Goal: Information Seeking & Learning: Learn about a topic

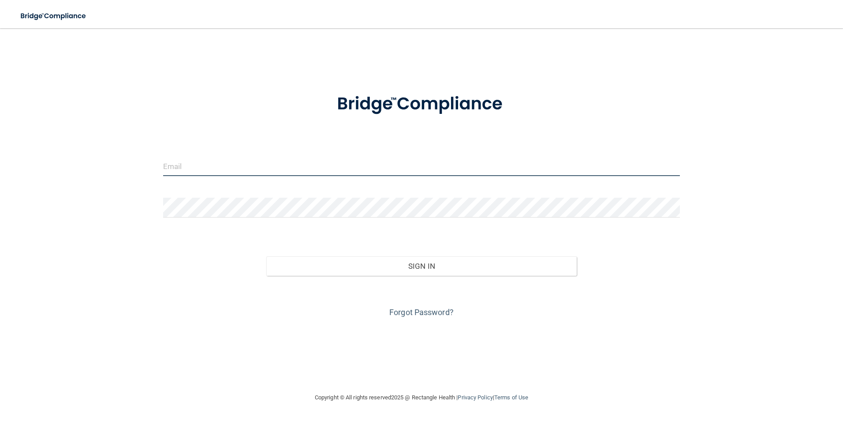
click at [220, 163] on input "email" at bounding box center [421, 166] width 517 height 20
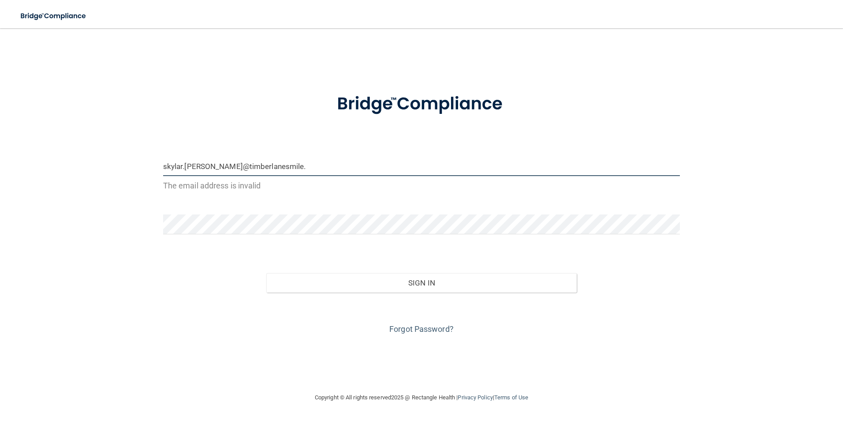
type input "[EMAIL_ADDRESS][PERSON_NAME][DOMAIN_NAME]"
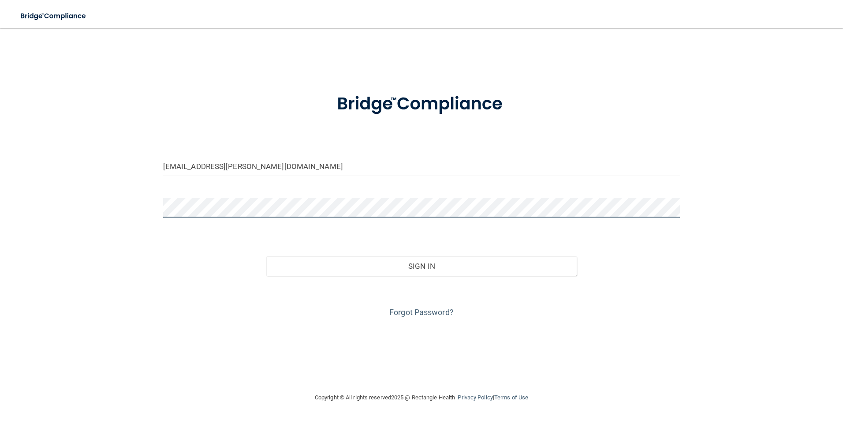
click at [266, 256] on button "Sign In" at bounding box center [421, 265] width 310 height 19
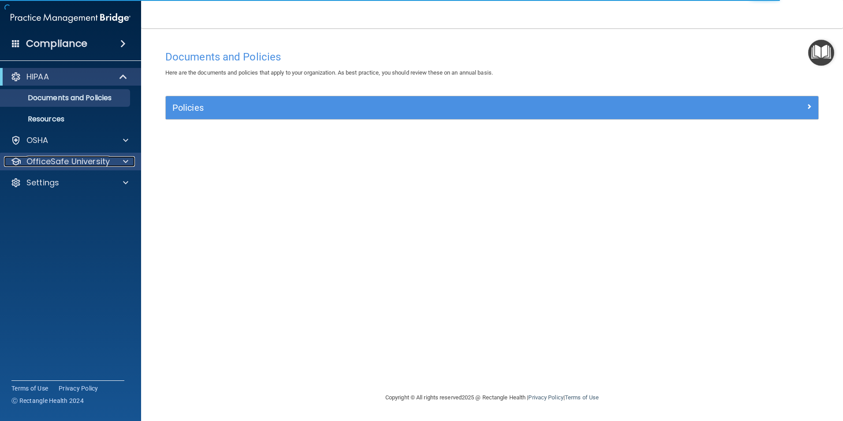
click at [86, 156] on p "OfficeSafe University" at bounding box center [67, 161] width 83 height 11
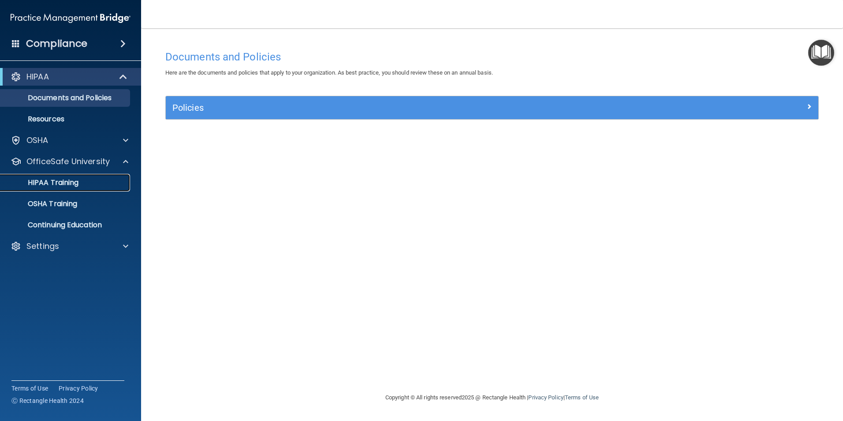
click at [61, 182] on p "HIPAA Training" at bounding box center [42, 182] width 73 height 9
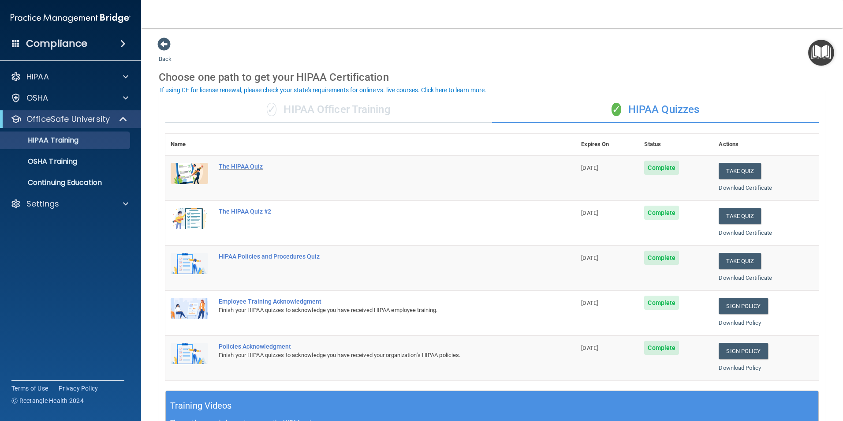
click at [243, 170] on div "The HIPAA Quiz" at bounding box center [375, 166] width 313 height 7
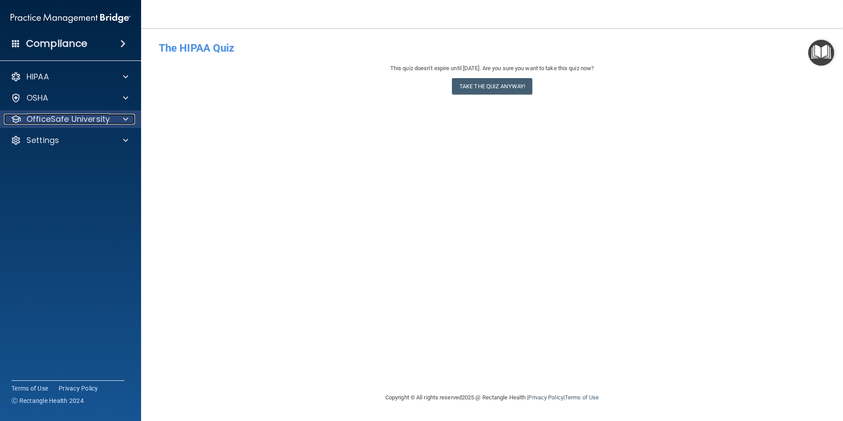
click at [66, 123] on p "OfficeSafe University" at bounding box center [67, 119] width 83 height 11
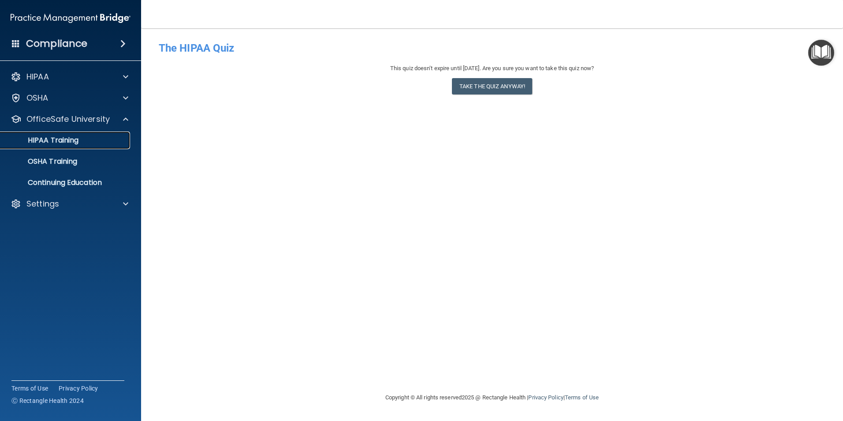
click at [61, 134] on link "HIPAA Training" at bounding box center [60, 140] width 139 height 18
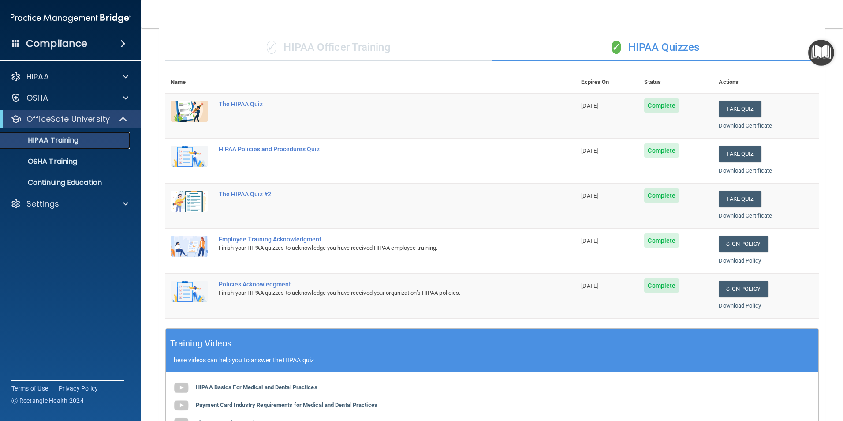
scroll to position [23, 0]
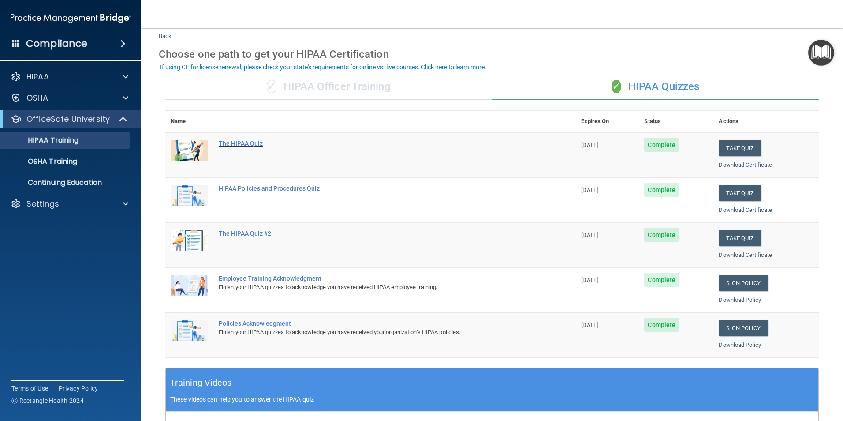
click at [239, 147] on div "The HIPAA Quiz" at bounding box center [375, 143] width 313 height 7
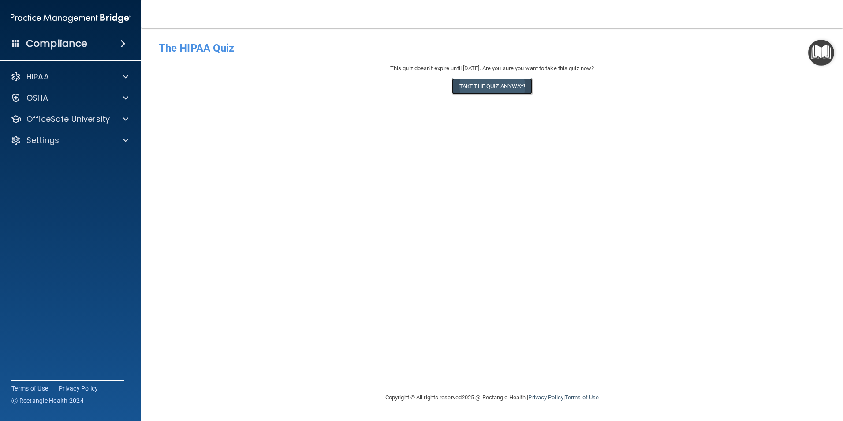
click at [496, 81] on button "Take the quiz anyway!" at bounding box center [492, 86] width 80 height 16
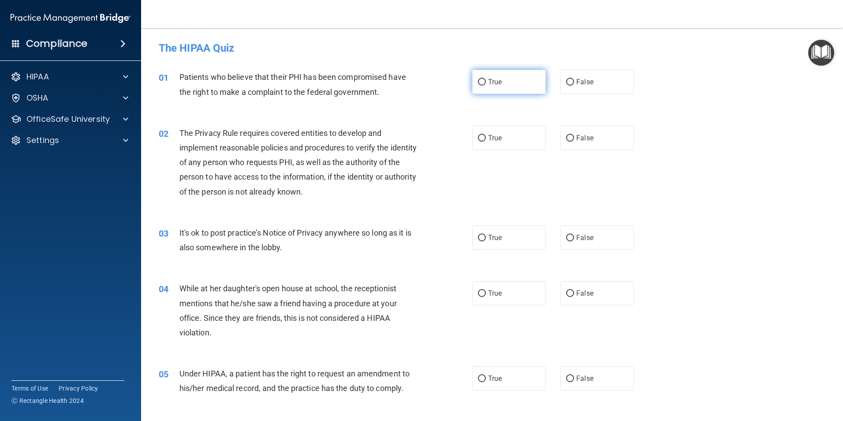
click at [478, 79] on input "True" at bounding box center [482, 82] width 8 height 7
radio input "true"
click at [480, 142] on label "True" at bounding box center [509, 138] width 74 height 24
click at [480, 142] on input "True" at bounding box center [482, 138] width 8 height 7
radio input "true"
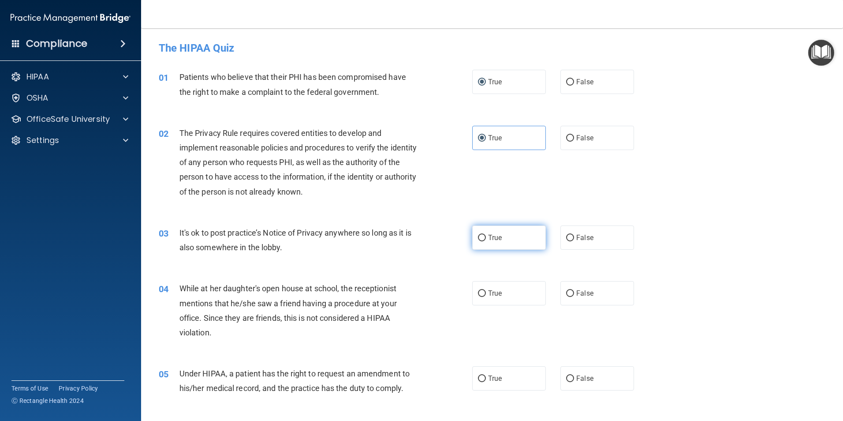
click at [492, 235] on span "True" at bounding box center [495, 237] width 14 height 8
click at [486, 235] on input "True" at bounding box center [482, 238] width 8 height 7
radio input "true"
click at [478, 292] on input "True" at bounding box center [482, 293] width 8 height 7
radio input "true"
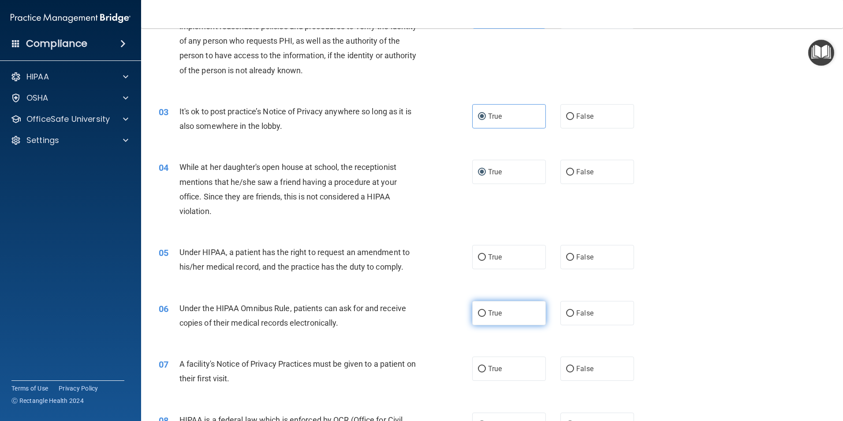
scroll to position [132, 0]
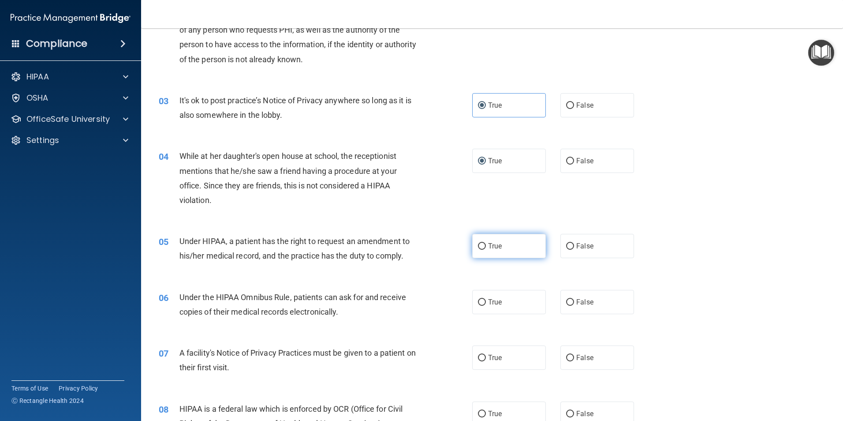
click at [504, 245] on label "True" at bounding box center [509, 246] width 74 height 24
click at [486, 245] on input "True" at bounding box center [482, 246] width 8 height 7
radio input "true"
click at [499, 294] on label "True" at bounding box center [509, 302] width 74 height 24
click at [486, 299] on input "True" at bounding box center [482, 302] width 8 height 7
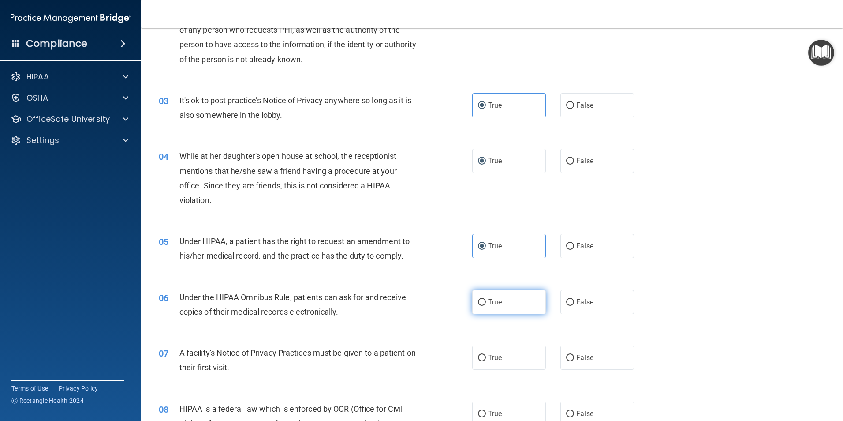
radio input "true"
click at [505, 357] on label "True" at bounding box center [509, 357] width 74 height 24
click at [486, 357] on input "True" at bounding box center [482, 357] width 8 height 7
radio input "true"
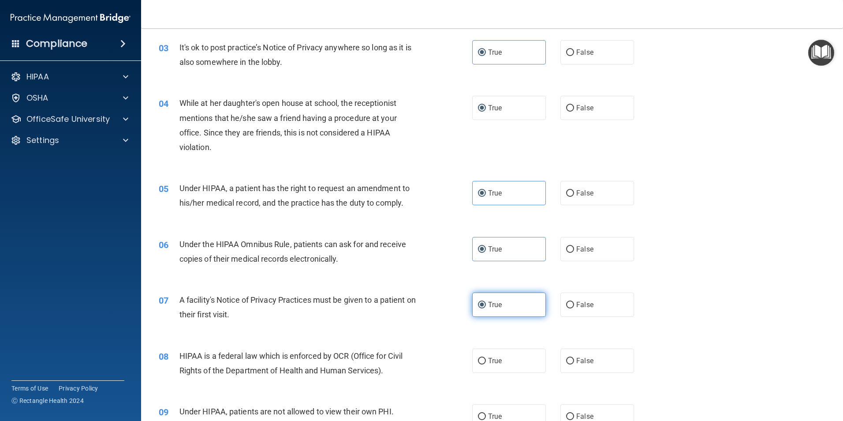
scroll to position [309, 0]
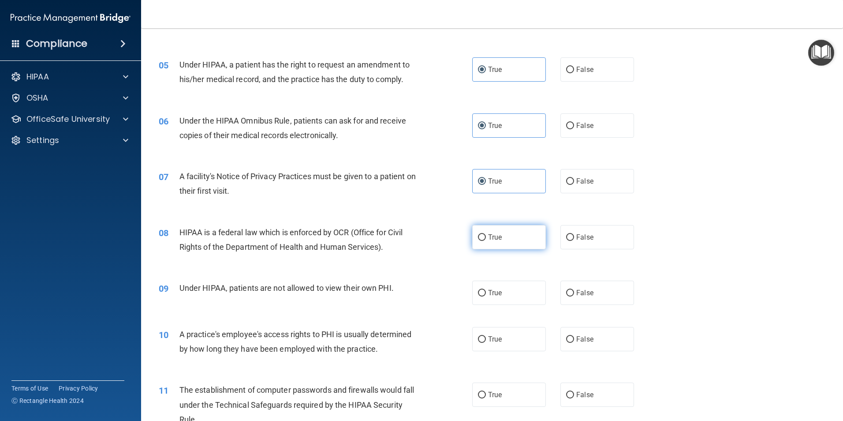
click at [500, 248] on label "True" at bounding box center [509, 237] width 74 height 24
click at [486, 241] on input "True" at bounding box center [482, 237] width 8 height 7
radio input "true"
click at [490, 284] on label "True" at bounding box center [509, 292] width 74 height 24
click at [486, 290] on input "True" at bounding box center [482, 293] width 8 height 7
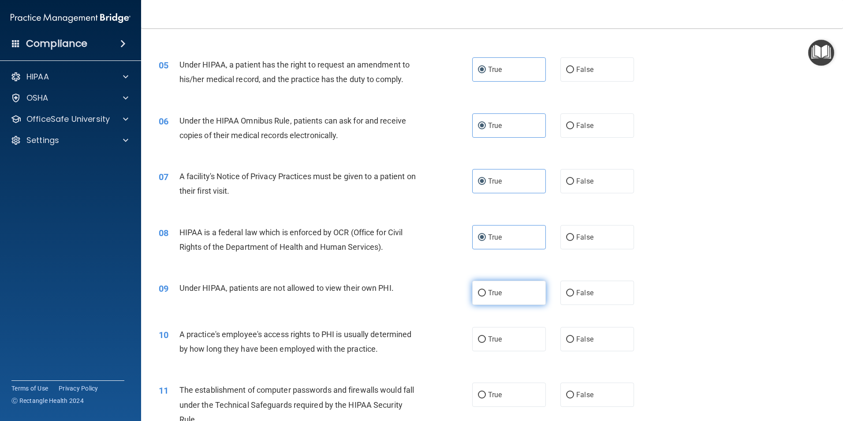
radio input "true"
click at [492, 331] on label "True" at bounding box center [509, 339] width 74 height 24
click at [486, 336] on input "True" at bounding box center [482, 339] width 8 height 7
radio input "true"
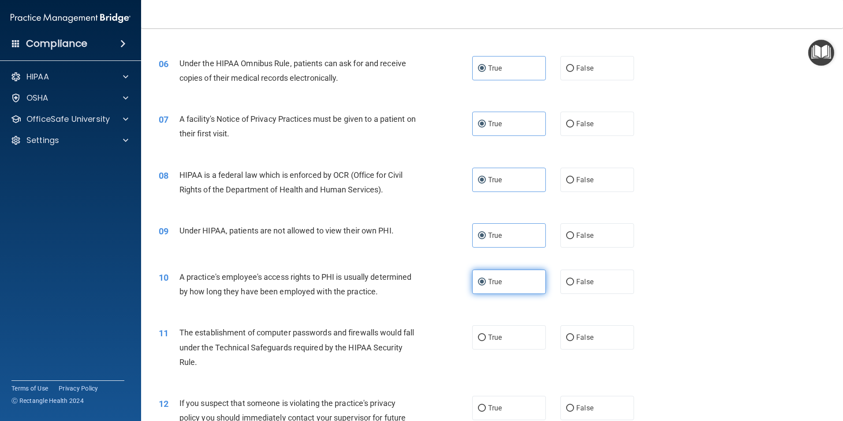
scroll to position [441, 0]
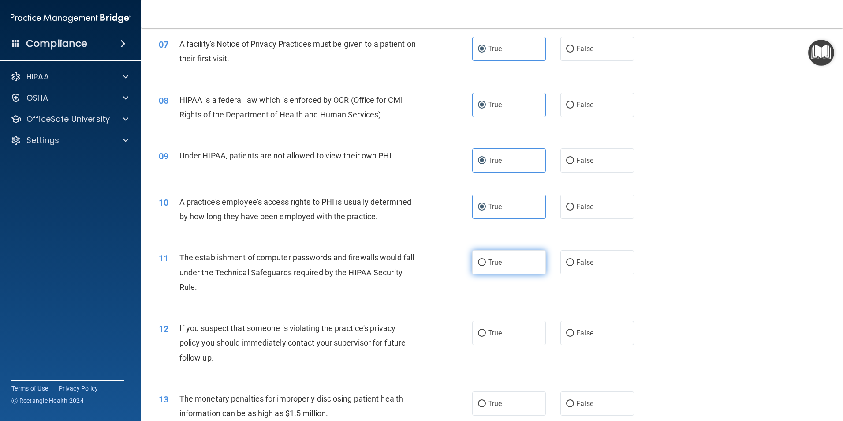
click at [508, 264] on label "True" at bounding box center [509, 262] width 74 height 24
click at [486, 264] on input "True" at bounding box center [482, 262] width 8 height 7
radio input "true"
click at [492, 327] on label "True" at bounding box center [509, 332] width 74 height 24
click at [486, 330] on input "True" at bounding box center [482, 333] width 8 height 7
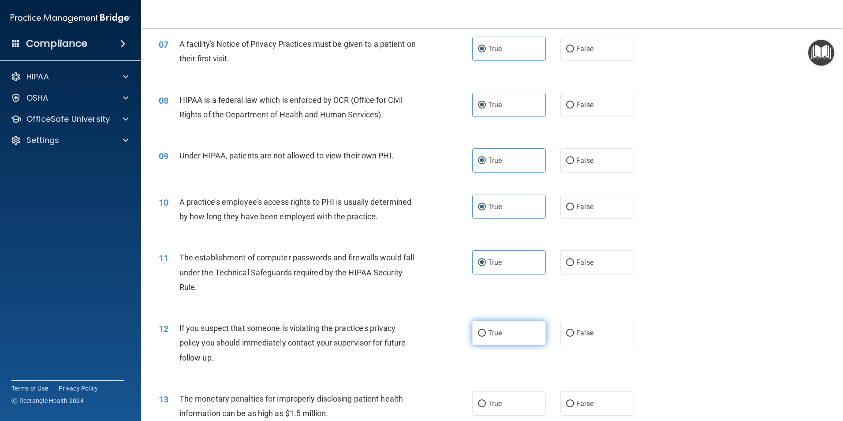
radio input "true"
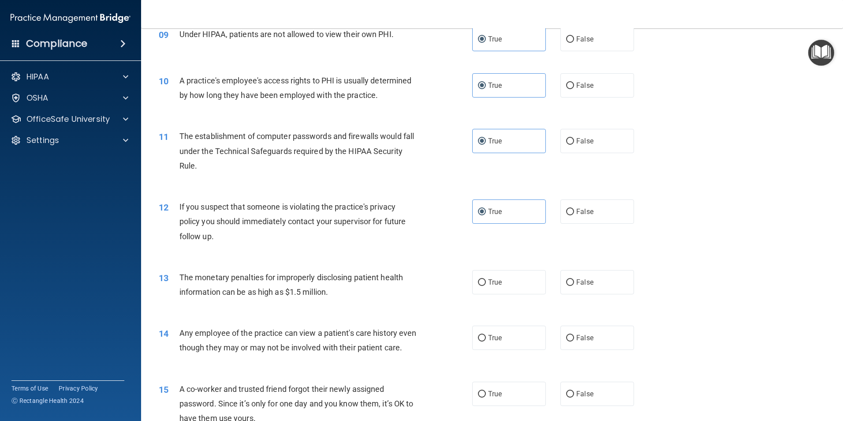
scroll to position [573, 0]
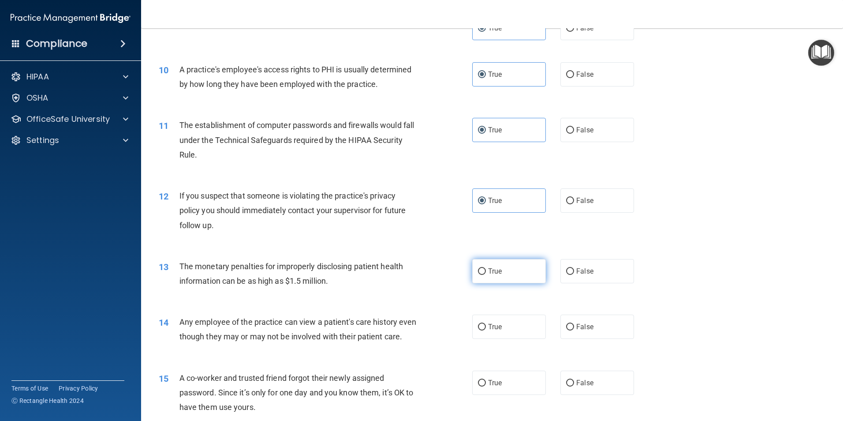
click at [488, 274] on span "True" at bounding box center [495, 271] width 14 height 8
click at [486, 274] on input "True" at bounding box center [482, 271] width 8 height 7
radio input "true"
click at [497, 319] on label "True" at bounding box center [509, 326] width 74 height 24
click at [486, 324] on input "True" at bounding box center [482, 327] width 8 height 7
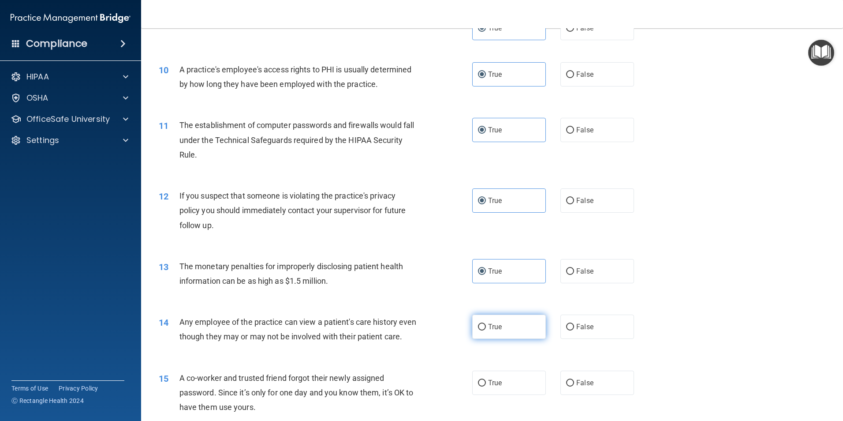
radio input "true"
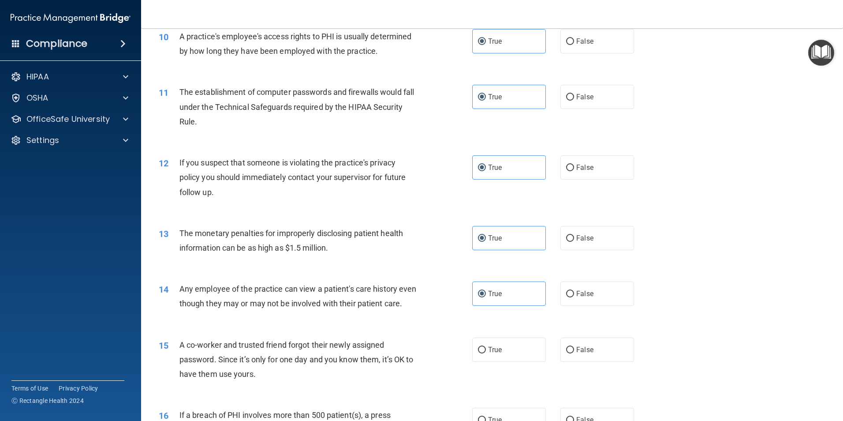
scroll to position [705, 0]
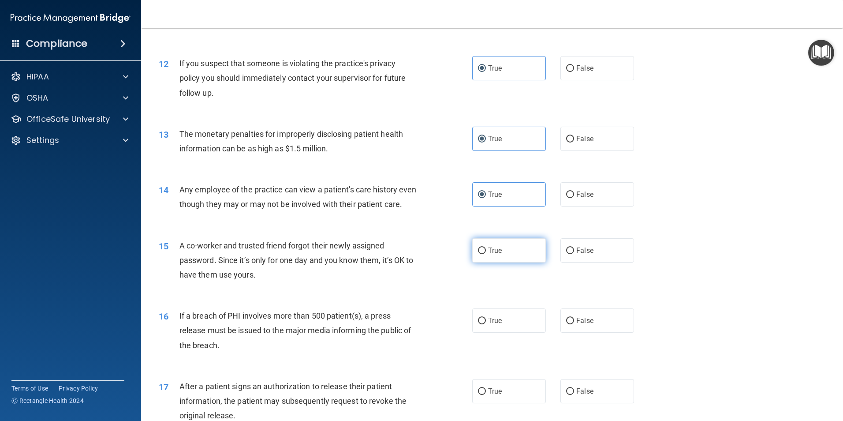
click at [504, 262] on label "True" at bounding box center [509, 250] width 74 height 24
click at [486, 254] on input "True" at bounding box center [482, 250] width 8 height 7
radio input "true"
click at [506, 328] on label "True" at bounding box center [509, 320] width 74 height 24
click at [486, 324] on input "True" at bounding box center [482, 320] width 8 height 7
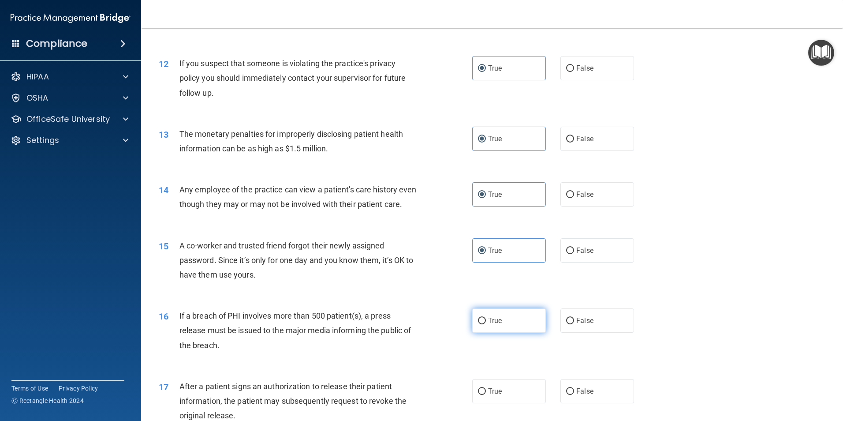
radio input "true"
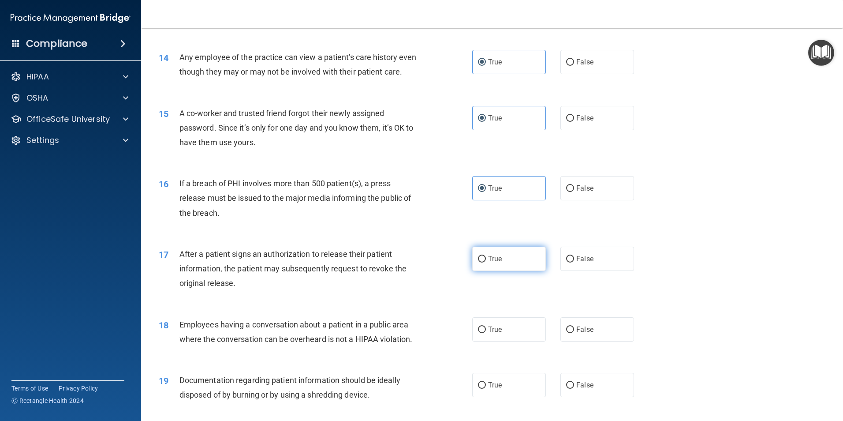
click at [493, 266] on label "True" at bounding box center [509, 258] width 74 height 24
click at [486, 262] on input "True" at bounding box center [482, 259] width 8 height 7
radio input "true"
click at [473, 341] on label "True" at bounding box center [509, 329] width 74 height 24
click at [478, 333] on input "True" at bounding box center [482, 329] width 8 height 7
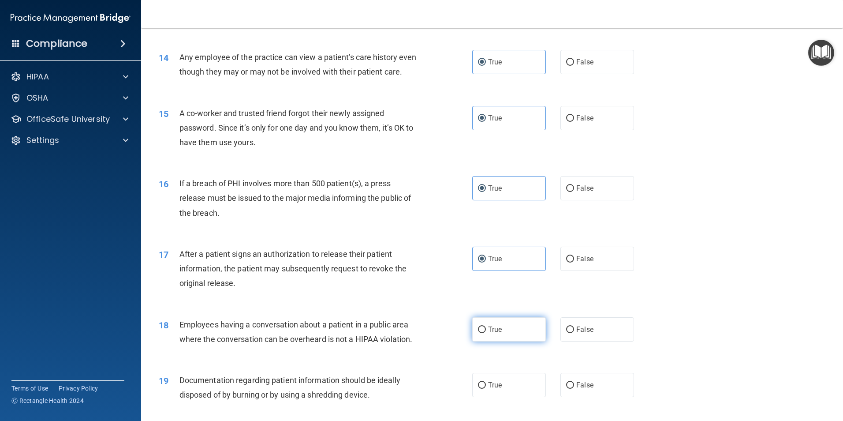
radio input "true"
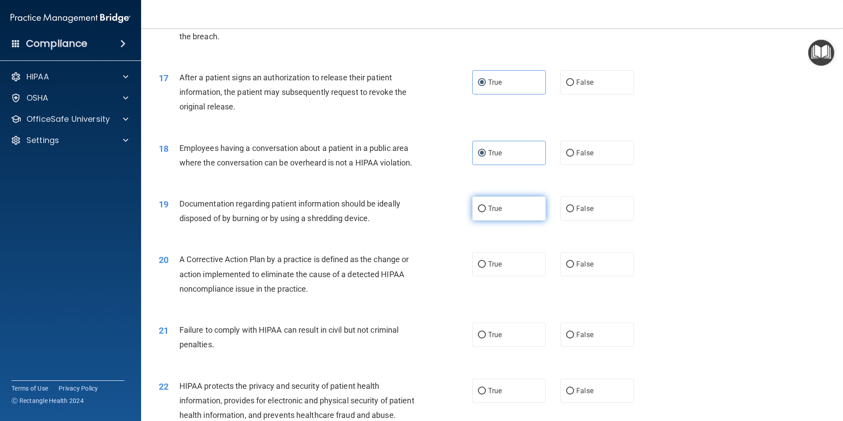
click at [483, 220] on label "True" at bounding box center [509, 208] width 74 height 24
click at [483, 212] on input "True" at bounding box center [482, 208] width 8 height 7
radio input "true"
click at [505, 276] on label "True" at bounding box center [509, 264] width 74 height 24
click at [486, 268] on input "True" at bounding box center [482, 264] width 8 height 7
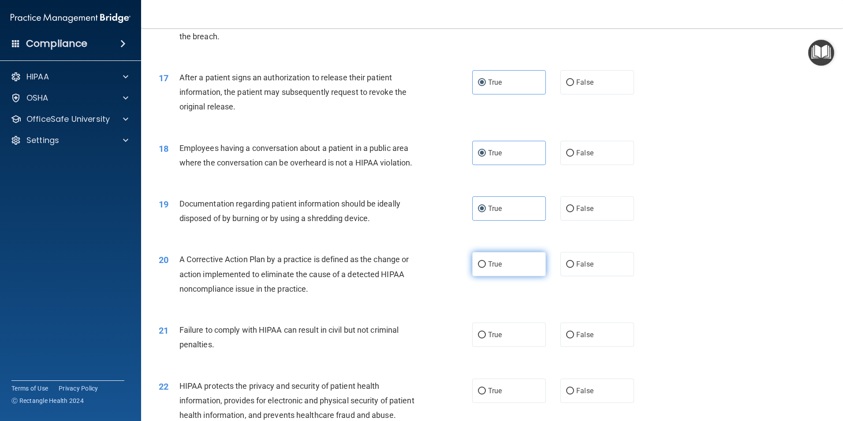
radio input "true"
click at [510, 346] on label "True" at bounding box center [509, 334] width 74 height 24
click at [486, 338] on input "True" at bounding box center [482, 334] width 8 height 7
radio input "true"
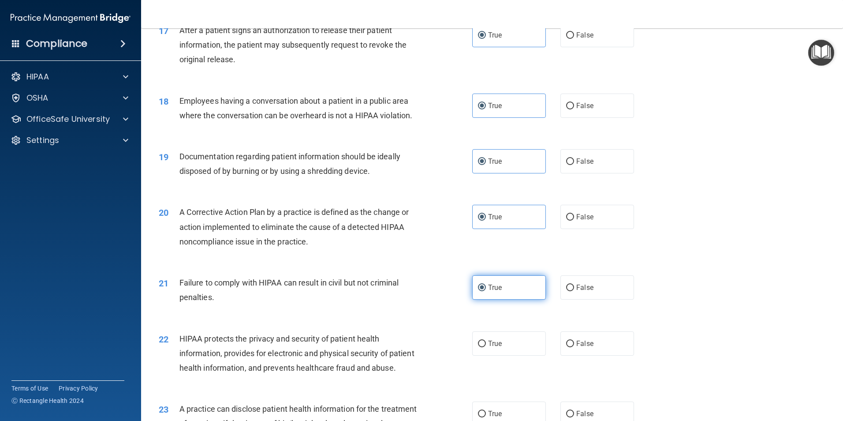
scroll to position [1190, 0]
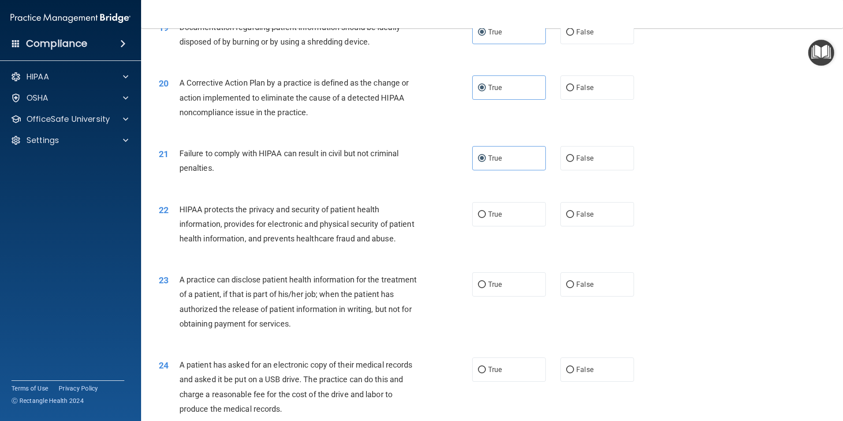
click at [518, 243] on div "22 HIPAA protects the privacy and security of patient health information, provi…" at bounding box center [492, 226] width 680 height 71
click at [514, 226] on label "True" at bounding box center [509, 214] width 74 height 24
click at [486, 218] on input "True" at bounding box center [482, 214] width 8 height 7
radio input "true"
click at [509, 296] on label "True" at bounding box center [509, 284] width 74 height 24
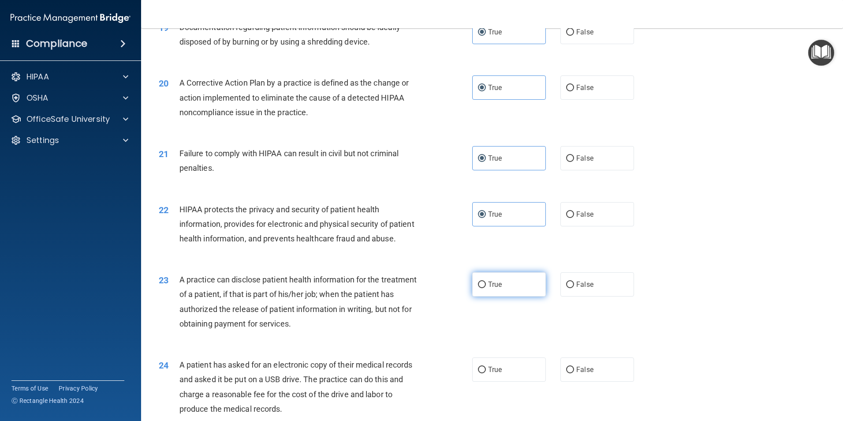
click at [486, 288] on input "True" at bounding box center [482, 284] width 8 height 7
radio input "true"
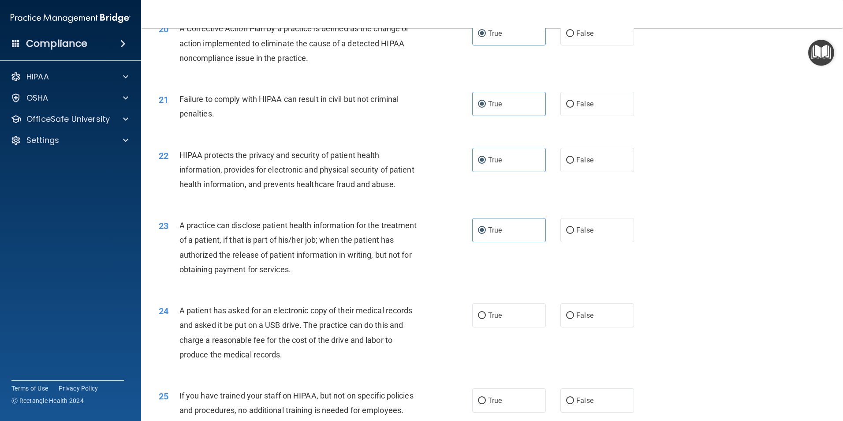
scroll to position [1367, 0]
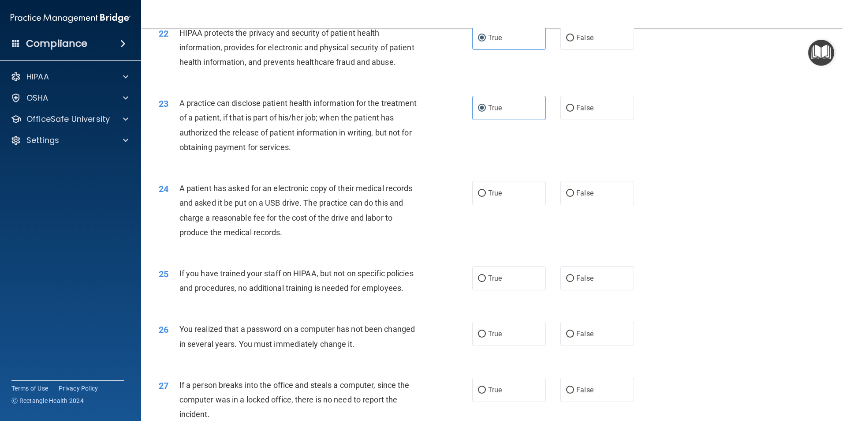
click at [512, 235] on div "24 A patient has asked for an electronic copy of their medical records and aske…" at bounding box center [492, 212] width 680 height 85
click at [504, 205] on label "True" at bounding box center [509, 193] width 74 height 24
click at [486, 197] on input "True" at bounding box center [482, 193] width 8 height 7
radio input "true"
click at [522, 290] on label "True" at bounding box center [509, 278] width 74 height 24
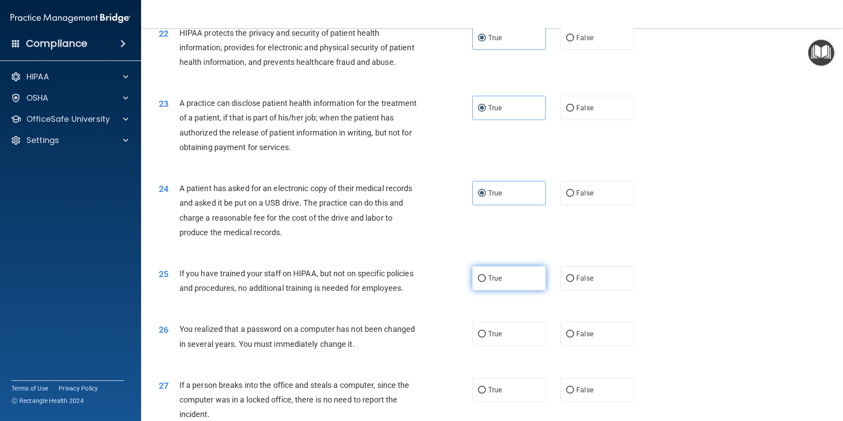
click at [486, 282] on input "True" at bounding box center [482, 278] width 8 height 7
radio input "true"
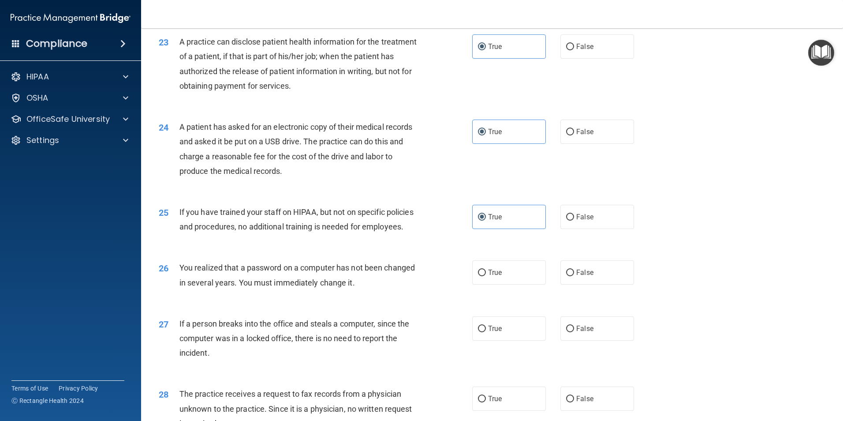
scroll to position [1543, 0]
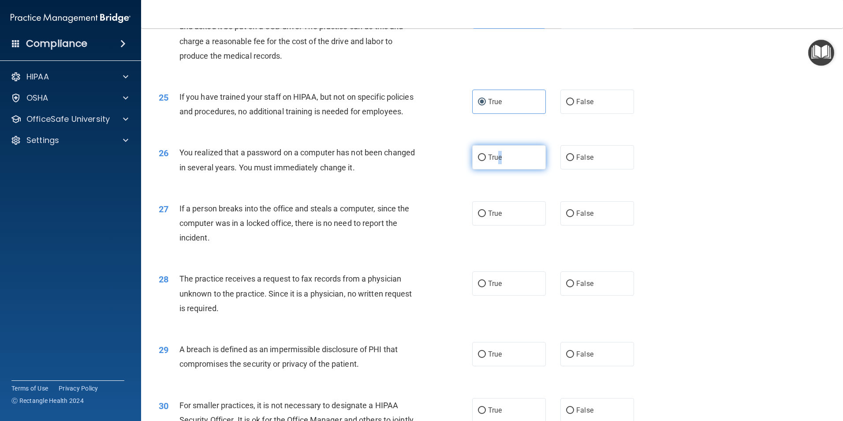
click at [499, 161] on span "True" at bounding box center [495, 157] width 14 height 8
drag, startPoint x: 499, startPoint y: 199, endPoint x: 506, endPoint y: 248, distance: 49.0
click at [506, 225] on label "True" at bounding box center [509, 213] width 74 height 24
click at [486, 217] on input "True" at bounding box center [482, 213] width 8 height 7
radio input "true"
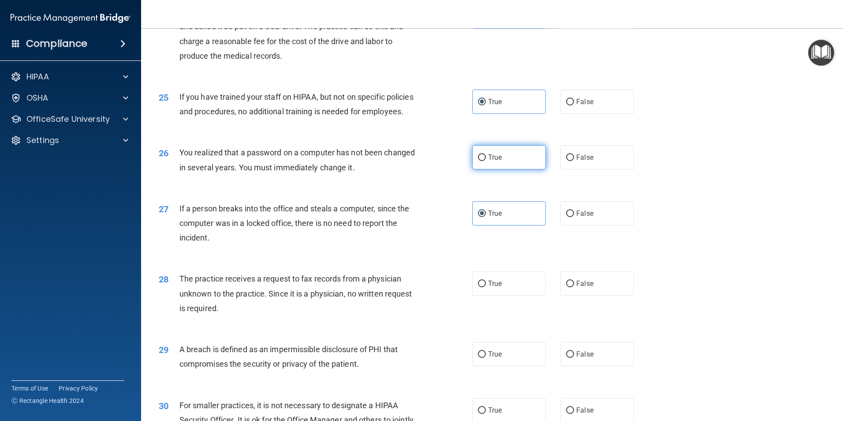
drag, startPoint x: 503, startPoint y: 210, endPoint x: 518, endPoint y: 291, distance: 82.0
click at [503, 169] on label "True" at bounding box center [509, 157] width 74 height 24
click at [486, 161] on input "True" at bounding box center [482, 157] width 8 height 7
radio input "true"
click at [507, 295] on label "True" at bounding box center [509, 283] width 74 height 24
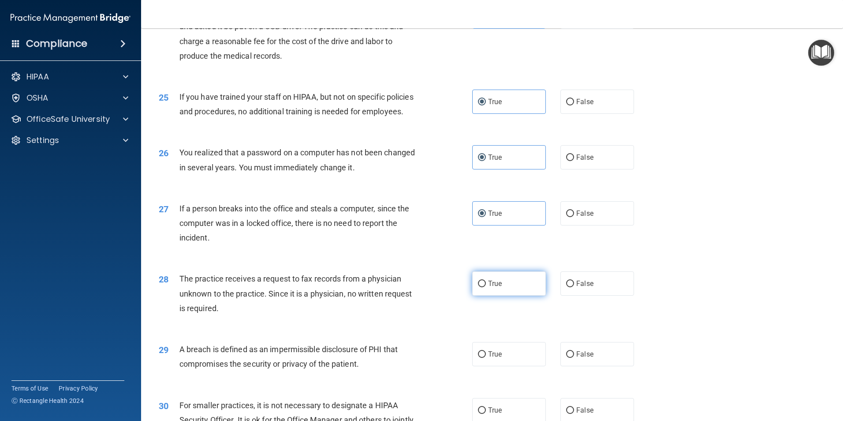
click at [486, 287] on input "True" at bounding box center [482, 283] width 8 height 7
radio input "true"
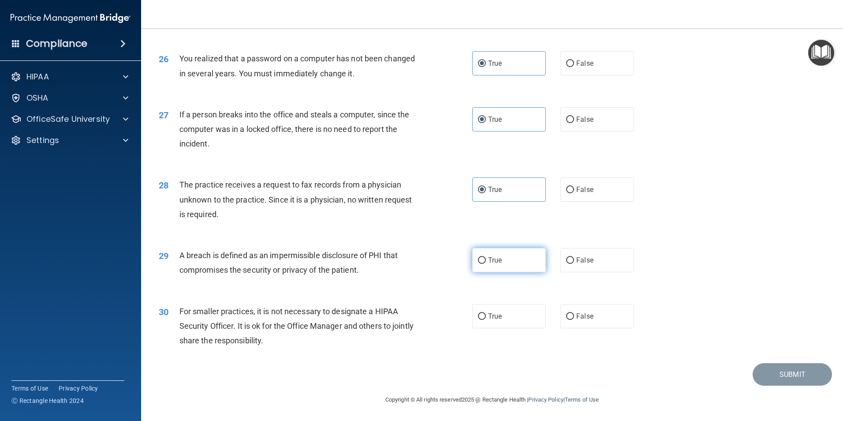
click at [514, 261] on label "True" at bounding box center [509, 260] width 74 height 24
click at [486, 261] on input "True" at bounding box center [482, 260] width 8 height 7
radio input "true"
click at [499, 314] on label "True" at bounding box center [509, 316] width 74 height 24
click at [486, 314] on input "True" at bounding box center [482, 316] width 8 height 7
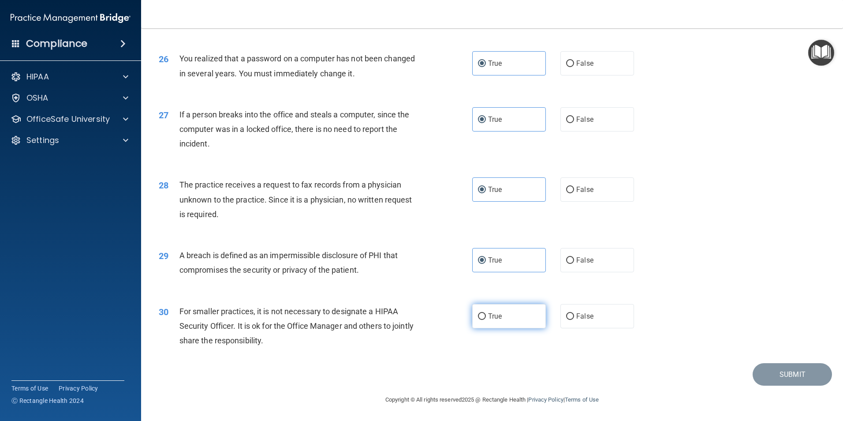
radio input "true"
click at [763, 375] on button "Submit" at bounding box center [791, 374] width 79 height 22
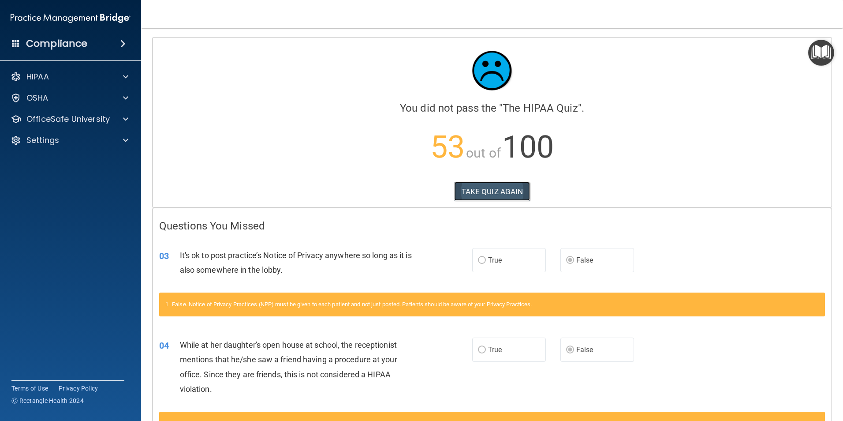
click at [470, 190] on button "TAKE QUIZ AGAIN" at bounding box center [492, 191] width 76 height 19
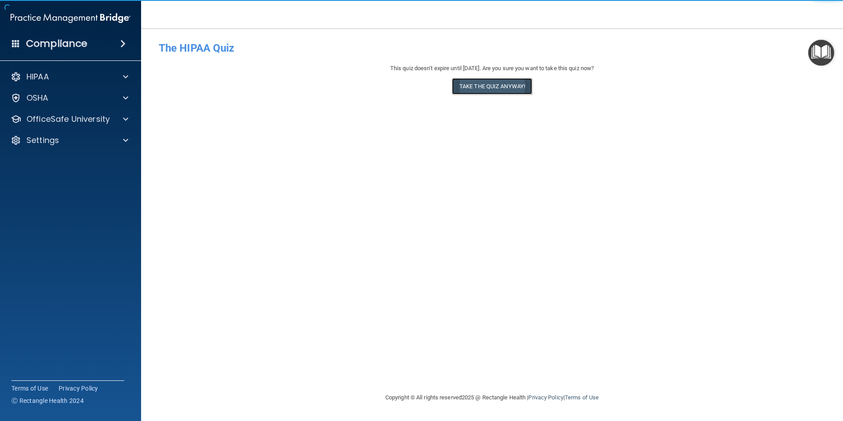
click at [483, 88] on button "Take the quiz anyway!" at bounding box center [492, 86] width 80 height 16
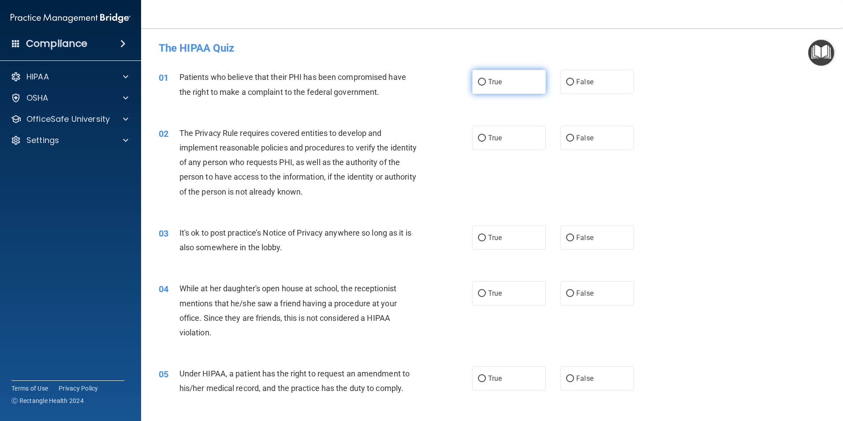
click at [497, 88] on label "True" at bounding box center [509, 82] width 74 height 24
click at [486, 86] on input "True" at bounding box center [482, 82] width 8 height 7
radio input "true"
click at [484, 137] on label "True" at bounding box center [509, 138] width 74 height 24
click at [484, 137] on input "True" at bounding box center [482, 138] width 8 height 7
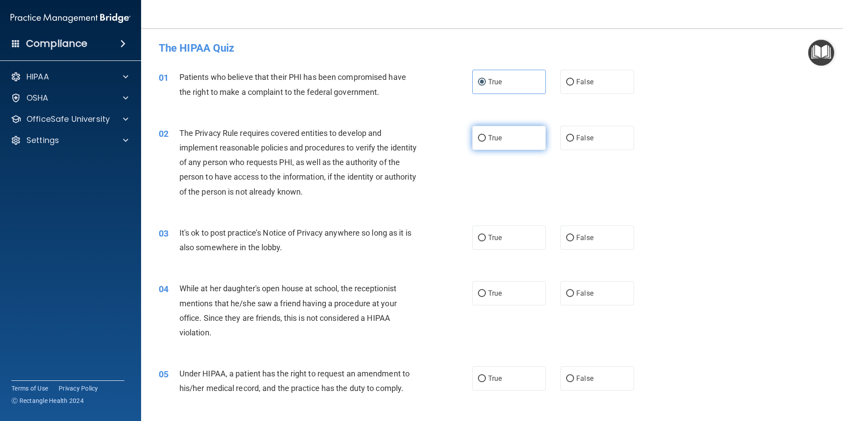
radio input "true"
click at [581, 252] on div "03 It's ok to post practice’s Notice of Privacy anywhere so long as it is also …" at bounding box center [492, 242] width 680 height 56
click at [576, 248] on label "False" at bounding box center [597, 237] width 74 height 24
click at [574, 241] on input "False" at bounding box center [570, 238] width 8 height 7
radio input "true"
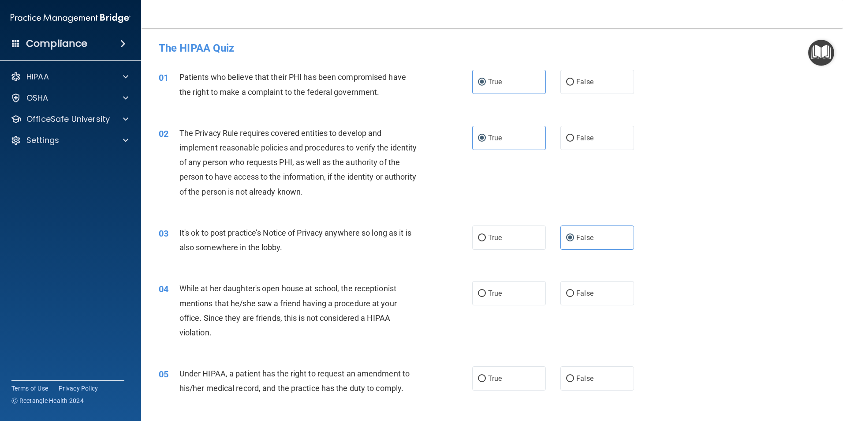
drag, startPoint x: 607, startPoint y: 294, endPoint x: 605, endPoint y: 319, distance: 25.6
click at [607, 296] on label "False" at bounding box center [597, 293] width 74 height 24
click at [574, 296] on input "False" at bounding box center [570, 293] width 8 height 7
radio input "true"
click at [594, 380] on label "False" at bounding box center [597, 378] width 74 height 24
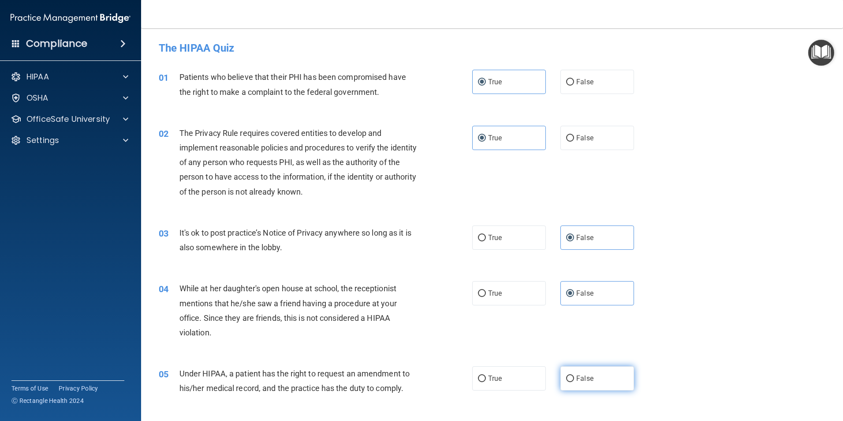
click at [574, 380] on input "False" at bounding box center [570, 378] width 8 height 7
radio input "true"
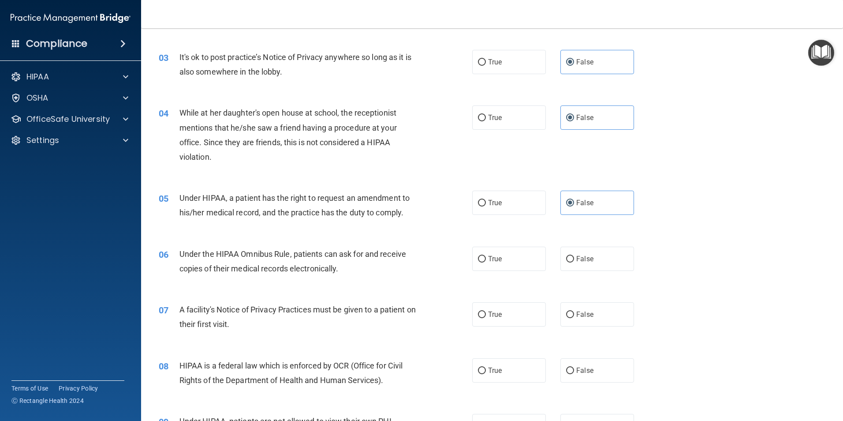
scroll to position [176, 0]
click at [513, 265] on label "True" at bounding box center [509, 258] width 74 height 24
click at [486, 261] on input "True" at bounding box center [482, 258] width 8 height 7
radio input "true"
click at [487, 320] on label "True" at bounding box center [509, 313] width 74 height 24
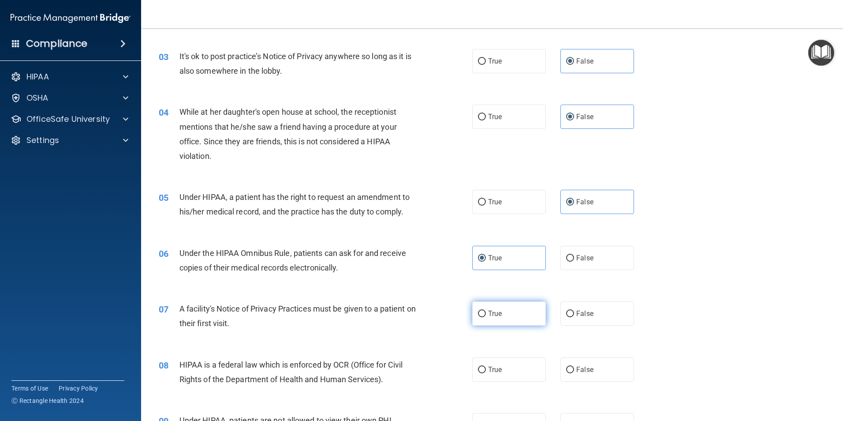
click at [486, 317] on input "True" at bounding box center [482, 313] width 8 height 7
radio input "true"
click at [496, 363] on label "True" at bounding box center [509, 369] width 74 height 24
click at [486, 366] on input "True" at bounding box center [482, 369] width 8 height 7
radio input "true"
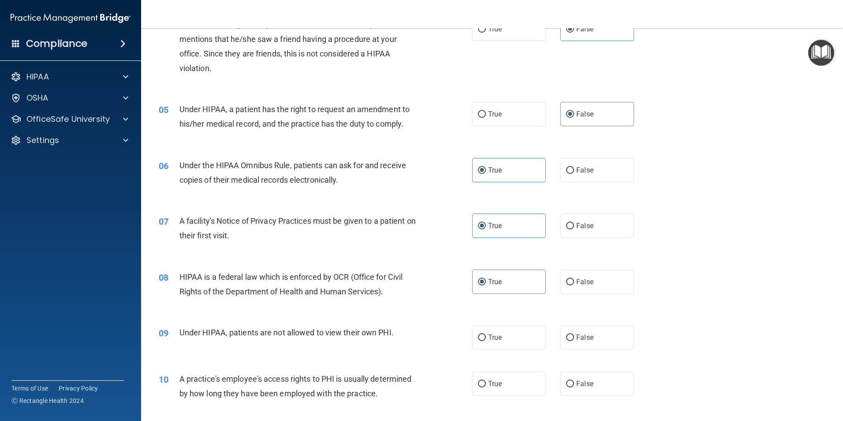
scroll to position [264, 0]
click at [600, 333] on label "False" at bounding box center [597, 336] width 74 height 24
click at [574, 334] on input "False" at bounding box center [570, 337] width 8 height 7
radio input "true"
click at [592, 377] on label "False" at bounding box center [597, 383] width 74 height 24
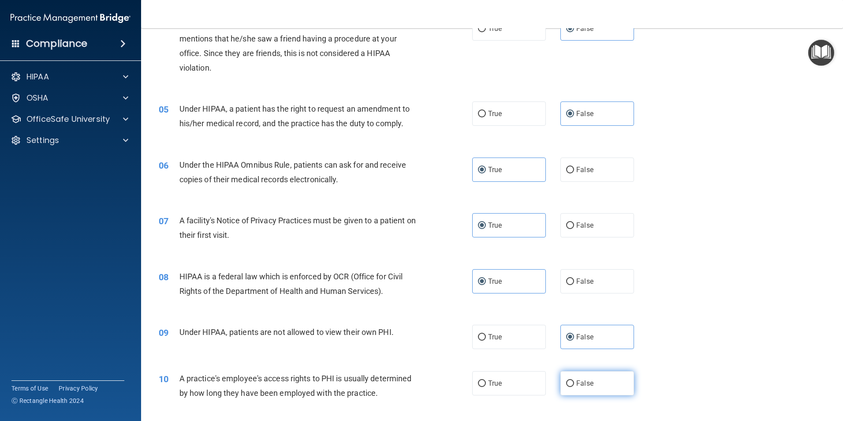
click at [574, 380] on input "False" at bounding box center [570, 383] width 8 height 7
radio input "true"
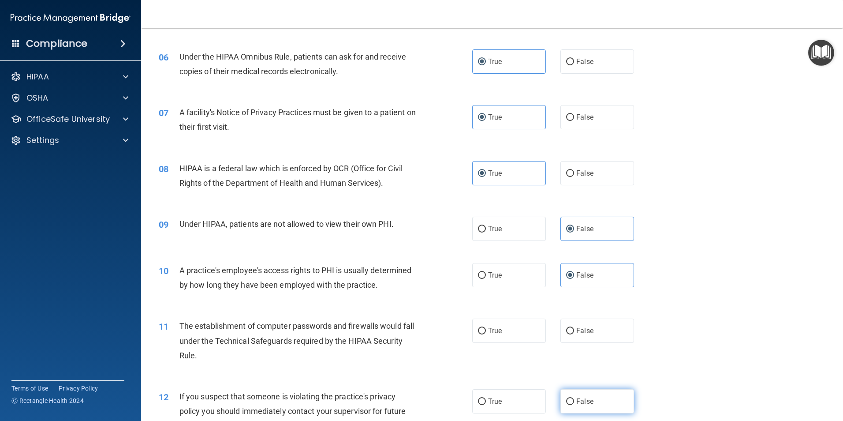
scroll to position [397, 0]
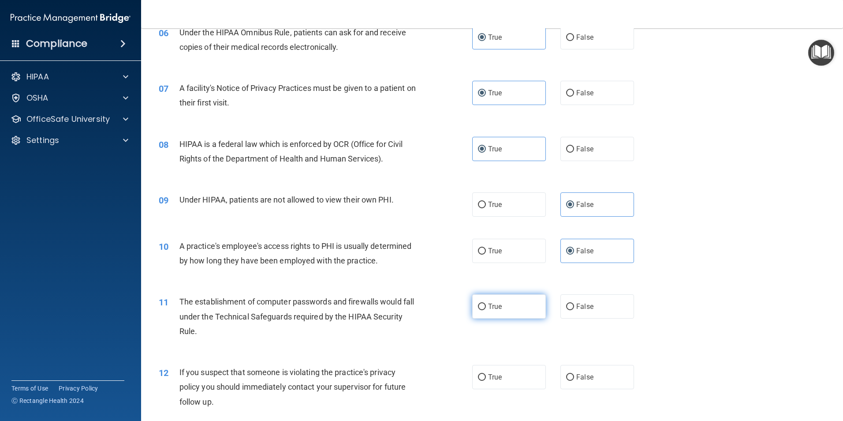
click at [492, 314] on label "True" at bounding box center [509, 306] width 74 height 24
click at [486, 310] on input "True" at bounding box center [482, 306] width 8 height 7
radio input "true"
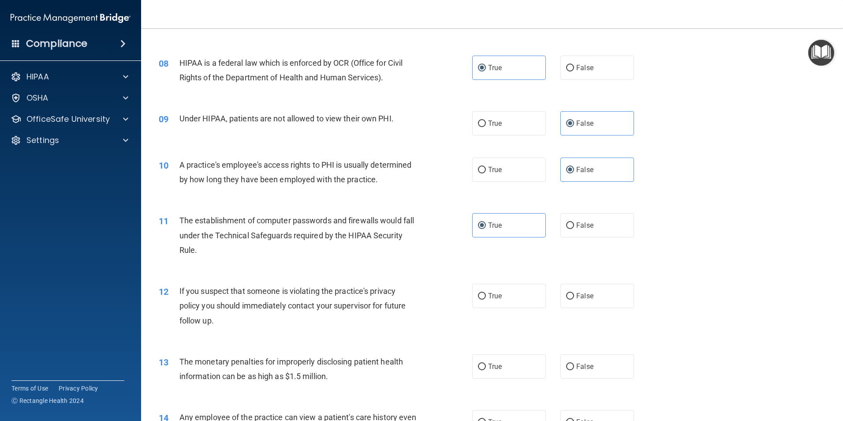
scroll to position [485, 0]
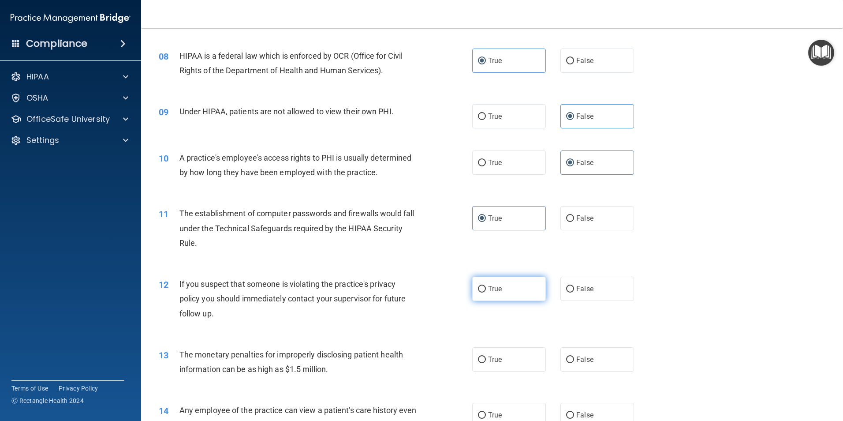
click at [498, 290] on span "True" at bounding box center [495, 288] width 14 height 8
click at [486, 290] on input "True" at bounding box center [482, 289] width 8 height 7
radio input "true"
click at [517, 347] on label "True" at bounding box center [509, 359] width 74 height 24
click at [486, 356] on input "True" at bounding box center [482, 359] width 8 height 7
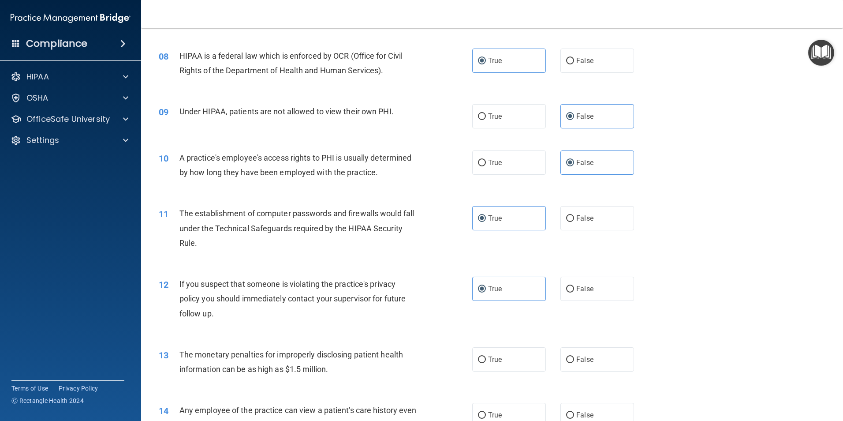
radio input "true"
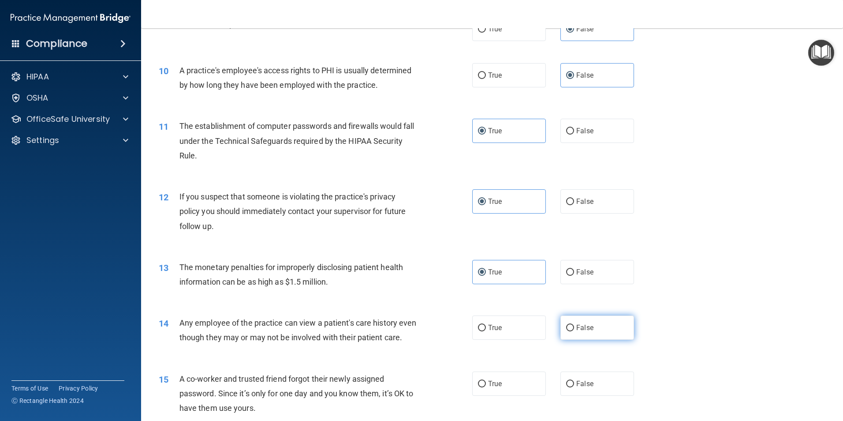
scroll to position [573, 0]
click at [608, 318] on label "False" at bounding box center [597, 326] width 74 height 24
click at [574, 324] on input "False" at bounding box center [570, 327] width 8 height 7
radio input "true"
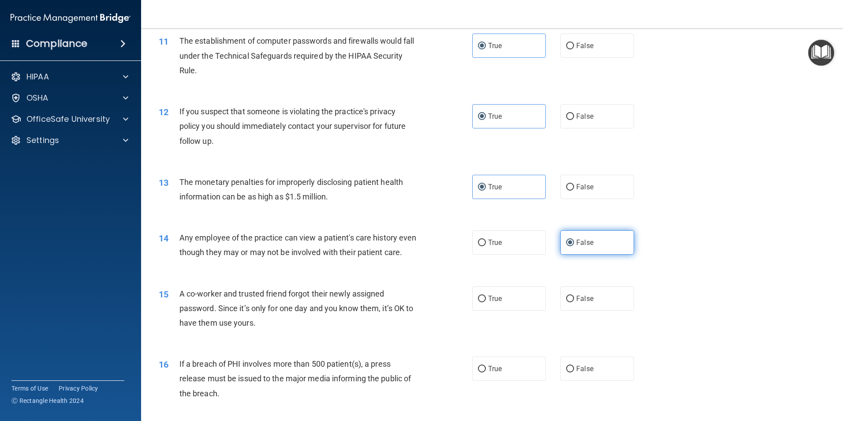
scroll to position [661, 0]
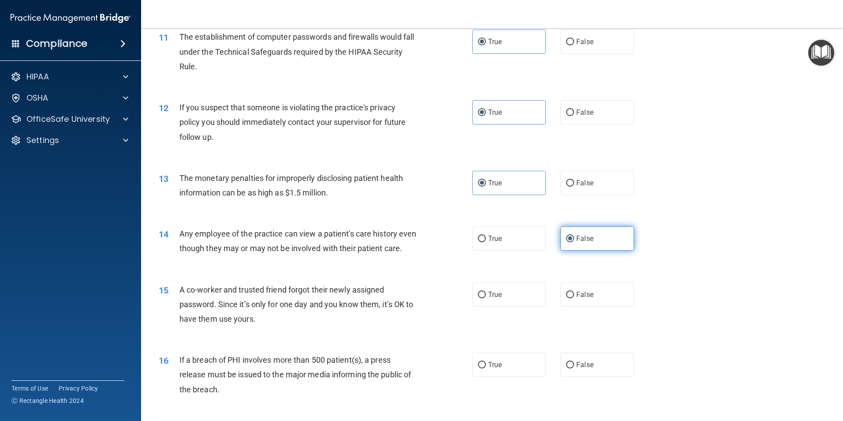
click at [606, 306] on label "False" at bounding box center [597, 294] width 74 height 24
click at [574, 298] on input "False" at bounding box center [570, 294] width 8 height 7
radio input "true"
click at [487, 373] on label "True" at bounding box center [509, 364] width 74 height 24
click at [486, 368] on input "True" at bounding box center [482, 364] width 8 height 7
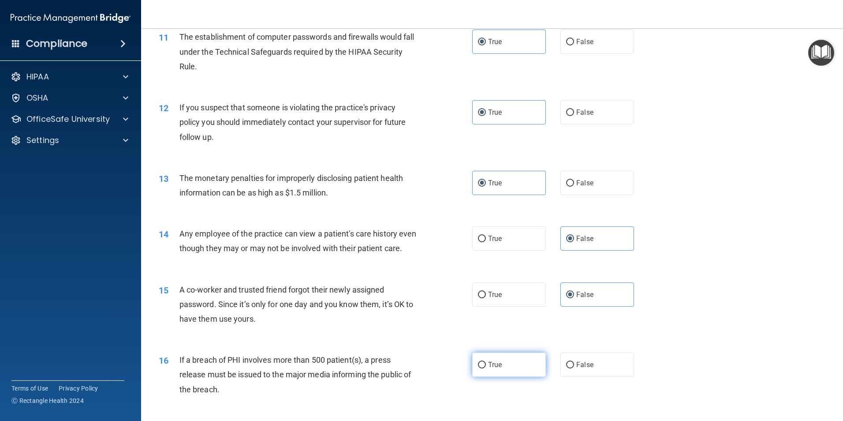
radio input "true"
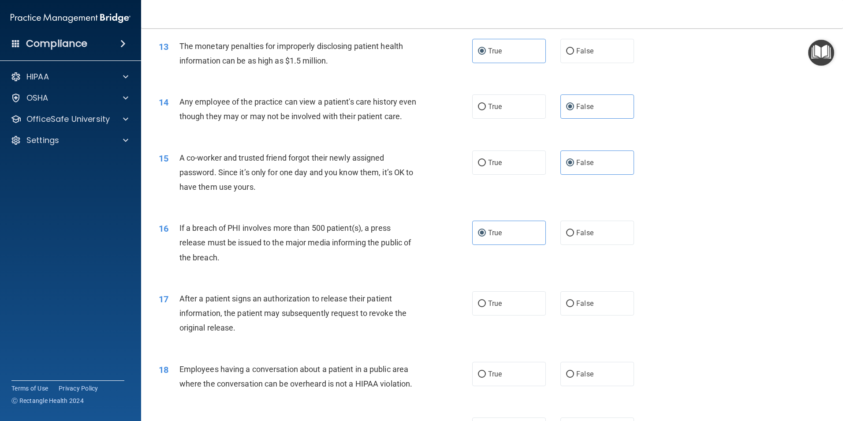
scroll to position [793, 0]
click at [498, 315] on label "True" at bounding box center [509, 302] width 74 height 24
click at [486, 306] on input "True" at bounding box center [482, 303] width 8 height 7
radio input "true"
click at [580, 378] on label "False" at bounding box center [597, 373] width 74 height 24
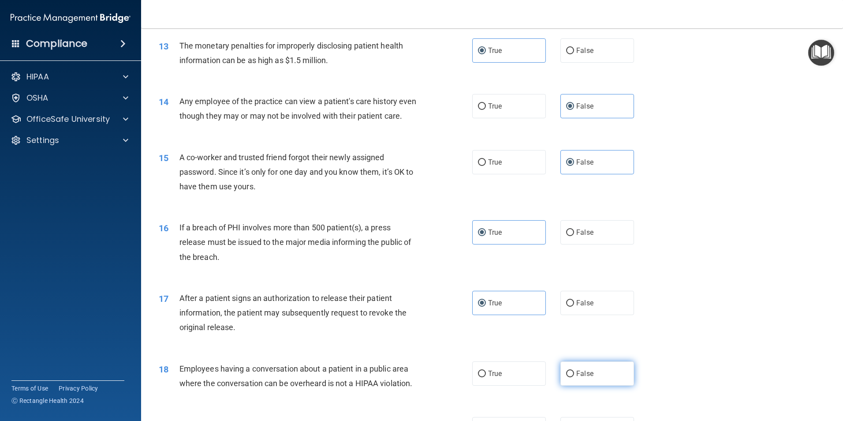
click at [574, 377] on input "False" at bounding box center [570, 373] width 8 height 7
radio input "true"
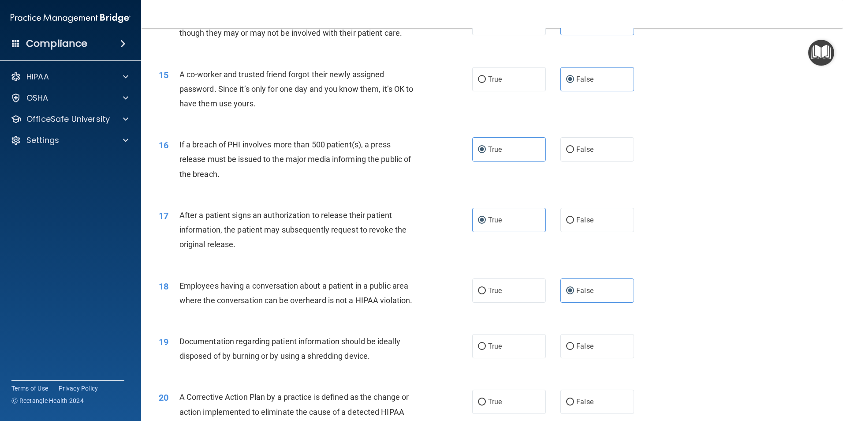
scroll to position [882, 0]
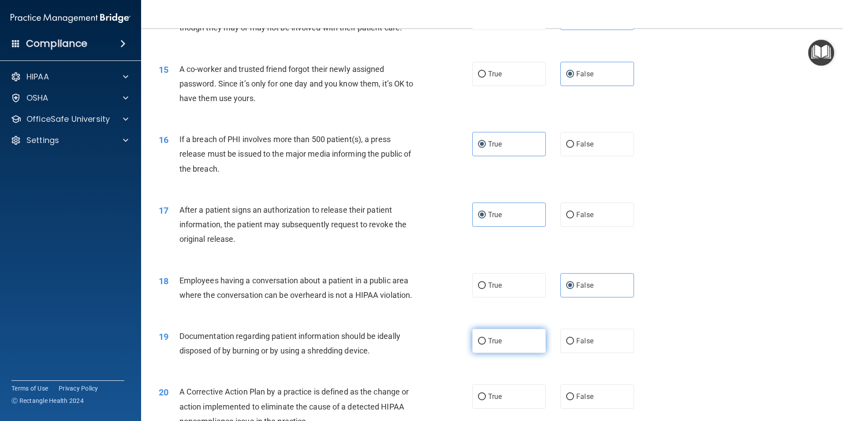
click at [504, 344] on label "True" at bounding box center [509, 340] width 74 height 24
click at [486, 344] on input "True" at bounding box center [482, 341] width 8 height 7
radio input "true"
click at [509, 400] on label "True" at bounding box center [509, 396] width 74 height 24
click at [486, 400] on input "True" at bounding box center [482, 396] width 8 height 7
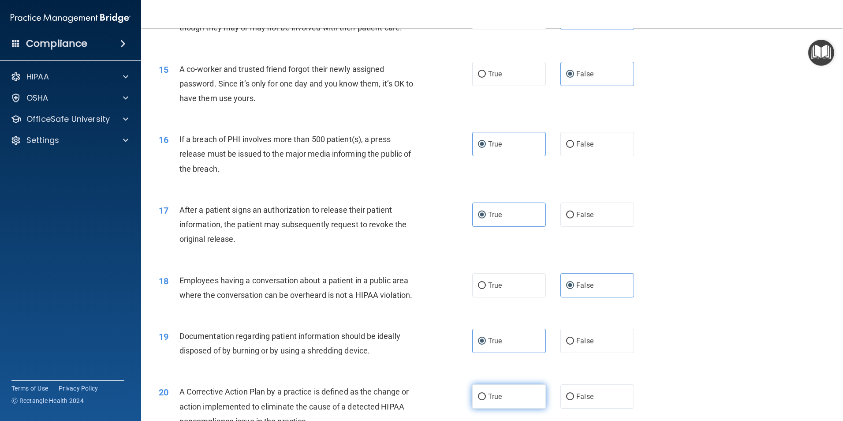
radio input "true"
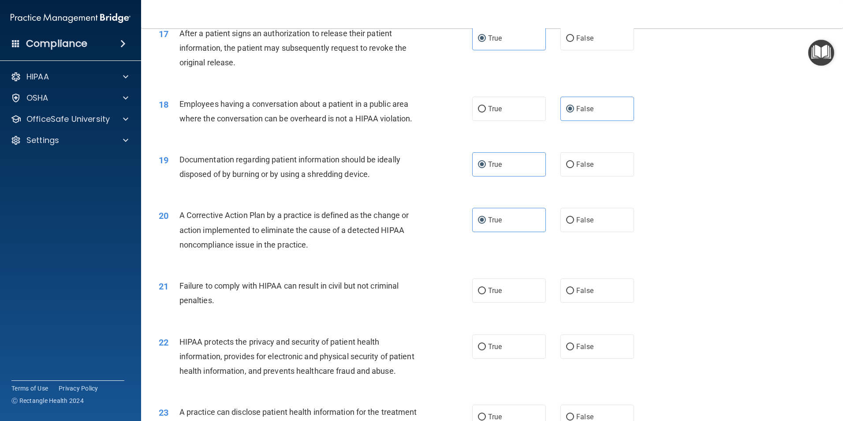
drag, startPoint x: 590, startPoint y: 291, endPoint x: 585, endPoint y: 309, distance: 19.1
click at [590, 292] on div "21 Failure to comply with HIPAA can result in civil but not criminal penalties.…" at bounding box center [492, 295] width 680 height 56
click at [585, 302] on label "False" at bounding box center [597, 290] width 74 height 24
click at [574, 294] on input "False" at bounding box center [570, 290] width 8 height 7
radio input "true"
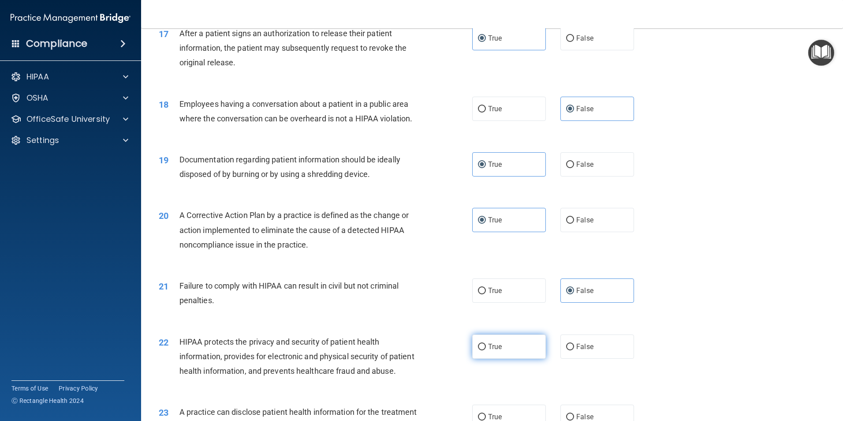
click at [534, 358] on label "True" at bounding box center [509, 346] width 74 height 24
click at [486, 350] on input "True" at bounding box center [482, 346] width 8 height 7
radio input "true"
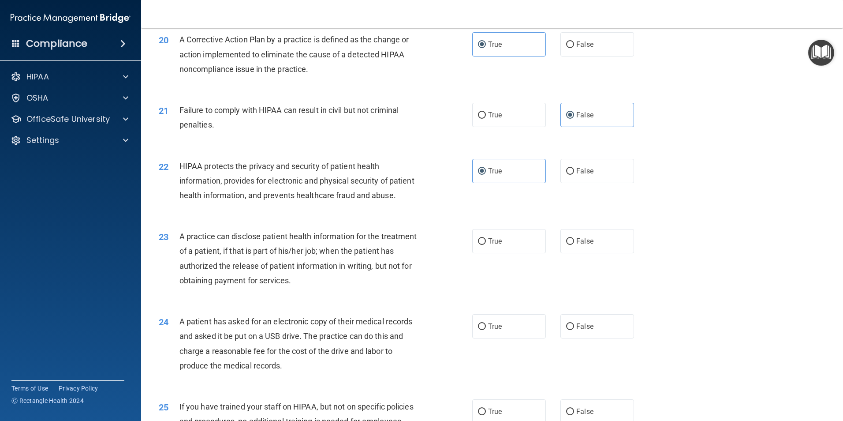
scroll to position [1234, 0]
click at [604, 252] on label "False" at bounding box center [597, 240] width 74 height 24
click at [574, 244] on input "False" at bounding box center [570, 240] width 8 height 7
radio input "true"
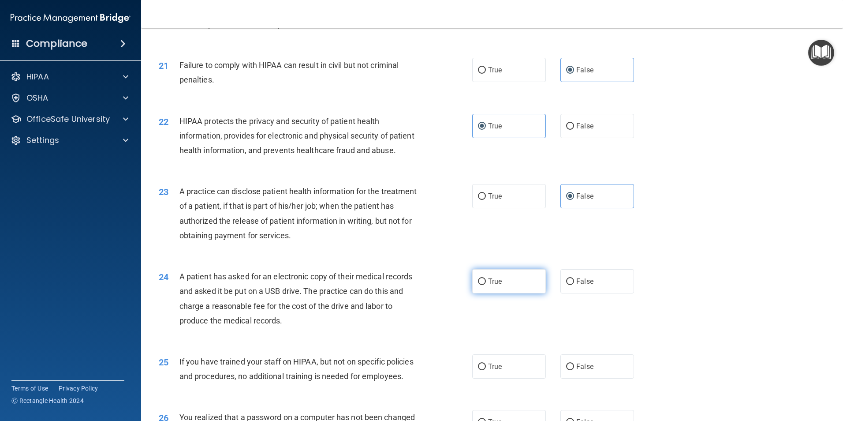
click at [517, 293] on label "True" at bounding box center [509, 281] width 74 height 24
click at [486, 285] on input "True" at bounding box center [482, 281] width 8 height 7
radio input "true"
click at [573, 378] on label "False" at bounding box center [597, 366] width 74 height 24
click at [573, 370] on input "False" at bounding box center [570, 366] width 8 height 7
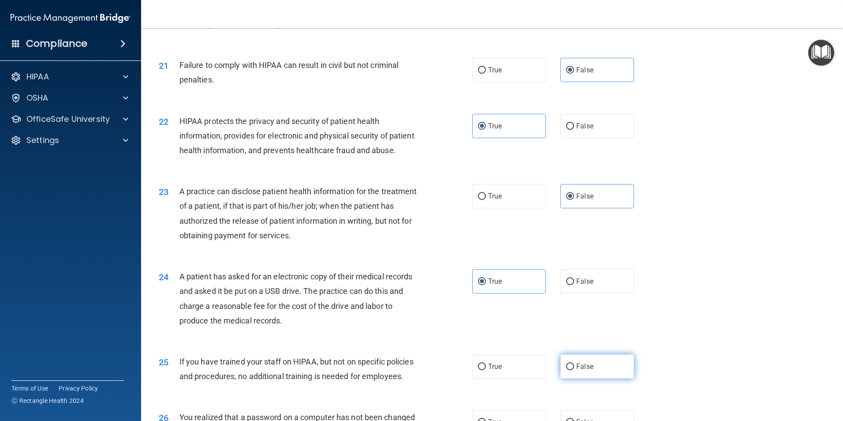
radio input "true"
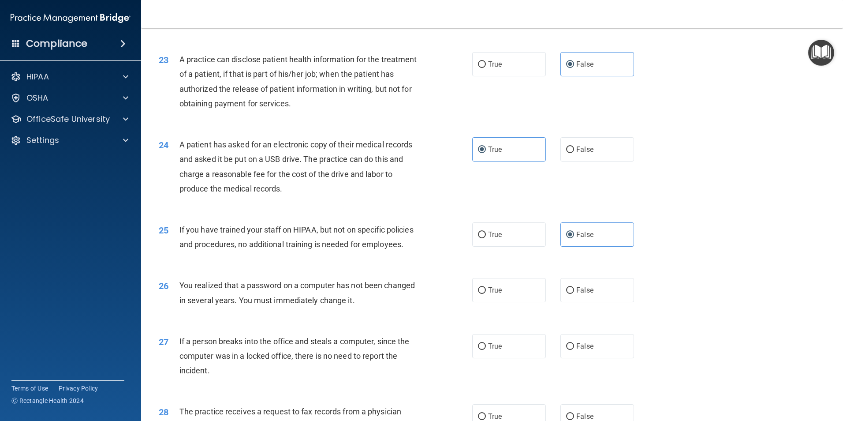
scroll to position [1411, 0]
click at [528, 302] on label "True" at bounding box center [509, 289] width 74 height 24
click at [486, 293] on input "True" at bounding box center [482, 290] width 8 height 7
radio input "true"
click at [574, 358] on label "False" at bounding box center [597, 345] width 74 height 24
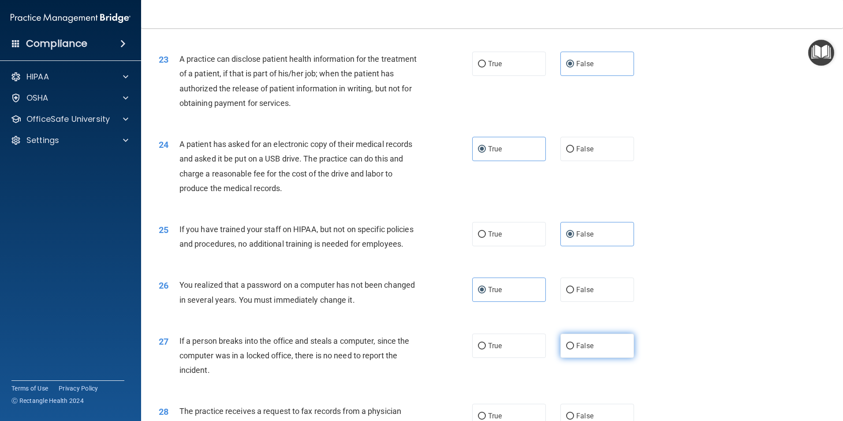
click at [574, 349] on input "False" at bounding box center [570, 346] width 8 height 7
radio input "true"
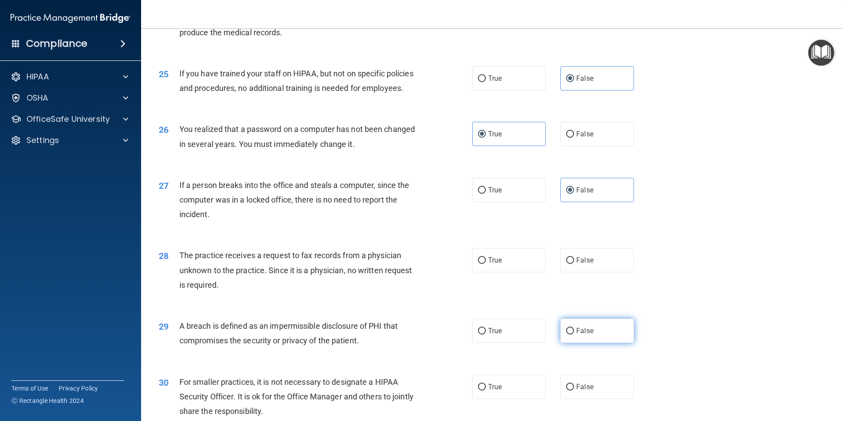
scroll to position [1587, 0]
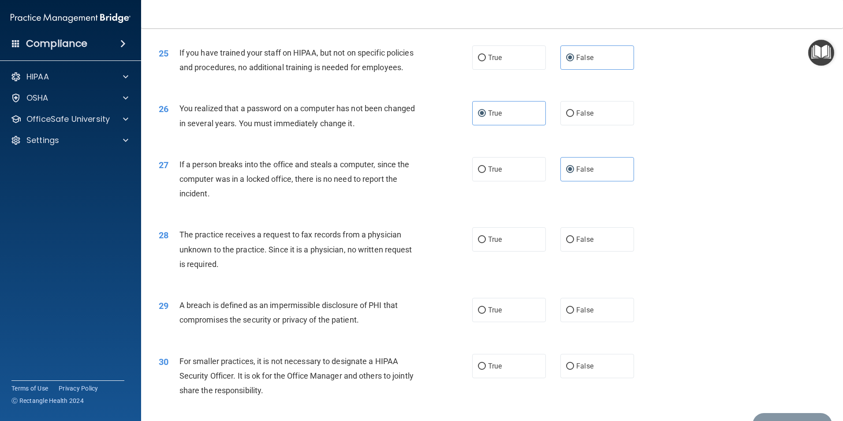
click at [592, 287] on div "28 The practice receives a request to fax records from a physician unknown to t…" at bounding box center [492, 251] width 680 height 71
click at [594, 251] on label "False" at bounding box center [597, 239] width 74 height 24
click at [574, 243] on input "False" at bounding box center [570, 239] width 8 height 7
radio input "true"
click at [511, 322] on label "True" at bounding box center [509, 310] width 74 height 24
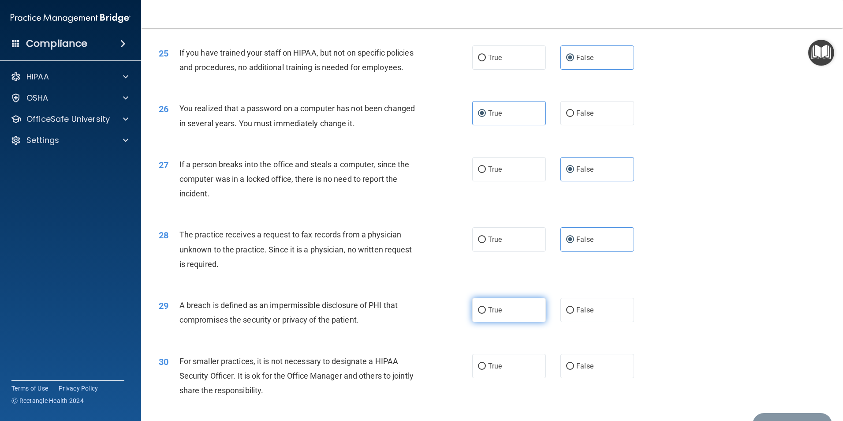
click at [486, 313] on input "True" at bounding box center [482, 310] width 8 height 7
radio input "true"
click at [613, 378] on label "False" at bounding box center [597, 366] width 74 height 24
click at [574, 369] on input "False" at bounding box center [570, 366] width 8 height 7
radio input "true"
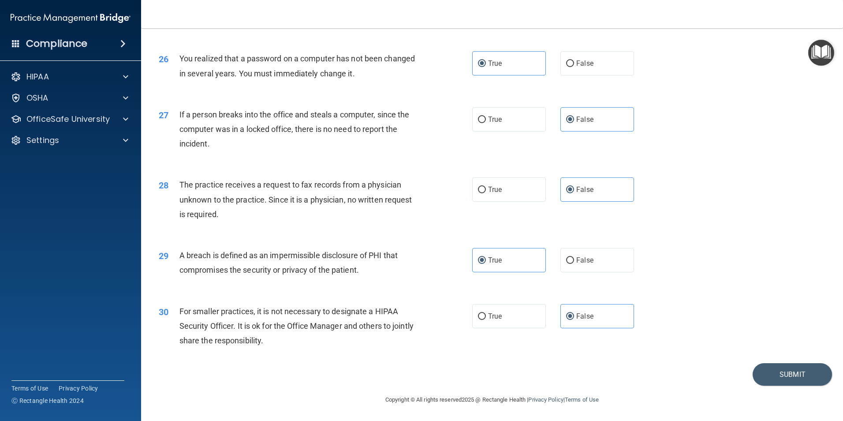
scroll to position [1680, 0]
click at [788, 366] on button "Submit" at bounding box center [791, 374] width 79 height 22
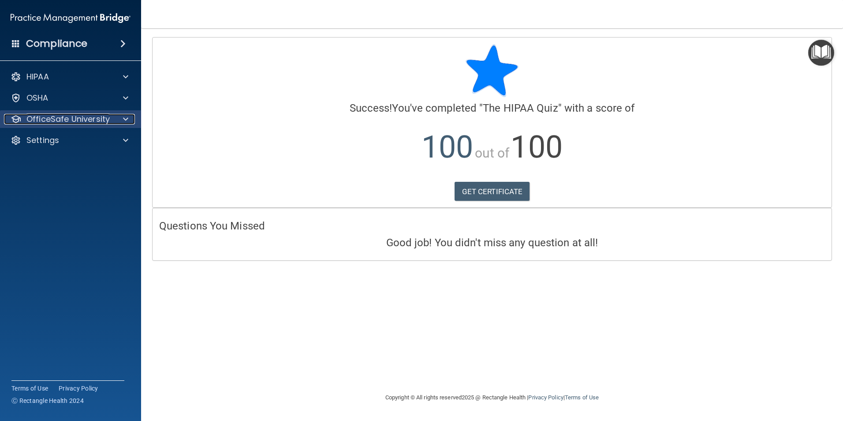
click at [104, 121] on p "OfficeSafe University" at bounding box center [67, 119] width 83 height 11
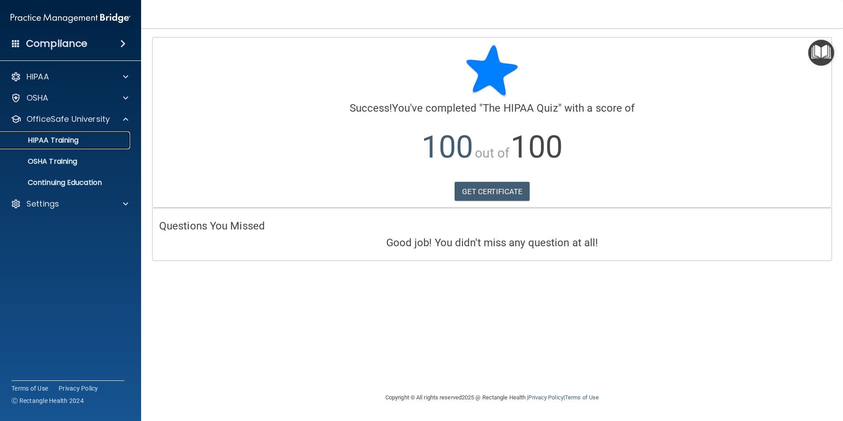
click at [88, 139] on div "HIPAA Training" at bounding box center [66, 140] width 120 height 9
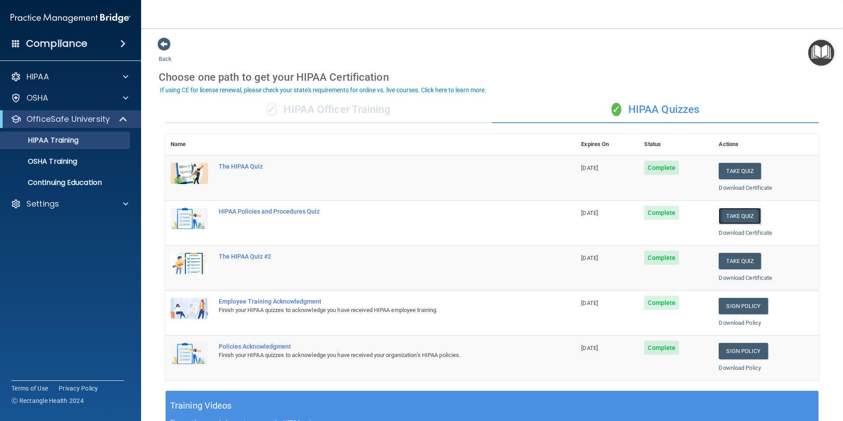
click at [724, 216] on button "Take Quiz" at bounding box center [740, 216] width 42 height 16
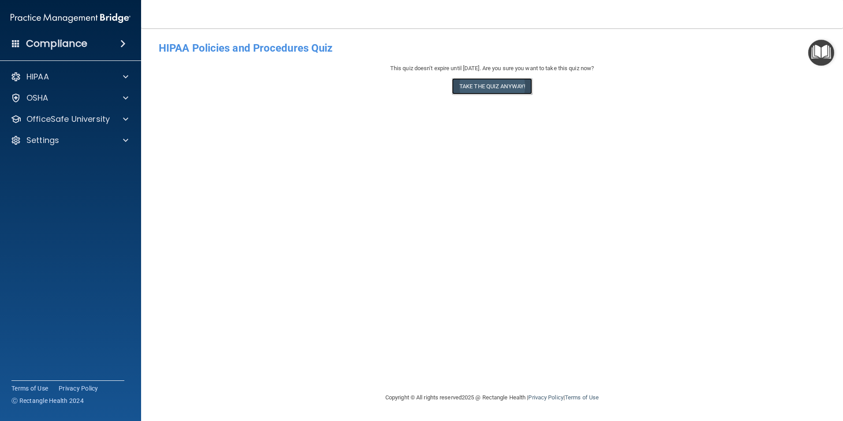
click at [505, 93] on button "Take the quiz anyway!" at bounding box center [492, 86] width 80 height 16
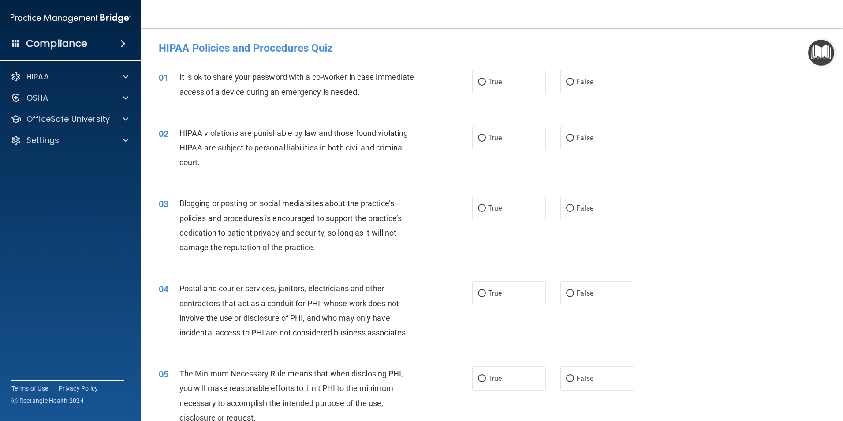
click at [505, 93] on label "True" at bounding box center [509, 82] width 74 height 24
click at [486, 86] on input "True" at bounding box center [482, 82] width 8 height 7
radio input "true"
click at [494, 130] on label "True" at bounding box center [509, 138] width 74 height 24
click at [486, 135] on input "True" at bounding box center [482, 138] width 8 height 7
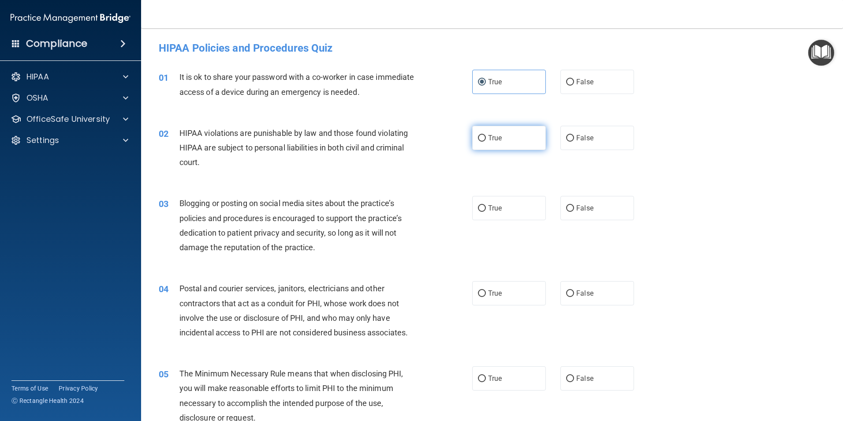
radio input "true"
click at [501, 226] on div "03 Blogging or posting on social media sites about the practice’s policies and …" at bounding box center [492, 227] width 680 height 85
click at [505, 218] on label "True" at bounding box center [509, 208] width 74 height 24
click at [486, 212] on input "True" at bounding box center [482, 208] width 8 height 7
radio input "true"
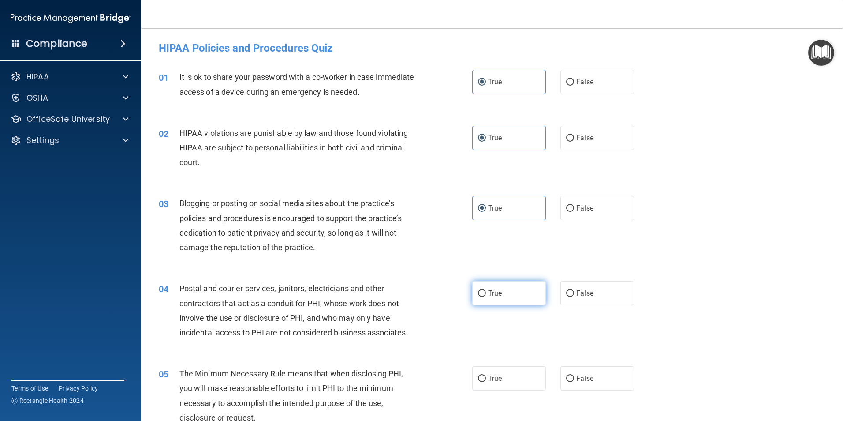
click at [495, 291] on span "True" at bounding box center [495, 293] width 14 height 8
click at [486, 291] on input "True" at bounding box center [482, 293] width 8 height 7
radio input "true"
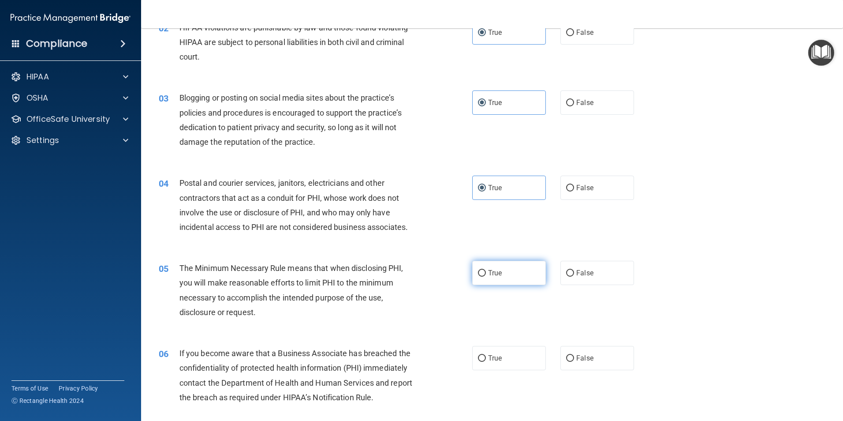
scroll to position [132, 0]
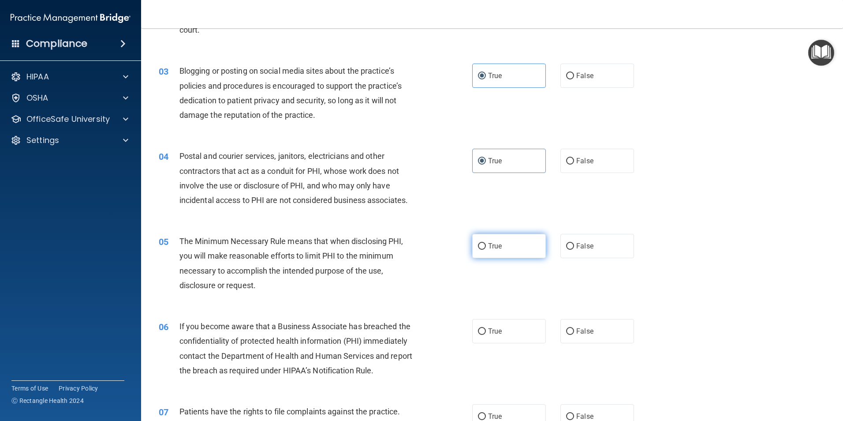
click at [489, 242] on span "True" at bounding box center [495, 246] width 14 height 8
click at [486, 243] on input "True" at bounding box center [482, 246] width 8 height 7
radio input "true"
drag, startPoint x: 503, startPoint y: 319, endPoint x: 518, endPoint y: 333, distance: 20.3
click at [505, 324] on label "True" at bounding box center [509, 331] width 74 height 24
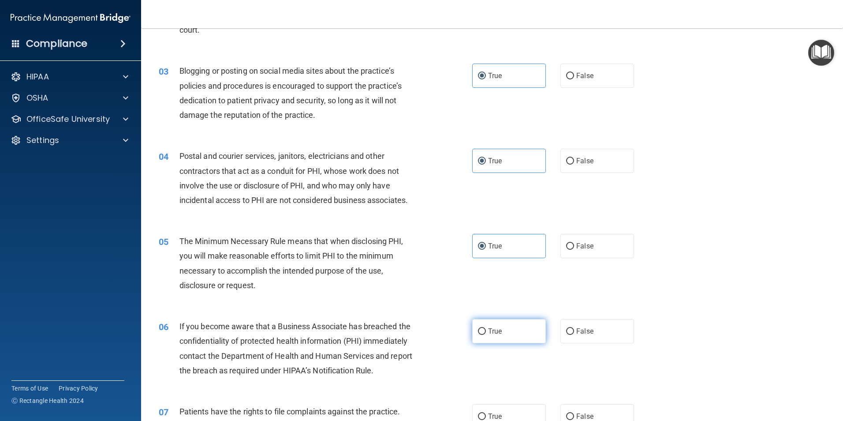
click at [486, 328] on input "True" at bounding box center [482, 331] width 8 height 7
radio input "true"
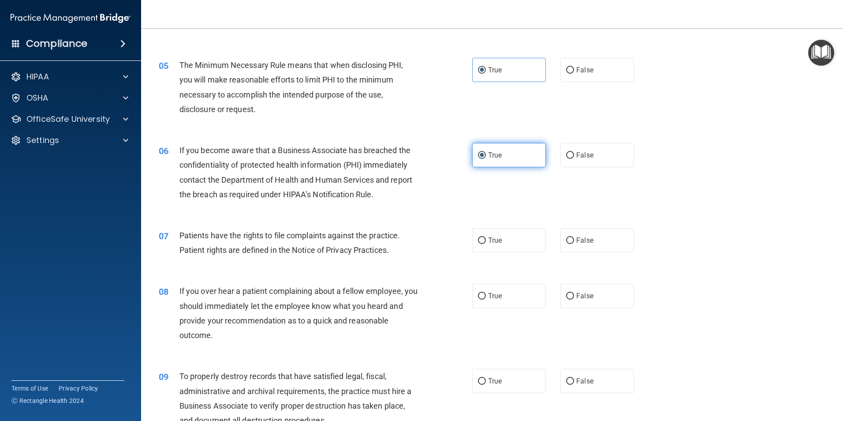
scroll to position [309, 0]
click at [516, 236] on label "True" at bounding box center [509, 239] width 74 height 24
click at [486, 237] on input "True" at bounding box center [482, 240] width 8 height 7
radio input "true"
click at [503, 295] on label "True" at bounding box center [509, 295] width 74 height 24
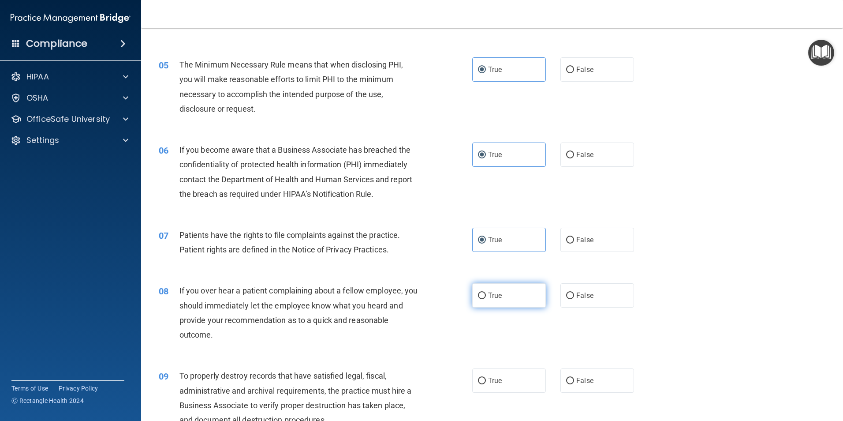
click at [486, 295] on input "True" at bounding box center [482, 295] width 8 height 7
radio input "true"
click at [526, 381] on label "True" at bounding box center [509, 380] width 74 height 24
click at [486, 381] on input "True" at bounding box center [482, 380] width 8 height 7
radio input "true"
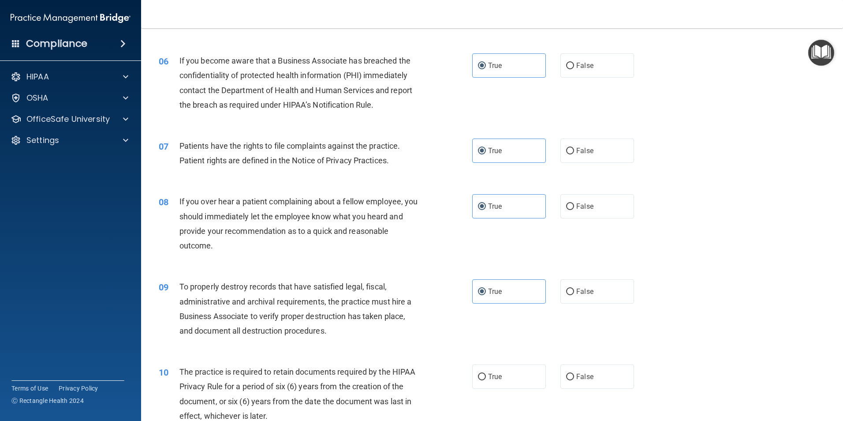
scroll to position [485, 0]
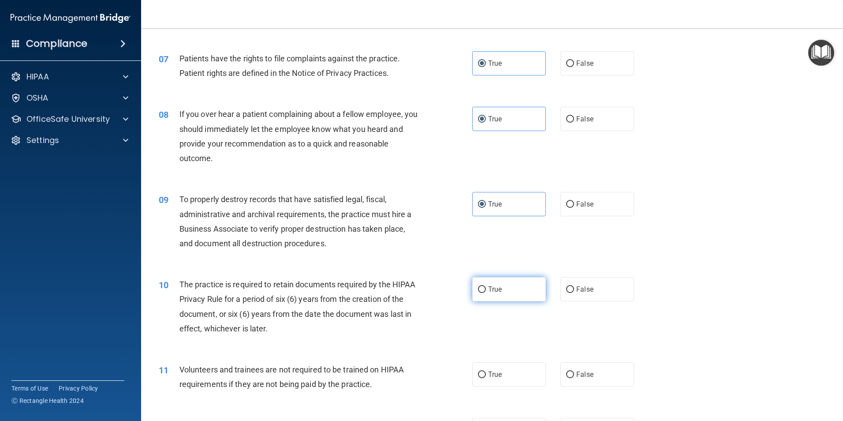
drag, startPoint x: 487, startPoint y: 286, endPoint x: 488, endPoint y: 290, distance: 4.6
click at [488, 288] on span "True" at bounding box center [495, 289] width 14 height 8
click at [486, 288] on input "True" at bounding box center [482, 289] width 8 height 7
radio input "true"
click at [529, 371] on label "True" at bounding box center [509, 374] width 74 height 24
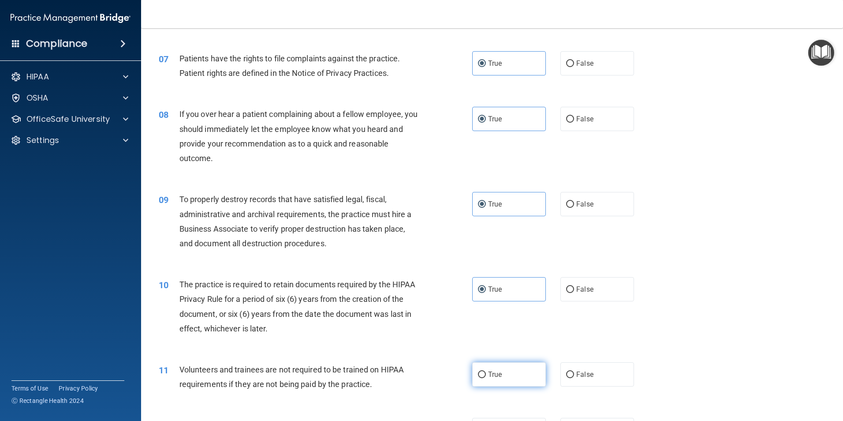
click at [486, 371] on input "True" at bounding box center [482, 374] width 8 height 7
radio input "true"
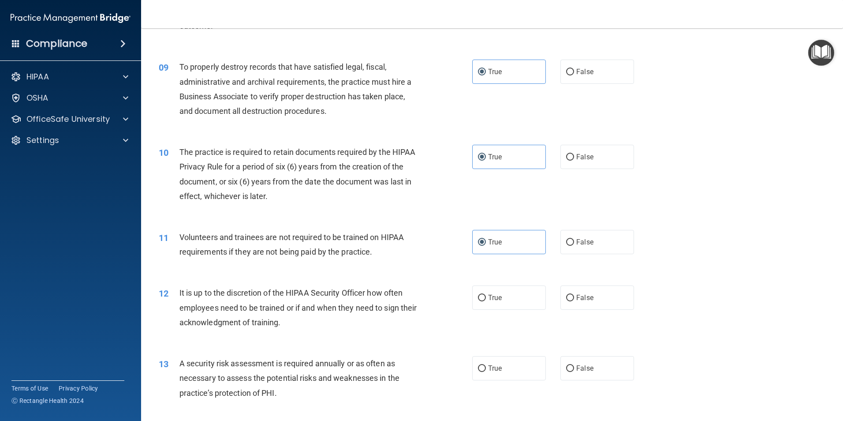
drag, startPoint x: 494, startPoint y: 287, endPoint x: 519, endPoint y: 337, distance: 55.4
click at [495, 293] on label "True" at bounding box center [509, 297] width 74 height 24
click at [486, 294] on input "True" at bounding box center [482, 297] width 8 height 7
radio input "true"
drag, startPoint x: 529, startPoint y: 364, endPoint x: 526, endPoint y: 351, distance: 13.2
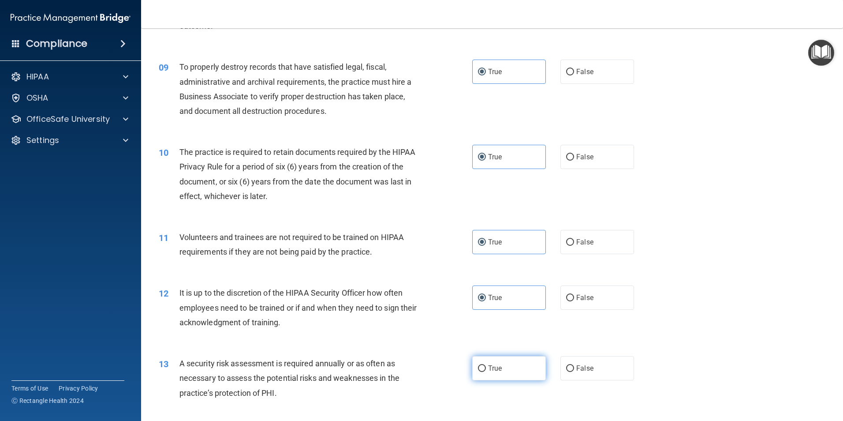
click at [529, 364] on label "True" at bounding box center [509, 368] width 74 height 24
click at [486, 365] on input "True" at bounding box center [482, 368] width 8 height 7
radio input "true"
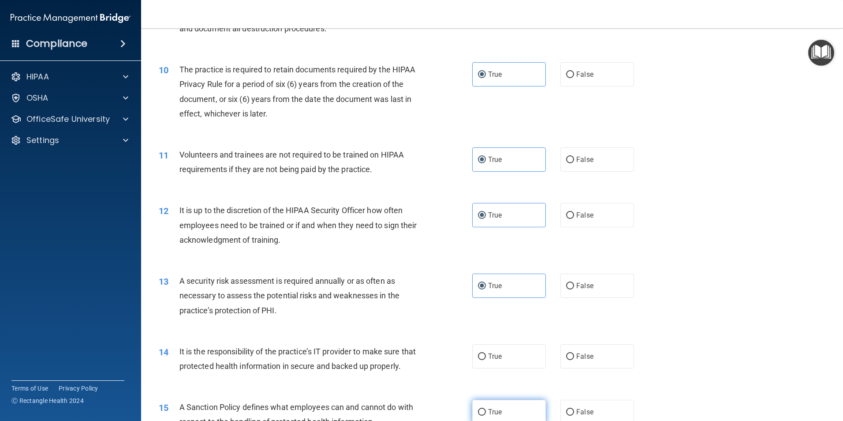
scroll to position [793, 0]
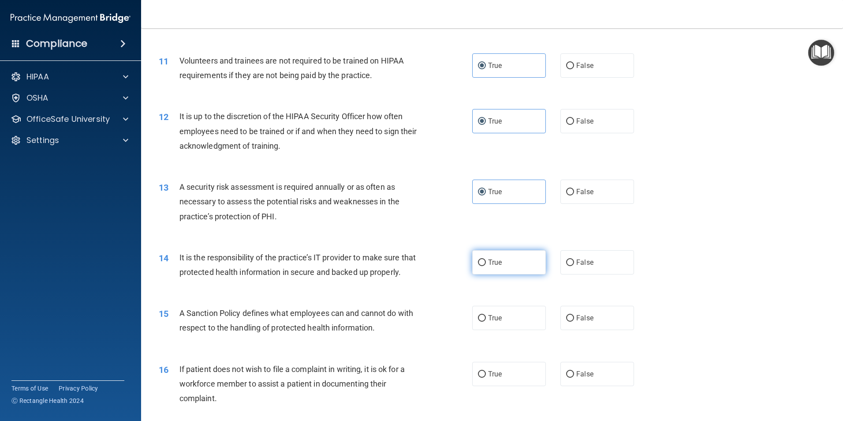
click at [494, 267] on label "True" at bounding box center [509, 262] width 74 height 24
click at [486, 266] on input "True" at bounding box center [482, 262] width 8 height 7
radio input "true"
click at [501, 330] on label "True" at bounding box center [509, 317] width 74 height 24
click at [486, 321] on input "True" at bounding box center [482, 318] width 8 height 7
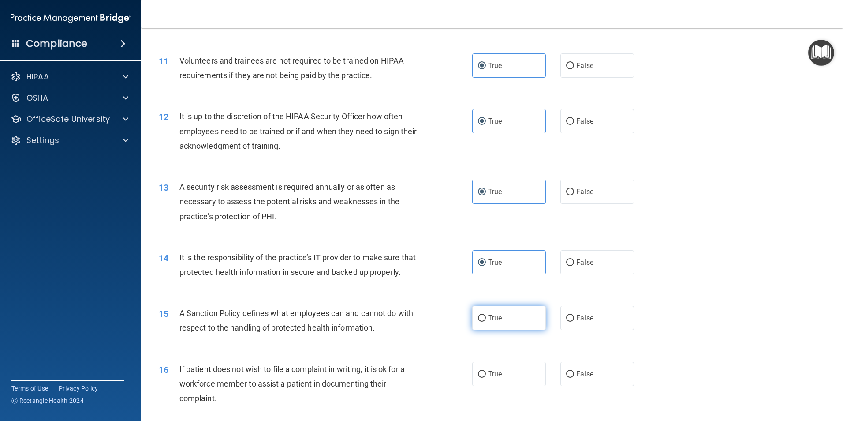
radio input "true"
click at [513, 373] on div "16 If patient does not wish to file a complaint in writing, it is ok for a work…" at bounding box center [492, 385] width 680 height 71
click at [513, 379] on label "True" at bounding box center [509, 373] width 74 height 24
click at [486, 377] on input "True" at bounding box center [482, 374] width 8 height 7
radio input "true"
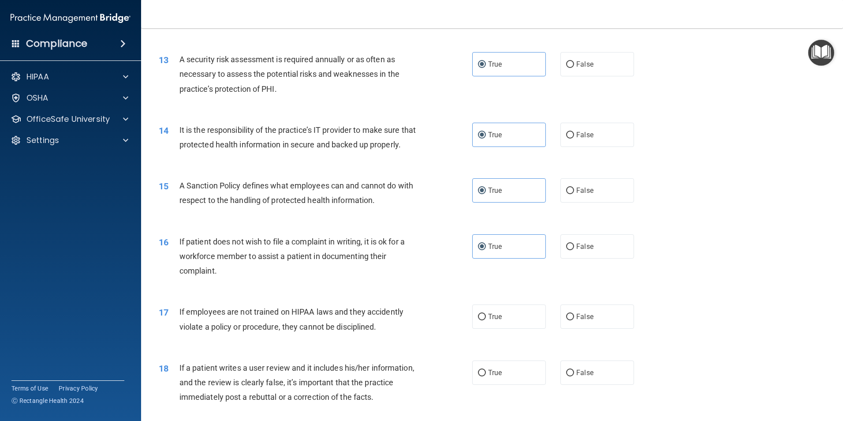
scroll to position [926, 0]
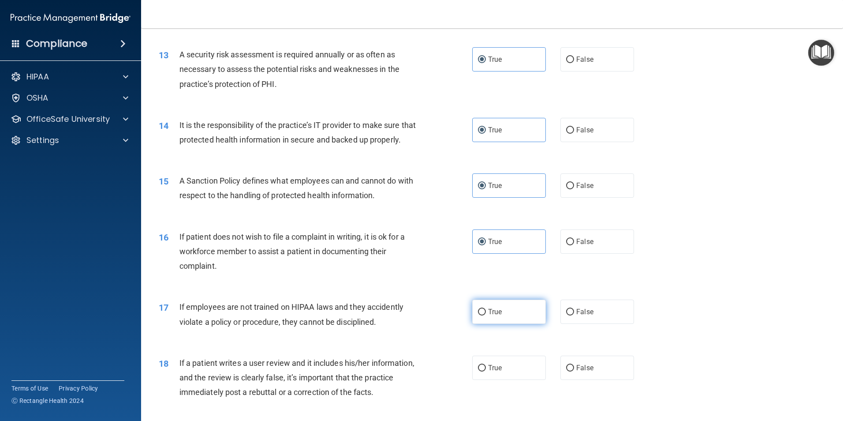
click at [498, 316] on span "True" at bounding box center [495, 311] width 14 height 8
click at [486, 315] on input "True" at bounding box center [482, 312] width 8 height 7
radio input "true"
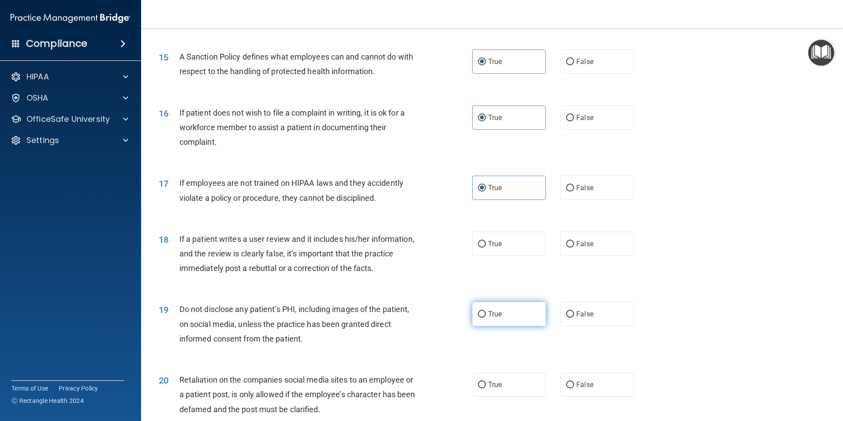
scroll to position [1058, 0]
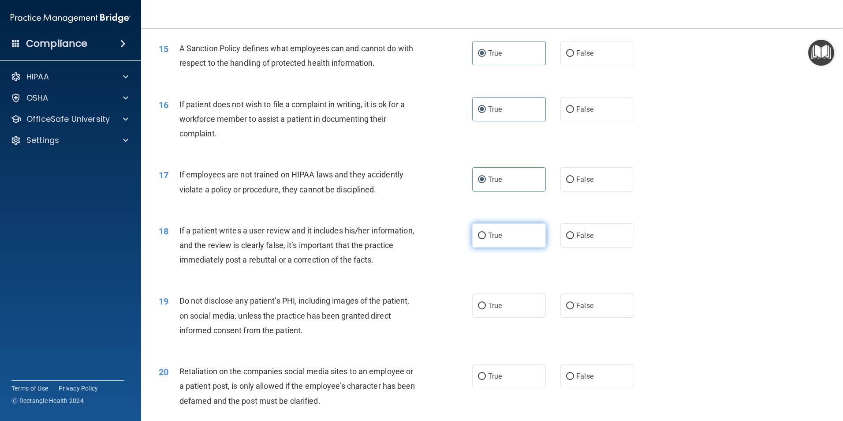
click at [480, 247] on label "True" at bounding box center [509, 235] width 74 height 24
click at [480, 239] on input "True" at bounding box center [482, 235] width 8 height 7
radio input "true"
click at [497, 317] on label "True" at bounding box center [509, 305] width 74 height 24
drag, startPoint x: 497, startPoint y: 324, endPoint x: 472, endPoint y: 322, distance: 25.3
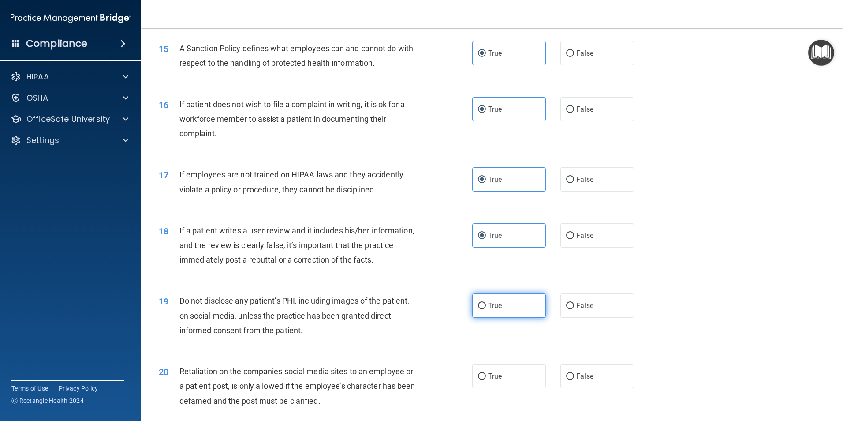
click at [472, 317] on label "True" at bounding box center [509, 305] width 74 height 24
click at [478, 309] on input "True" at bounding box center [482, 305] width 8 height 7
radio input "true"
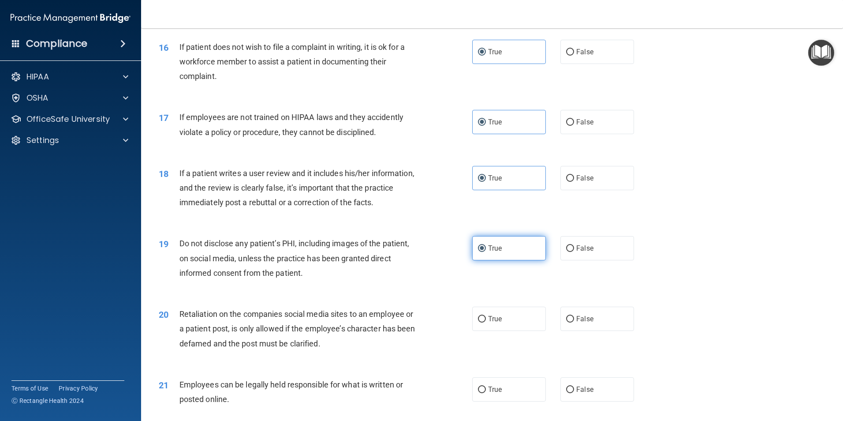
scroll to position [1190, 0]
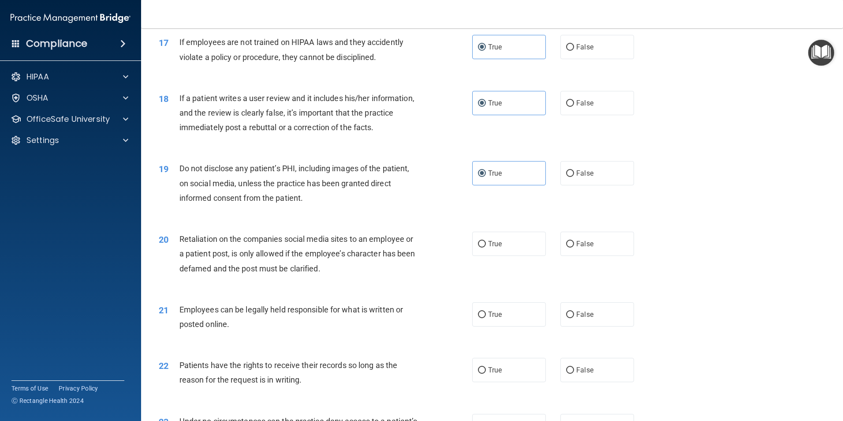
click at [510, 272] on div "20 Retaliation on the companies social media sites to an employee or a patient …" at bounding box center [492, 255] width 680 height 71
click at [507, 252] on label "True" at bounding box center [509, 243] width 74 height 24
click at [486, 247] on input "True" at bounding box center [482, 244] width 8 height 7
radio input "true"
drag, startPoint x: 505, startPoint y: 322, endPoint x: 505, endPoint y: 318, distance: 4.4
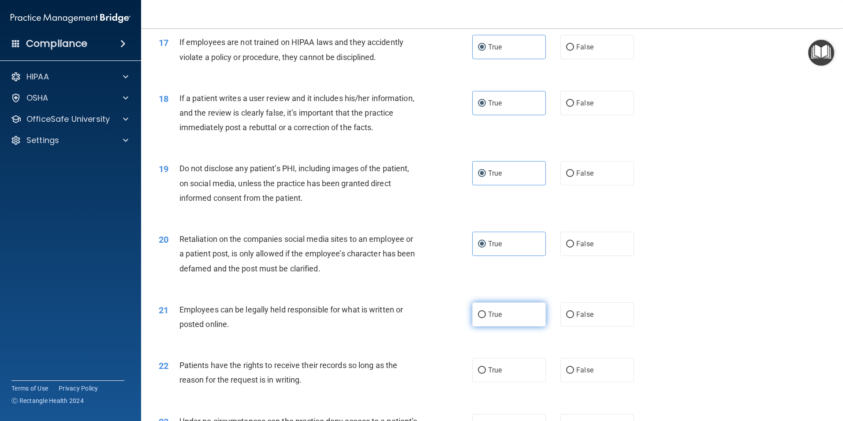
click at [505, 322] on label "True" at bounding box center [509, 314] width 74 height 24
click at [486, 318] on input "True" at bounding box center [482, 314] width 8 height 7
radio input "true"
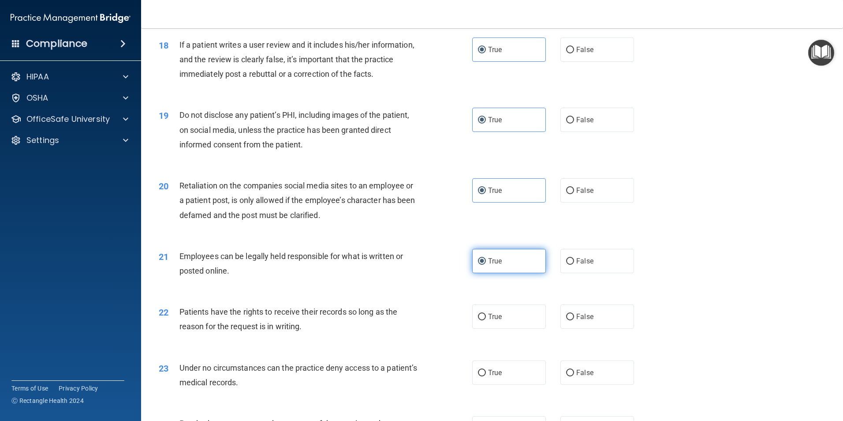
scroll to position [1322, 0]
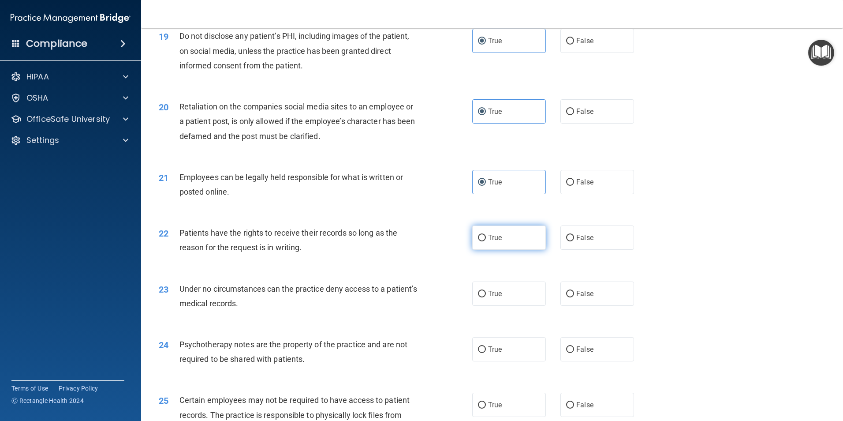
click at [493, 250] on label "True" at bounding box center [509, 237] width 74 height 24
click at [486, 241] on input "True" at bounding box center [482, 238] width 8 height 7
radio input "true"
click at [491, 298] on span "True" at bounding box center [495, 293] width 14 height 8
click at [486, 297] on input "True" at bounding box center [482, 293] width 8 height 7
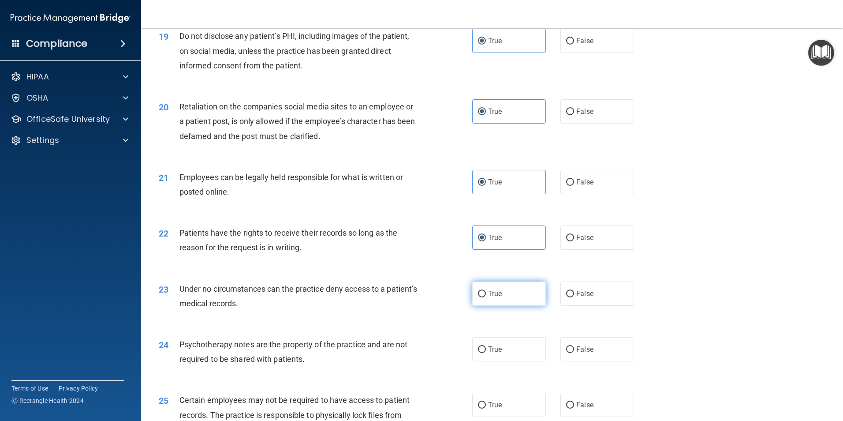
radio input "true"
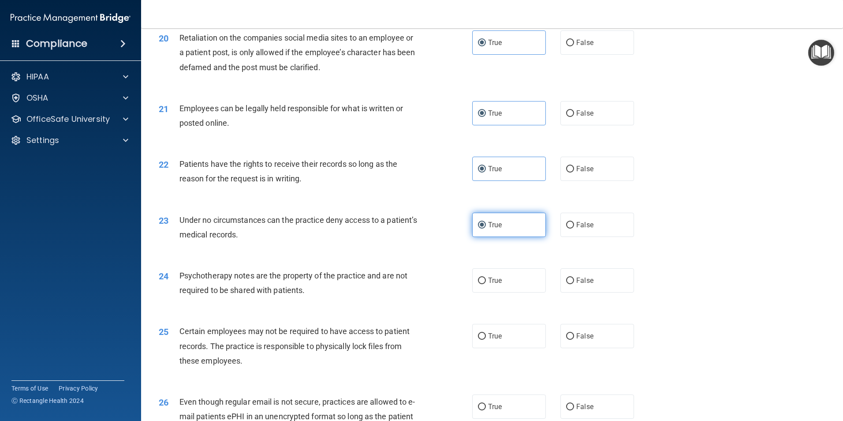
scroll to position [1411, 0]
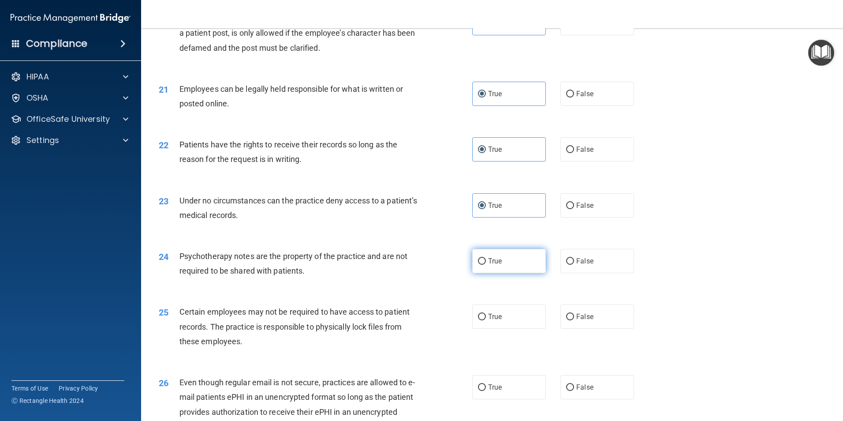
click at [497, 273] on label "True" at bounding box center [509, 261] width 74 height 24
click at [486, 264] on input "True" at bounding box center [482, 261] width 8 height 7
radio input "true"
click at [519, 328] on label "True" at bounding box center [509, 316] width 74 height 24
click at [486, 320] on input "True" at bounding box center [482, 316] width 8 height 7
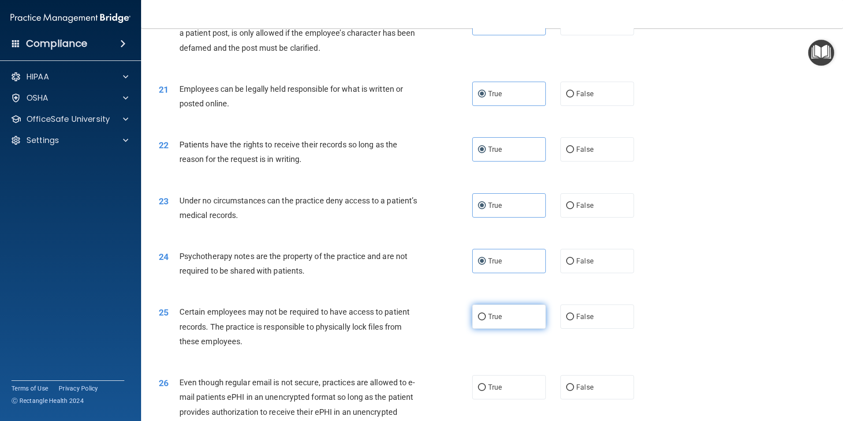
radio input "true"
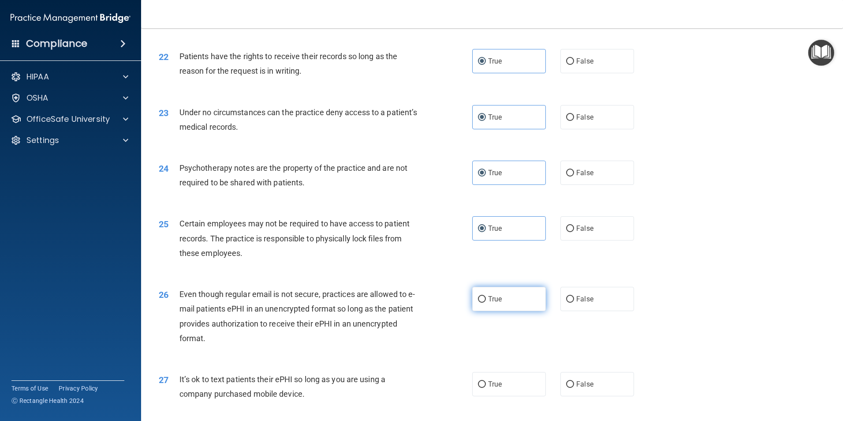
click at [520, 311] on label "True" at bounding box center [509, 299] width 74 height 24
click at [486, 302] on input "True" at bounding box center [482, 299] width 8 height 7
radio input "true"
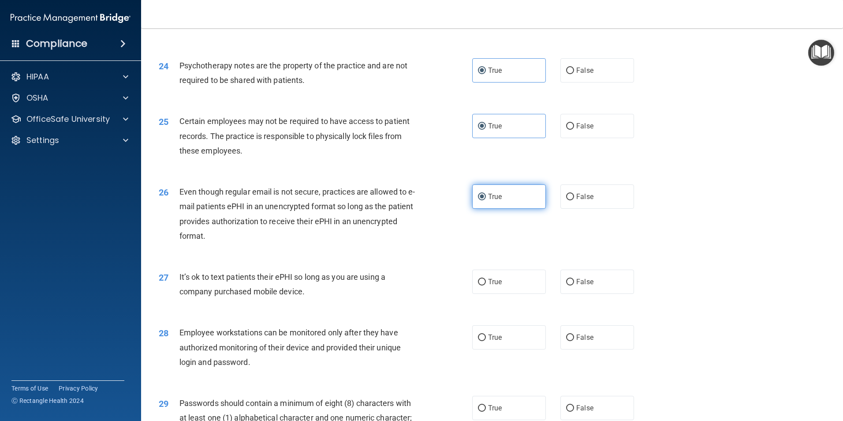
scroll to position [1631, 0]
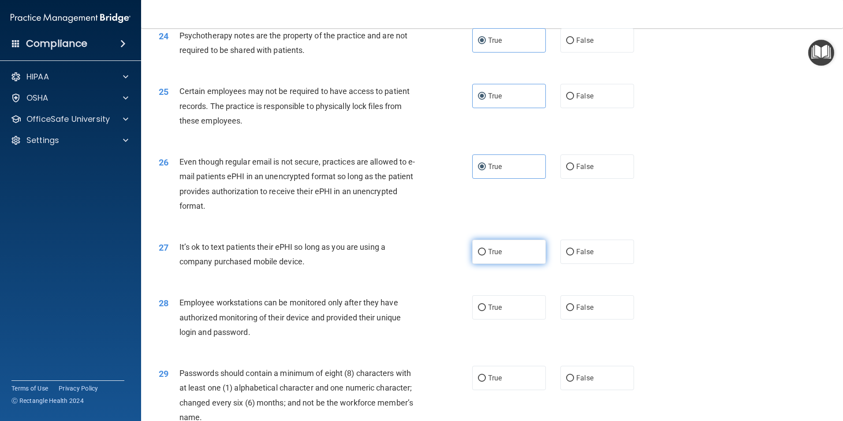
click at [510, 264] on label "True" at bounding box center [509, 251] width 74 height 24
click at [486, 255] on input "True" at bounding box center [482, 252] width 8 height 7
radio input "true"
click at [514, 319] on label "True" at bounding box center [509, 307] width 74 height 24
click at [486, 311] on input "True" at bounding box center [482, 307] width 8 height 7
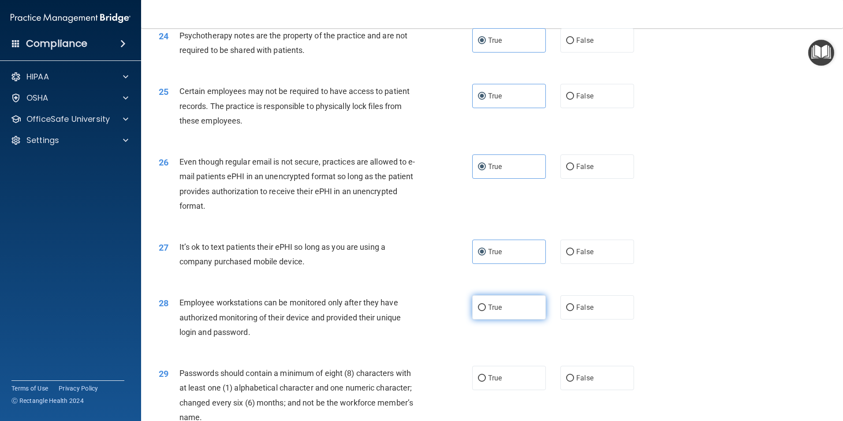
radio input "true"
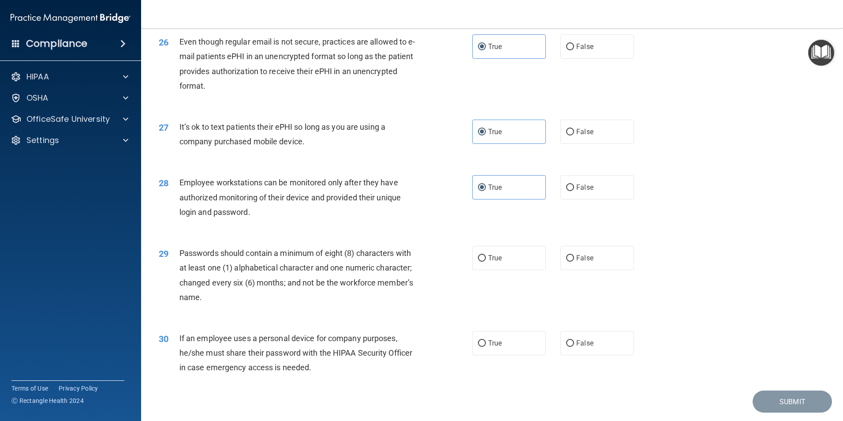
scroll to position [1763, 0]
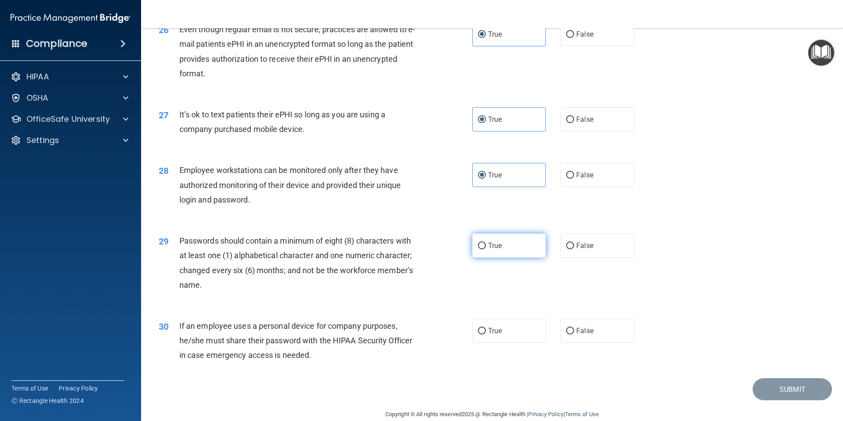
click at [511, 257] on label "True" at bounding box center [509, 245] width 74 height 24
click at [486, 249] on input "True" at bounding box center [482, 245] width 8 height 7
radio input "true"
click at [507, 338] on label "True" at bounding box center [509, 330] width 74 height 24
click at [486, 334] on input "True" at bounding box center [482, 331] width 8 height 7
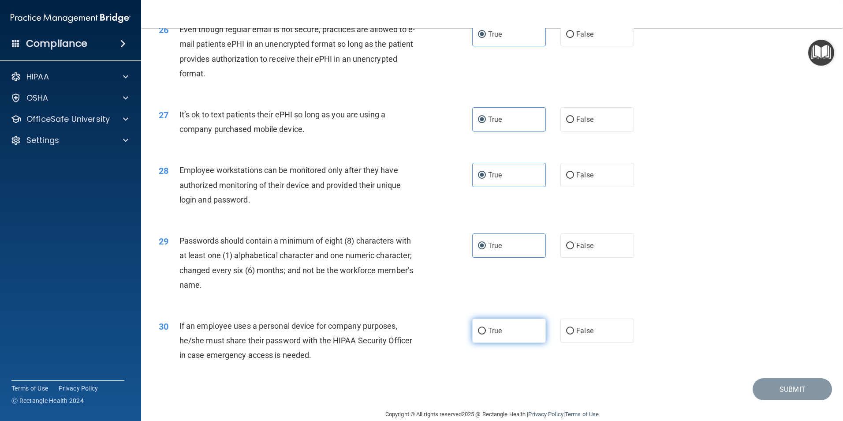
radio input "true"
click at [774, 400] on button "Submit" at bounding box center [791, 389] width 79 height 22
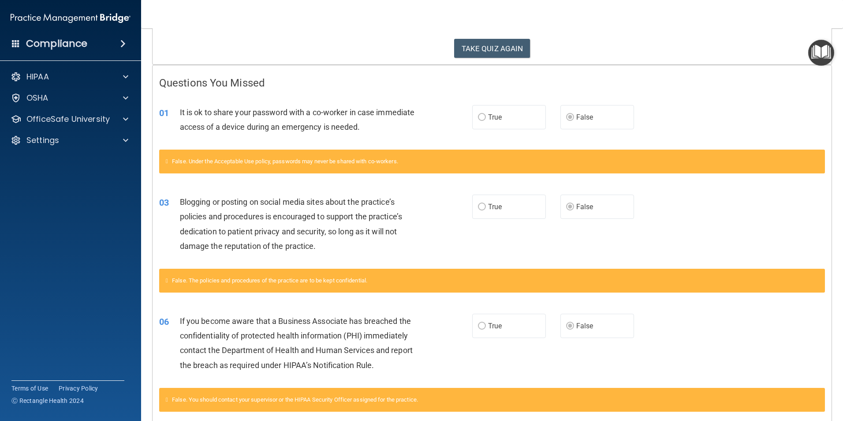
scroll to position [45, 0]
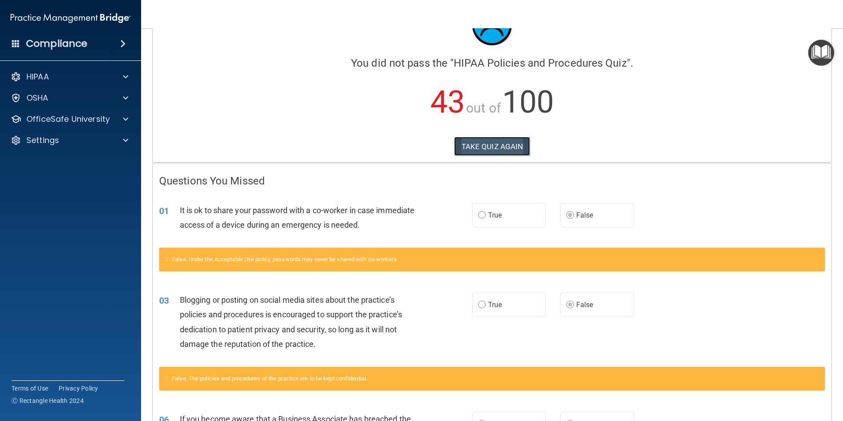
click at [488, 145] on button "TAKE QUIZ AGAIN" at bounding box center [492, 146] width 76 height 19
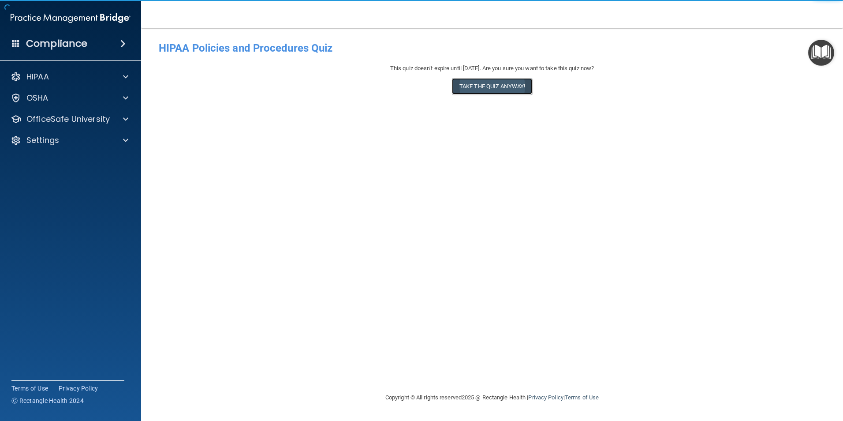
click at [483, 86] on button "Take the quiz anyway!" at bounding box center [492, 86] width 80 height 16
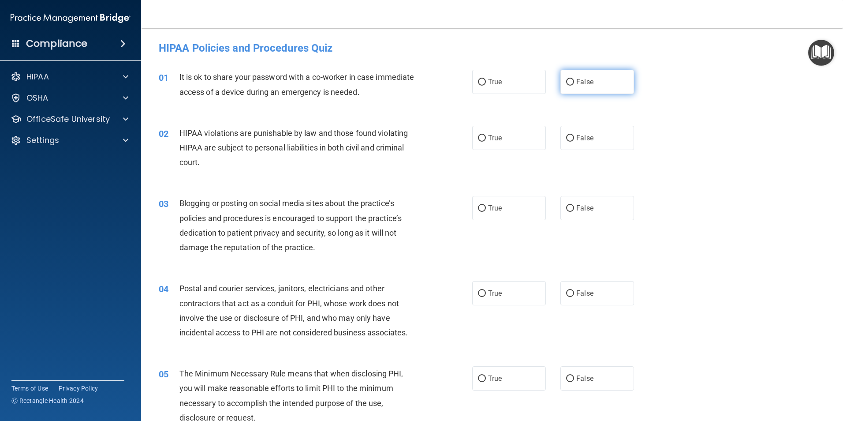
click at [581, 93] on label "False" at bounding box center [597, 82] width 74 height 24
click at [574, 86] on input "False" at bounding box center [570, 82] width 8 height 7
radio input "true"
click at [528, 133] on label "True" at bounding box center [509, 138] width 74 height 24
click at [486, 135] on input "True" at bounding box center [482, 138] width 8 height 7
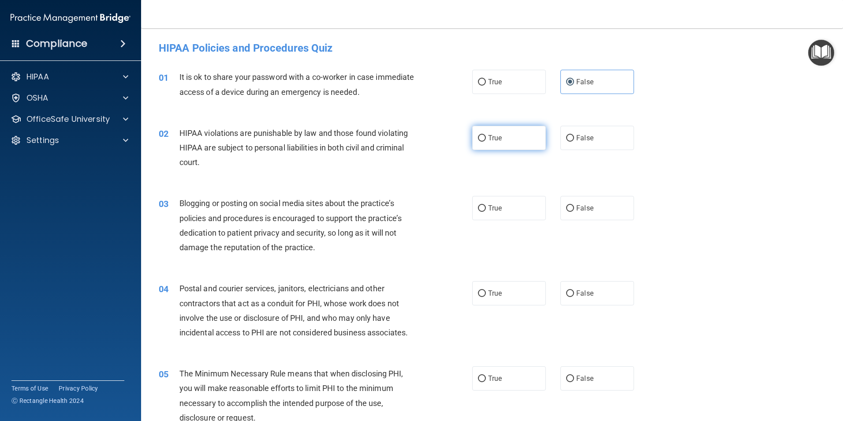
radio input "true"
click at [582, 217] on label "False" at bounding box center [597, 208] width 74 height 24
click at [574, 212] on input "False" at bounding box center [570, 208] width 8 height 7
radio input "true"
click at [477, 303] on label "True" at bounding box center [509, 293] width 74 height 24
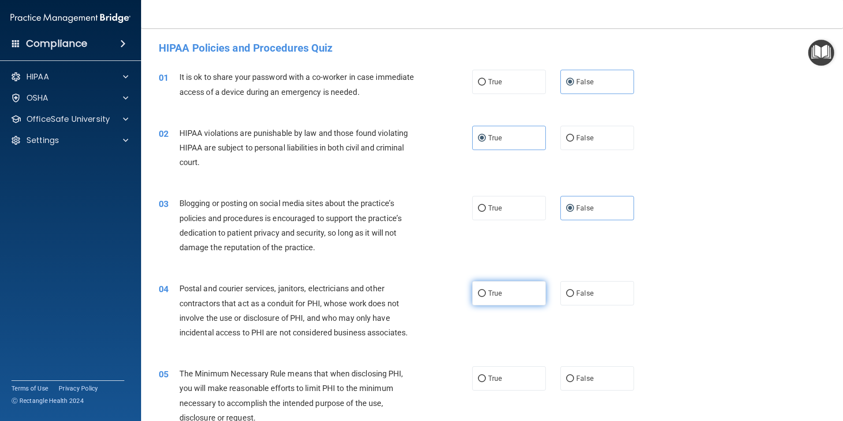
click at [478, 297] on input "True" at bounding box center [482, 293] width 8 height 7
radio input "true"
drag, startPoint x: 477, startPoint y: 370, endPoint x: 482, endPoint y: 361, distance: 10.3
click at [477, 370] on label "True" at bounding box center [509, 378] width 74 height 24
click at [478, 375] on input "True" at bounding box center [482, 378] width 8 height 7
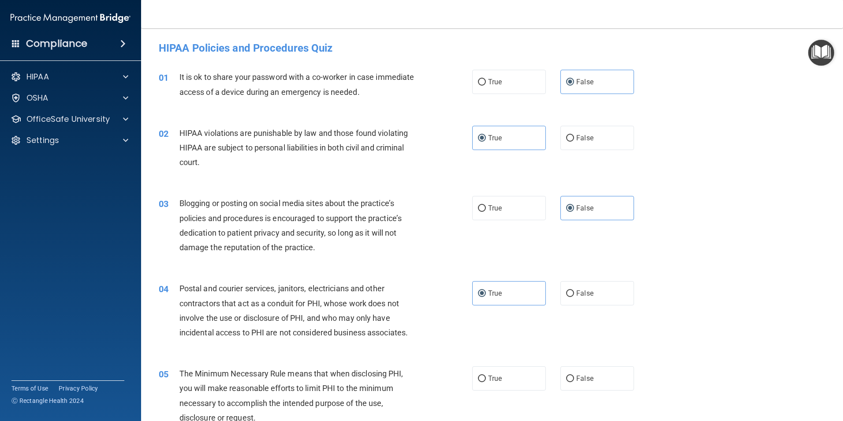
radio input "true"
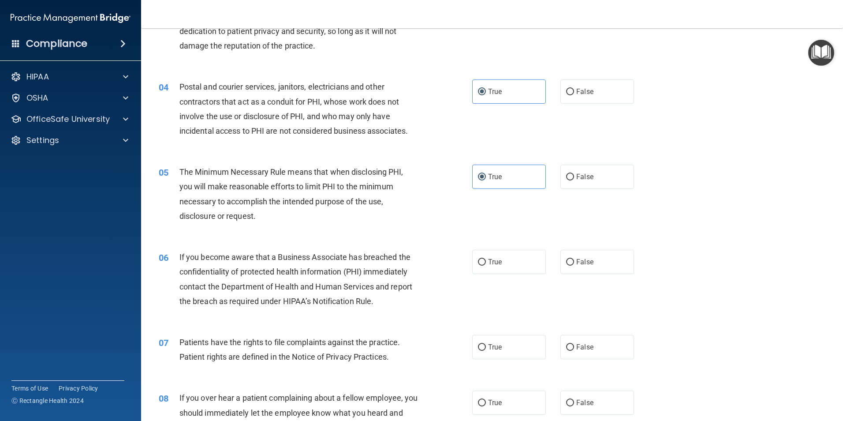
scroll to position [220, 0]
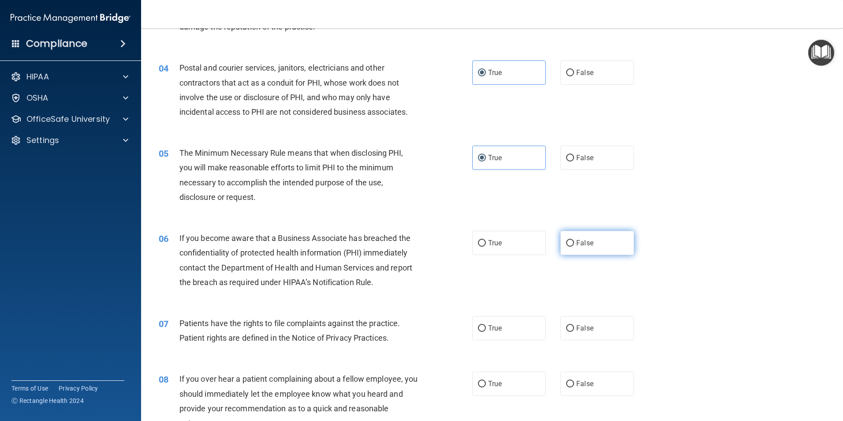
click at [590, 241] on label "False" at bounding box center [597, 243] width 74 height 24
click at [574, 241] on input "False" at bounding box center [570, 243] width 8 height 7
radio input "true"
click at [512, 334] on label "True" at bounding box center [509, 328] width 74 height 24
click at [486, 331] on input "True" at bounding box center [482, 328] width 8 height 7
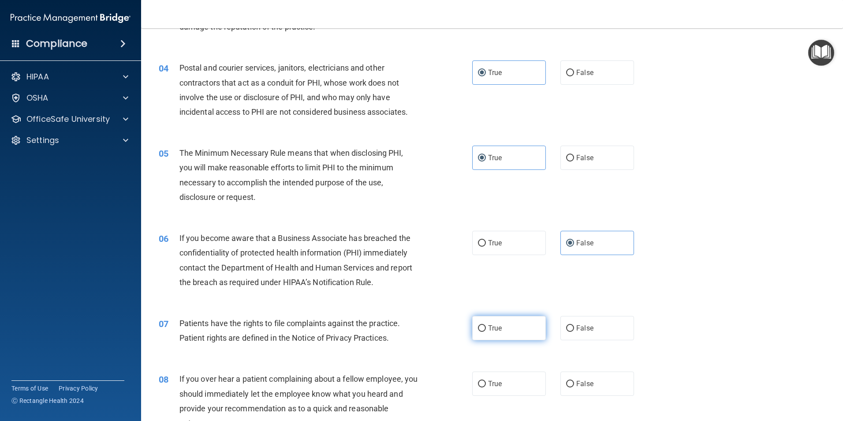
radio input "true"
click at [607, 384] on label "False" at bounding box center [597, 383] width 74 height 24
click at [574, 384] on input "False" at bounding box center [570, 383] width 8 height 7
radio input "true"
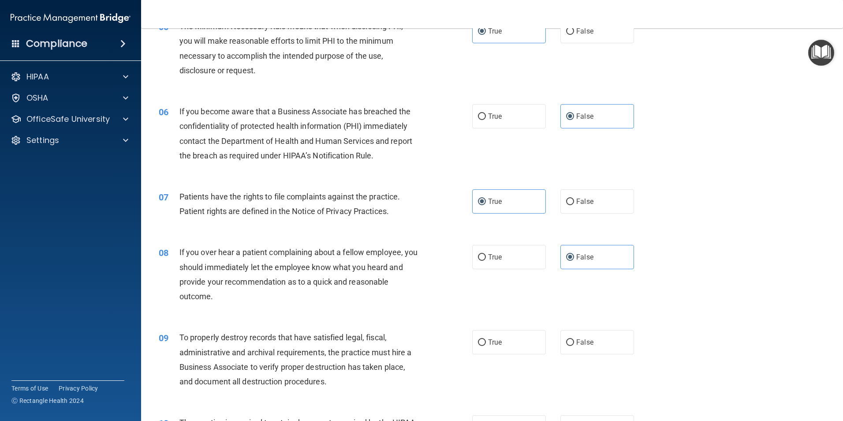
scroll to position [353, 0]
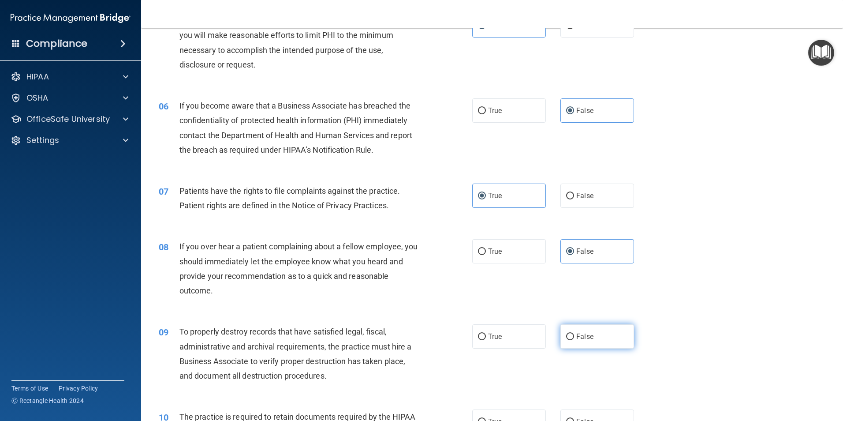
click at [602, 332] on label "False" at bounding box center [597, 336] width 74 height 24
click at [574, 333] on input "False" at bounding box center [570, 336] width 8 height 7
radio input "true"
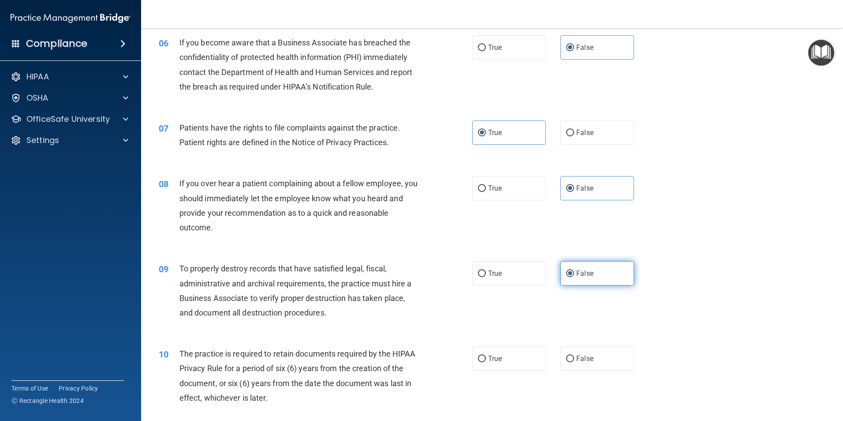
scroll to position [529, 0]
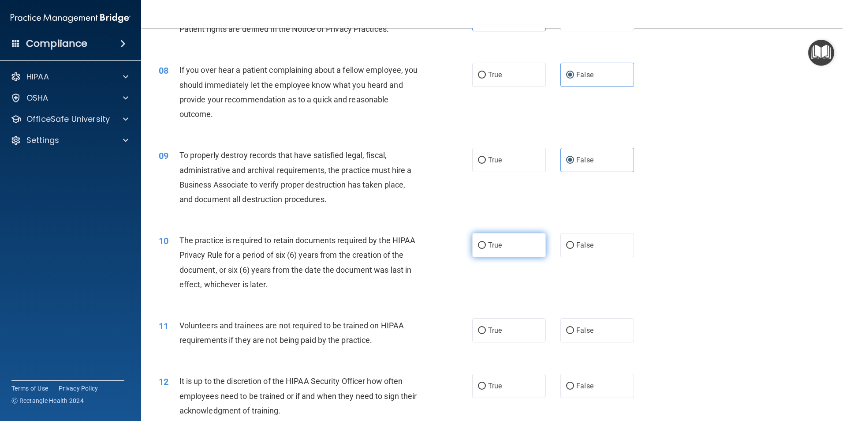
click at [531, 249] on label "True" at bounding box center [509, 245] width 74 height 24
click at [486, 249] on input "True" at bounding box center [482, 245] width 8 height 7
radio input "true"
click at [515, 322] on label "True" at bounding box center [509, 330] width 74 height 24
click at [486, 327] on input "True" at bounding box center [482, 330] width 8 height 7
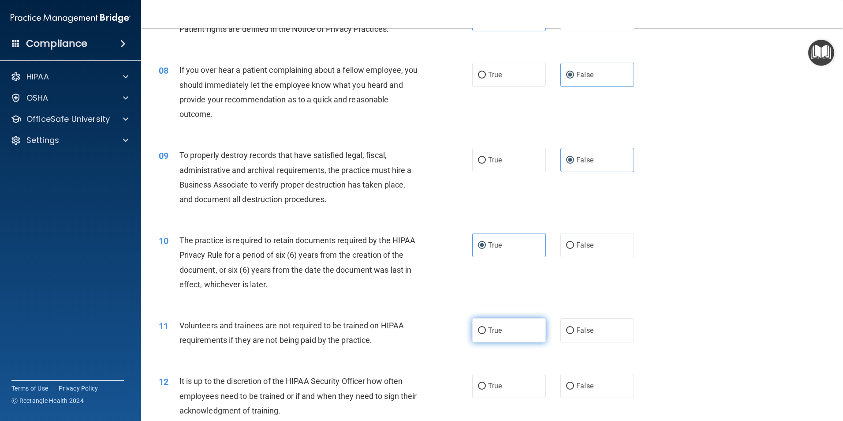
radio input "true"
click at [522, 314] on div "11 Volunteers and trainees are not required to be trained on HIPAA requirements…" at bounding box center [492, 335] width 680 height 56
click at [505, 332] on label "True" at bounding box center [509, 330] width 74 height 24
click at [486, 332] on input "True" at bounding box center [482, 330] width 8 height 7
click at [578, 335] on label "False" at bounding box center [597, 330] width 74 height 24
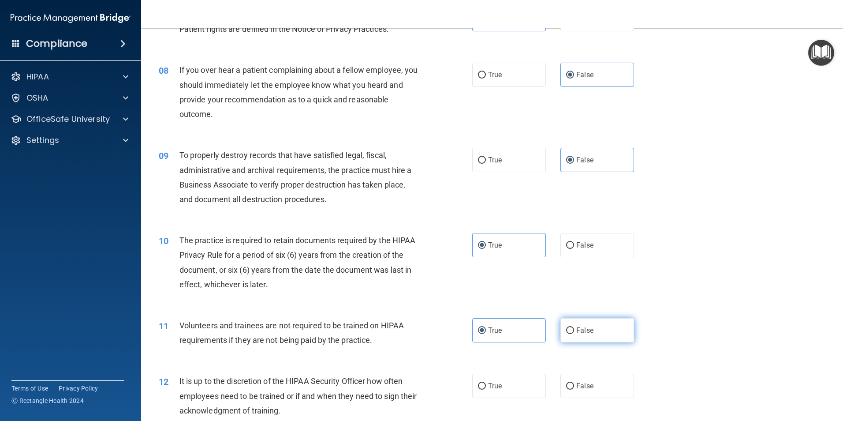
click at [574, 334] on input "False" at bounding box center [570, 330] width 8 height 7
radio input "true"
radio input "false"
drag, startPoint x: 596, startPoint y: 392, endPoint x: 593, endPoint y: 368, distance: 24.9
click at [596, 383] on label "False" at bounding box center [597, 385] width 74 height 24
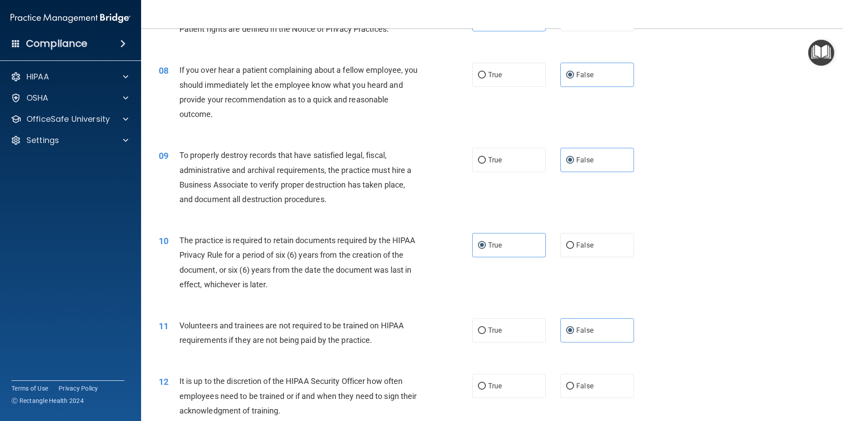
click at [574, 383] on input "False" at bounding box center [570, 386] width 8 height 7
radio input "true"
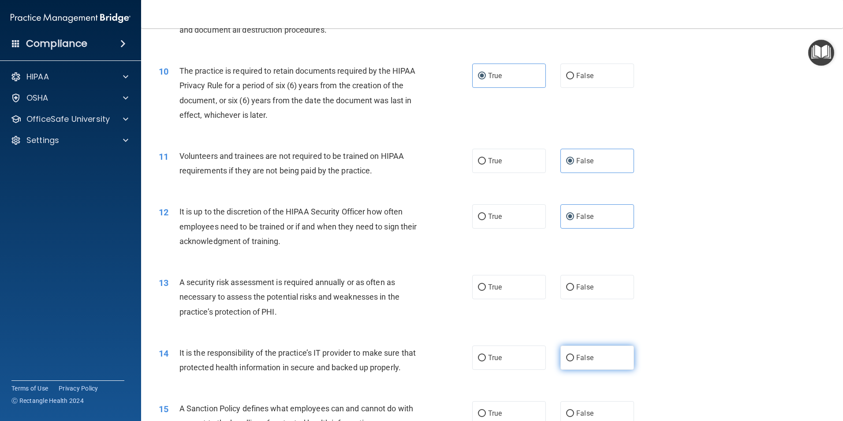
scroll to position [705, 0]
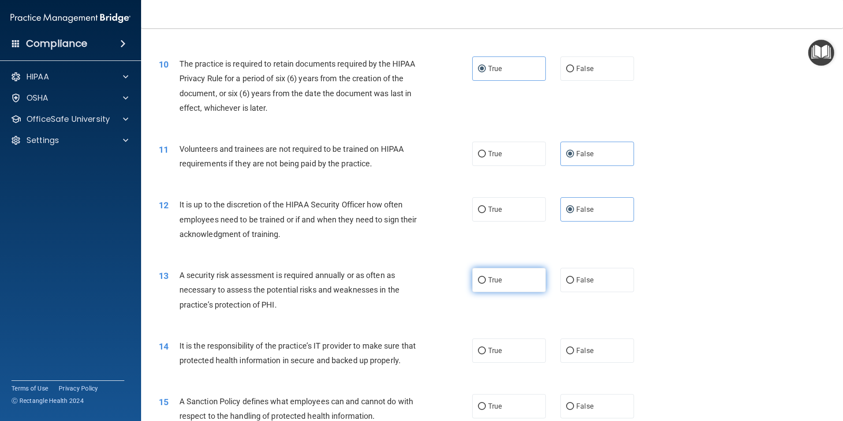
click at [526, 281] on label "True" at bounding box center [509, 280] width 74 height 24
click at [486, 281] on input "True" at bounding box center [482, 280] width 8 height 7
radio input "true"
click at [580, 340] on label "False" at bounding box center [597, 350] width 74 height 24
click at [574, 347] on input "False" at bounding box center [570, 350] width 8 height 7
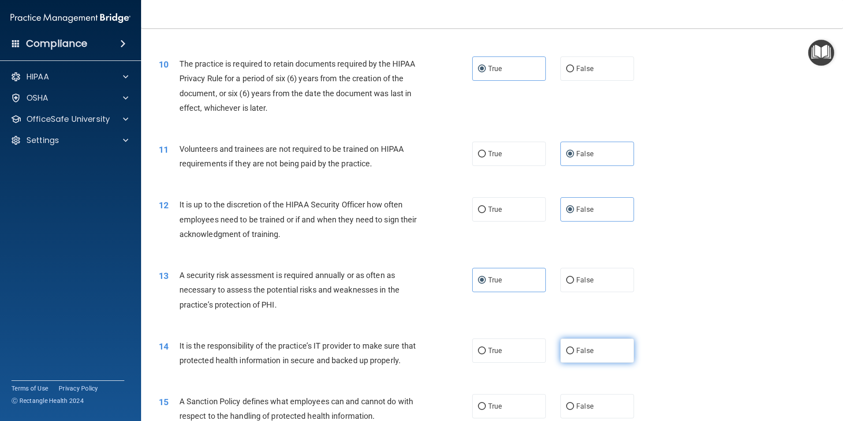
radio input "true"
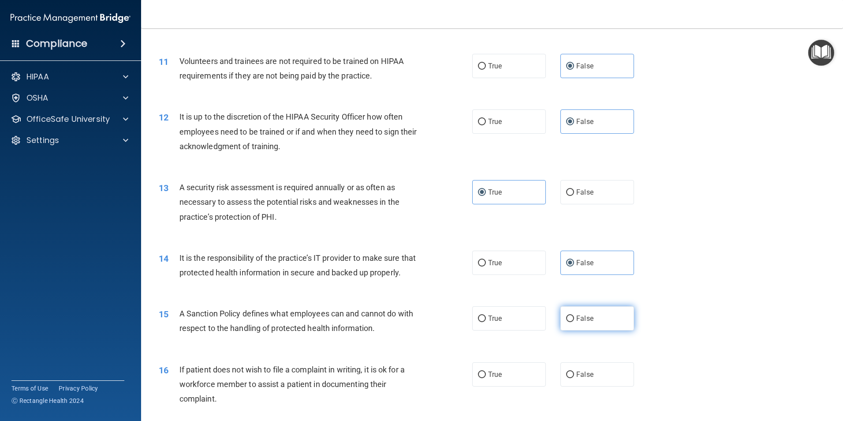
scroll to position [793, 0]
click at [580, 330] on label "False" at bounding box center [597, 317] width 74 height 24
click at [574, 321] on input "False" at bounding box center [570, 318] width 8 height 7
radio input "true"
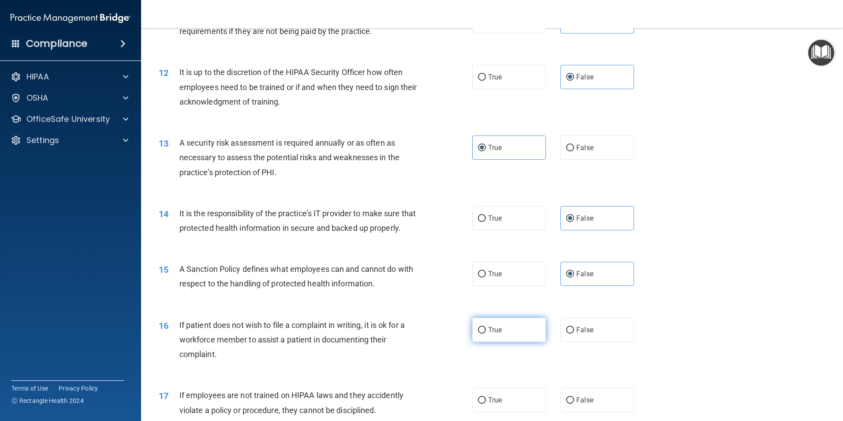
click at [516, 342] on label "True" at bounding box center [509, 329] width 74 height 24
click at [486, 333] on input "True" at bounding box center [482, 330] width 8 height 7
radio input "true"
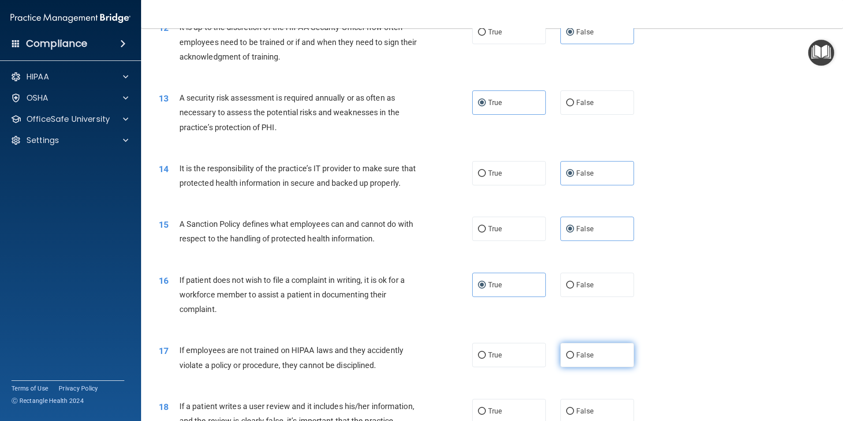
scroll to position [926, 0]
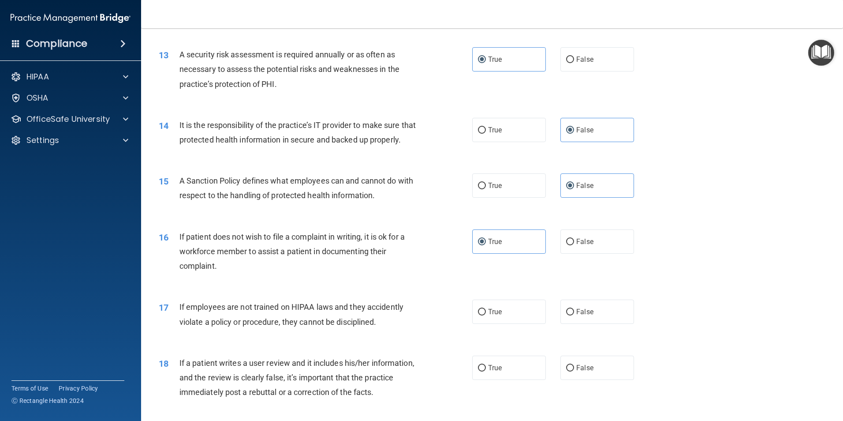
click at [590, 310] on div "17 If employees are not trained on HIPAA laws and they accidently violate a pol…" at bounding box center [492, 316] width 680 height 56
click at [591, 324] on label "False" at bounding box center [597, 311] width 74 height 24
click at [574, 315] on input "False" at bounding box center [570, 312] width 8 height 7
radio input "true"
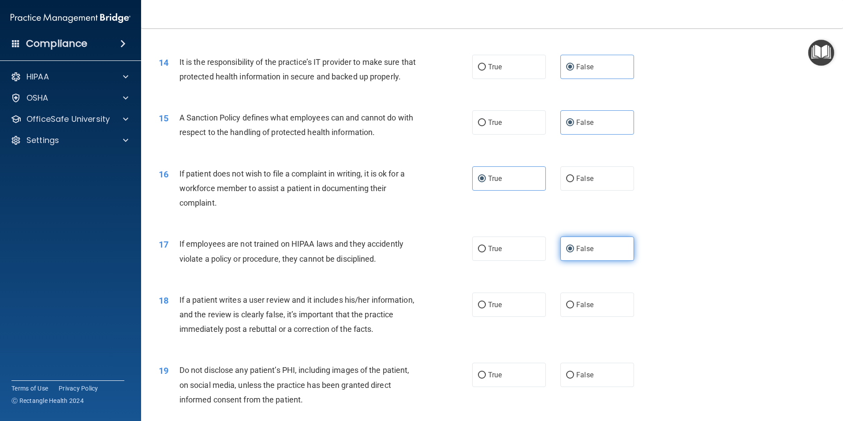
scroll to position [1058, 0]
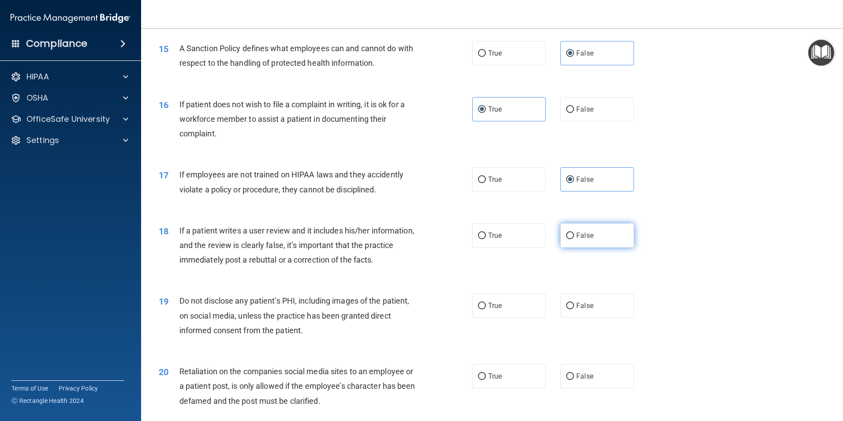
click at [567, 239] on input "False" at bounding box center [570, 235] width 8 height 7
radio input "true"
click at [523, 316] on label "True" at bounding box center [509, 305] width 74 height 24
click at [486, 309] on input "True" at bounding box center [482, 305] width 8 height 7
radio input "true"
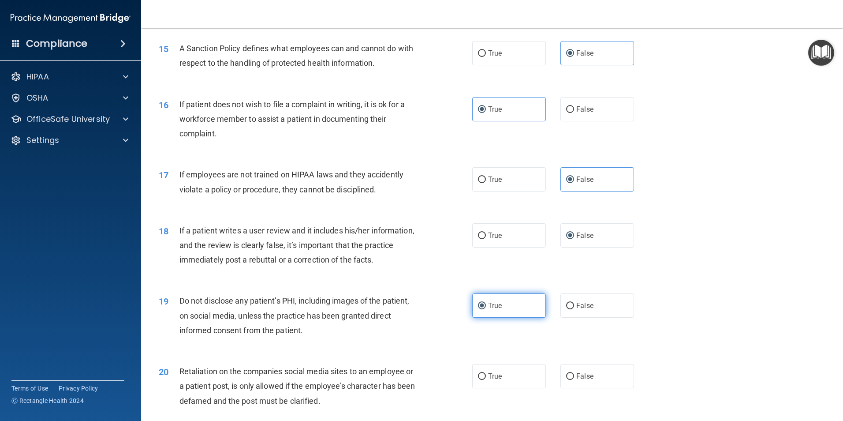
click at [529, 317] on label "True" at bounding box center [509, 305] width 74 height 24
click at [486, 309] on input "True" at bounding box center [482, 305] width 8 height 7
click at [600, 388] on label "False" at bounding box center [597, 376] width 74 height 24
click at [574, 380] on input "False" at bounding box center [570, 376] width 8 height 7
radio input "true"
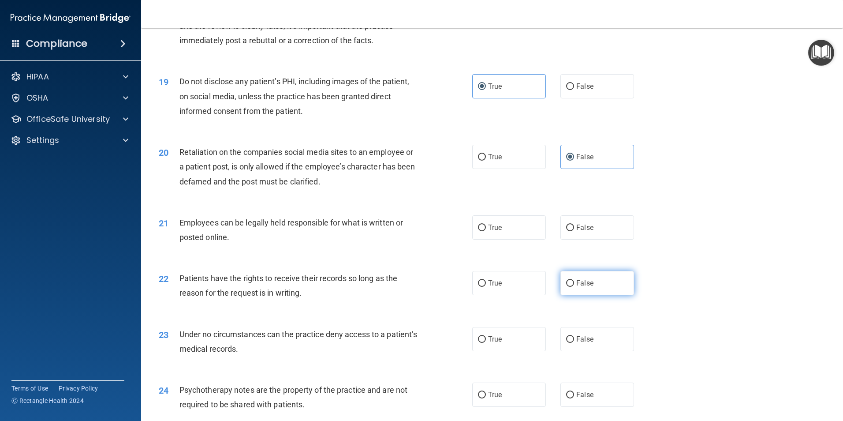
scroll to position [1278, 0]
drag, startPoint x: 527, startPoint y: 237, endPoint x: 559, endPoint y: 263, distance: 40.8
click at [528, 238] on label "True" at bounding box center [509, 226] width 74 height 24
click at [486, 230] on input "True" at bounding box center [482, 226] width 8 height 7
radio input "true"
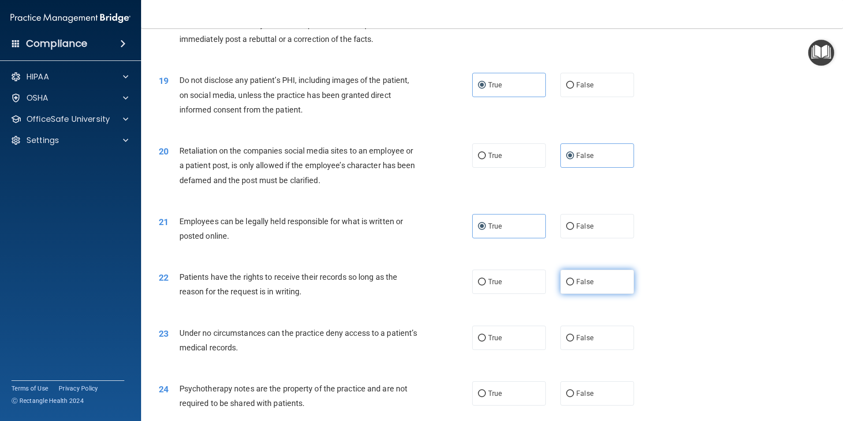
click at [577, 291] on label "False" at bounding box center [597, 281] width 74 height 24
click at [574, 285] on input "False" at bounding box center [570, 282] width 8 height 7
radio input "true"
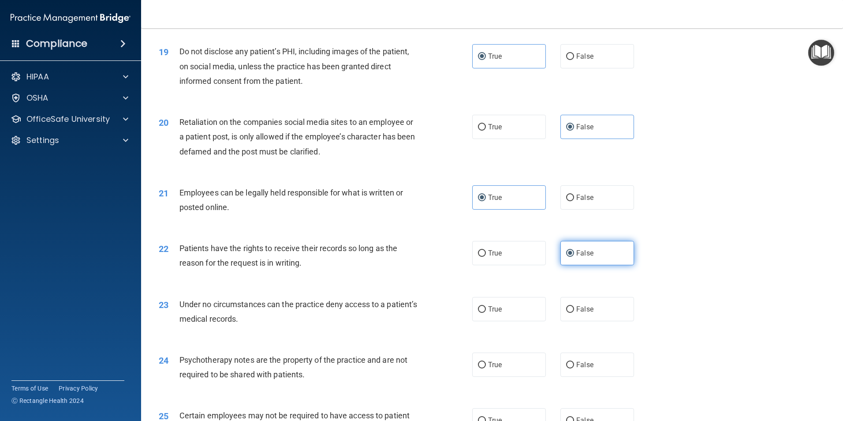
scroll to position [1322, 0]
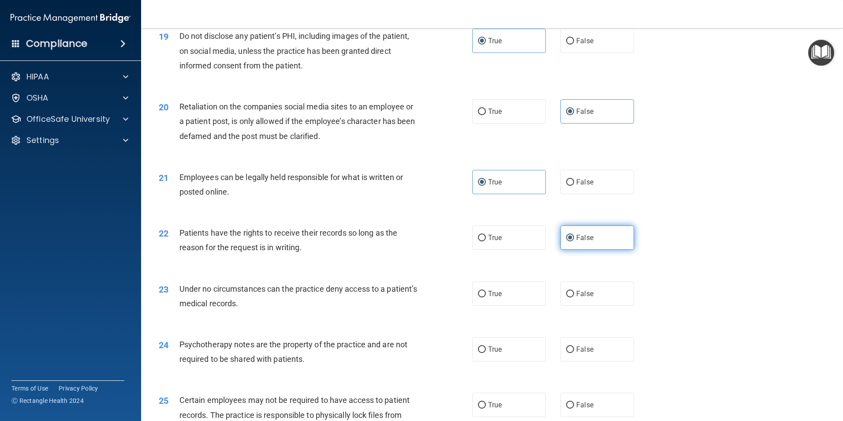
click at [577, 291] on div "23 Under no circumstances can the practice deny access to a patient’s medical r…" at bounding box center [492, 298] width 680 height 56
click at [578, 298] on label "False" at bounding box center [597, 293] width 74 height 24
click at [574, 297] on input "False" at bounding box center [570, 293] width 8 height 7
radio input "true"
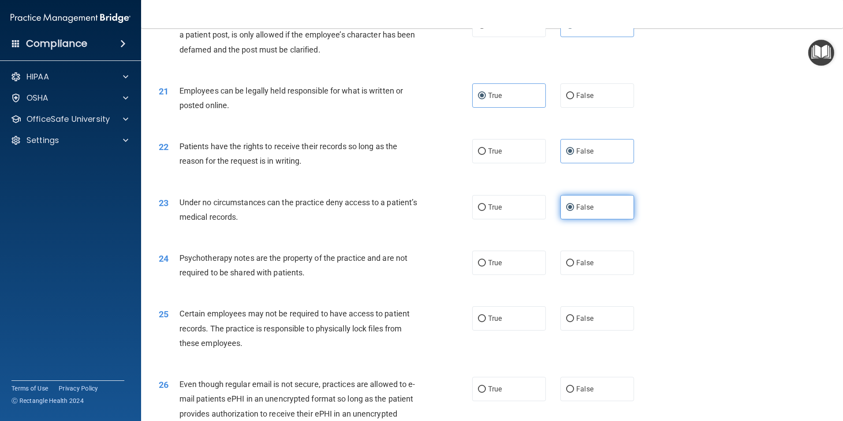
scroll to position [1455, 0]
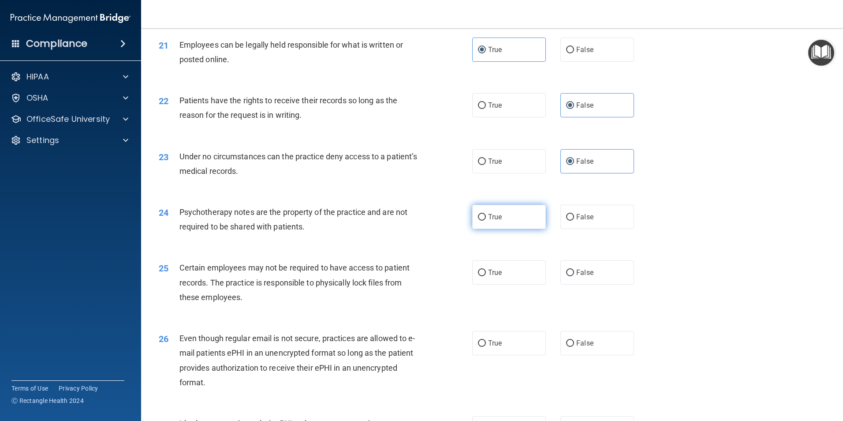
click at [508, 229] on label "True" at bounding box center [509, 217] width 74 height 24
click at [486, 220] on input "True" at bounding box center [482, 217] width 8 height 7
radio input "true"
click at [507, 284] on label "True" at bounding box center [509, 272] width 74 height 24
click at [486, 276] on input "True" at bounding box center [482, 272] width 8 height 7
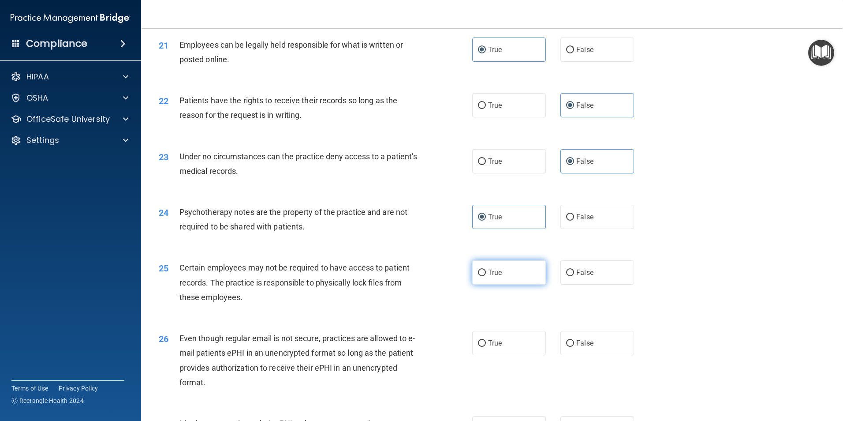
radio input "true"
click at [502, 350] on label "True" at bounding box center [509, 343] width 74 height 24
click at [486, 346] on input "True" at bounding box center [482, 343] width 8 height 7
radio input "true"
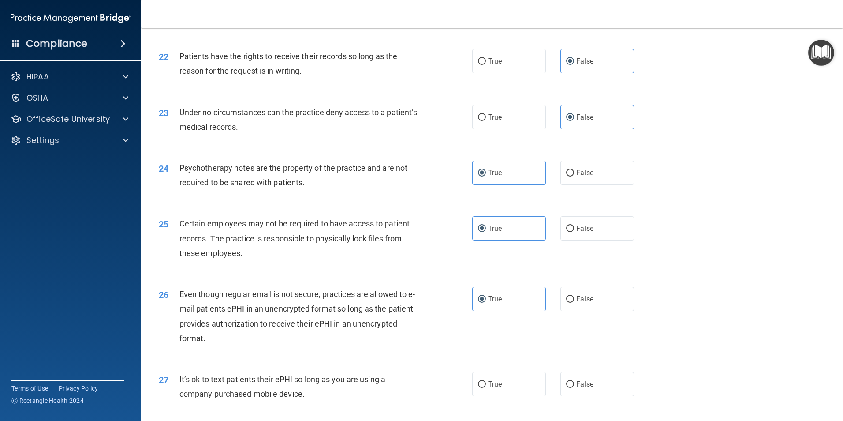
scroll to position [1587, 0]
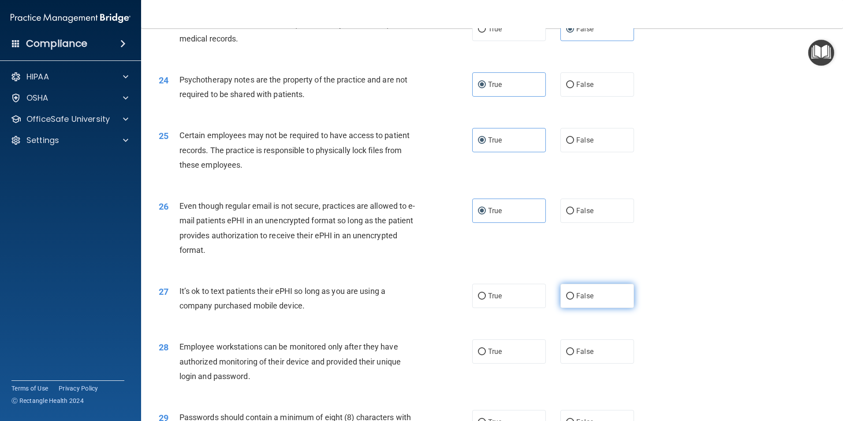
click at [569, 308] on label "False" at bounding box center [597, 295] width 74 height 24
click at [569, 299] on input "False" at bounding box center [570, 296] width 8 height 7
radio input "true"
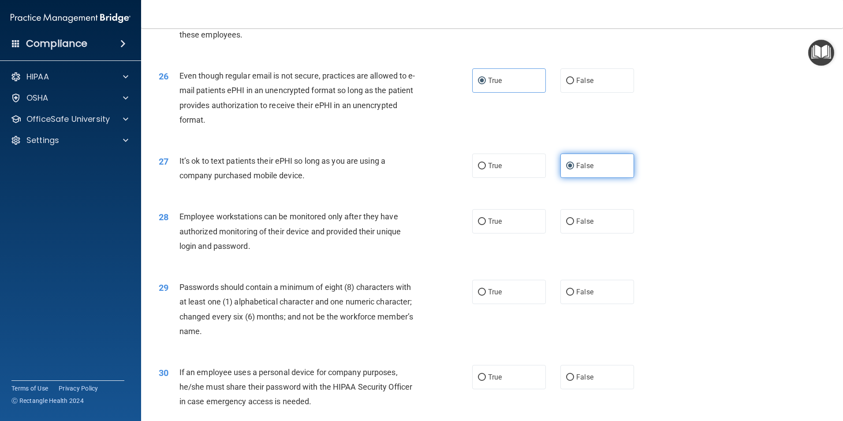
scroll to position [1719, 0]
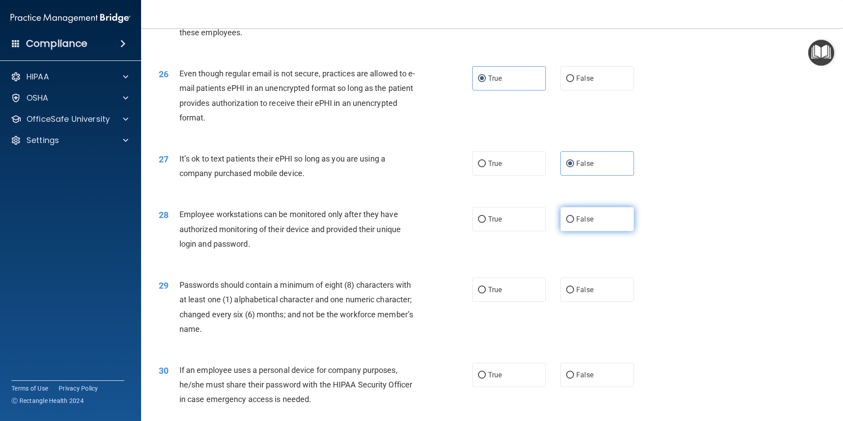
click at [586, 231] on label "False" at bounding box center [597, 219] width 74 height 24
click at [574, 223] on input "False" at bounding box center [570, 219] width 8 height 7
radio input "true"
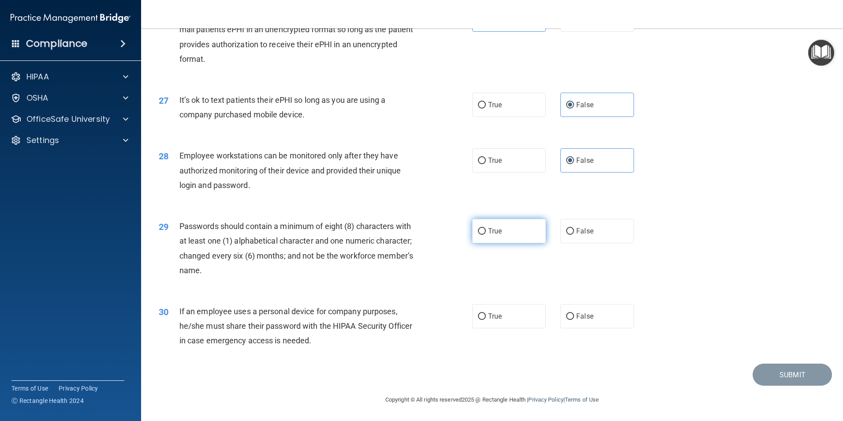
click at [530, 236] on label "True" at bounding box center [509, 231] width 74 height 24
click at [486, 235] on input "True" at bounding box center [482, 231] width 8 height 7
radio input "true"
click at [581, 316] on span "False" at bounding box center [584, 316] width 17 height 8
click at [574, 316] on input "False" at bounding box center [570, 316] width 8 height 7
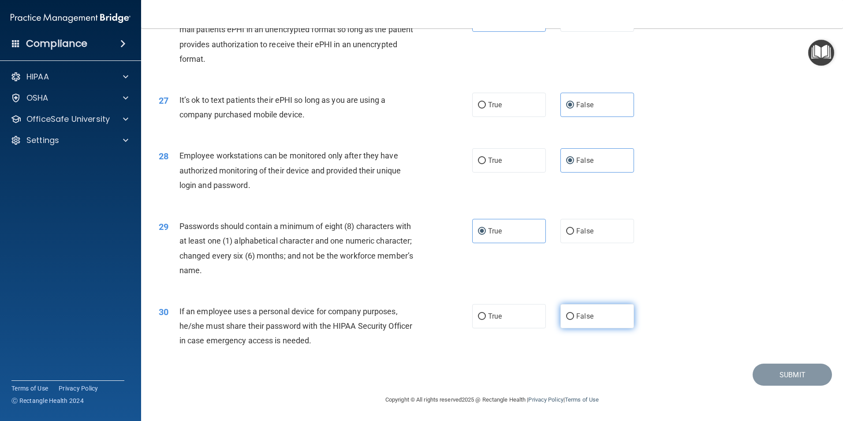
radio input "true"
click at [762, 370] on button "Submit" at bounding box center [791, 374] width 79 height 22
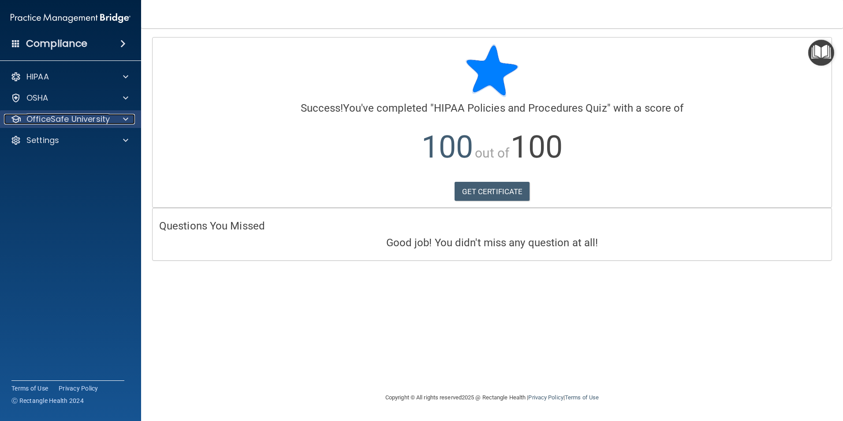
click at [93, 120] on p "OfficeSafe University" at bounding box center [67, 119] width 83 height 11
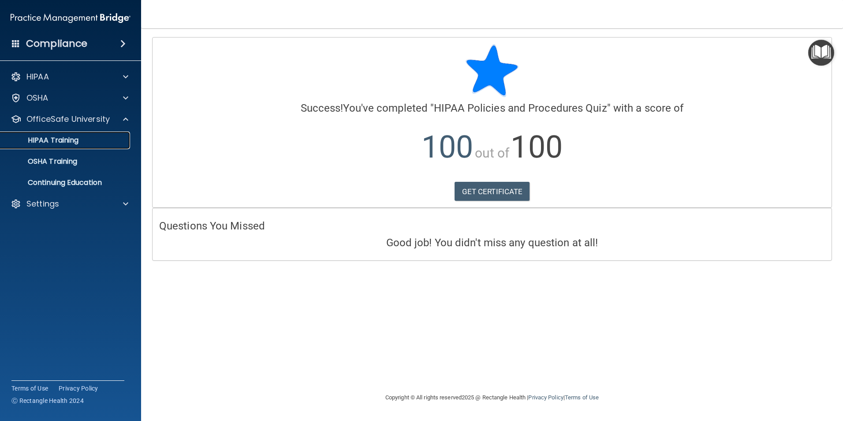
click at [85, 138] on div "HIPAA Training" at bounding box center [66, 140] width 120 height 9
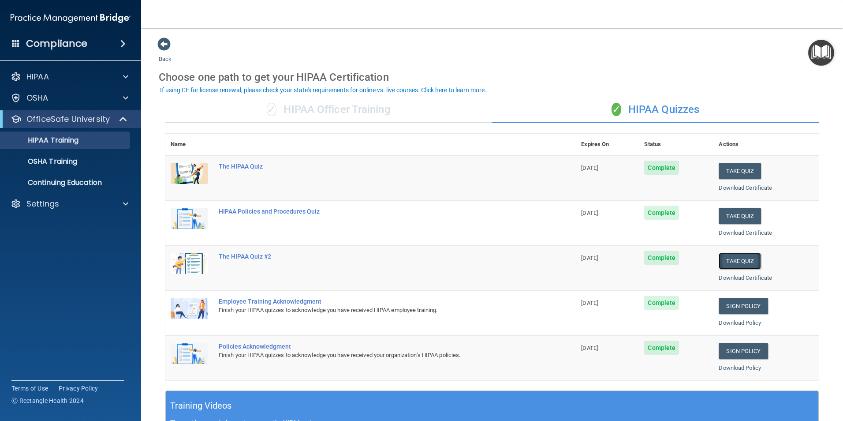
click at [745, 264] on button "Take Quiz" at bounding box center [740, 261] width 42 height 16
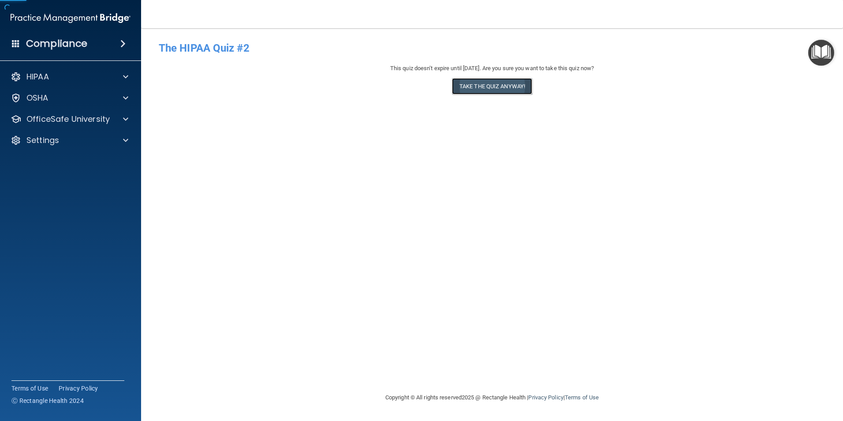
click at [466, 88] on button "Take the quiz anyway!" at bounding box center [492, 86] width 80 height 16
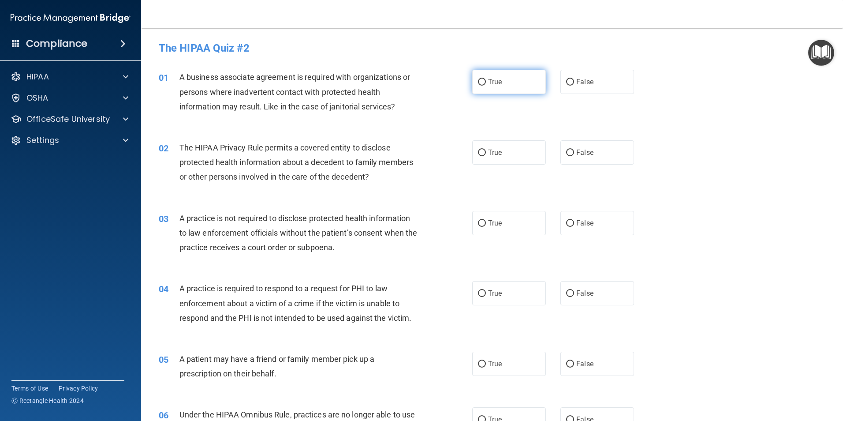
click at [517, 78] on label "True" at bounding box center [509, 82] width 74 height 24
click at [486, 79] on input "True" at bounding box center [482, 82] width 8 height 7
radio input "true"
click at [516, 156] on label "True" at bounding box center [509, 152] width 74 height 24
click at [486, 156] on input "True" at bounding box center [482, 152] width 8 height 7
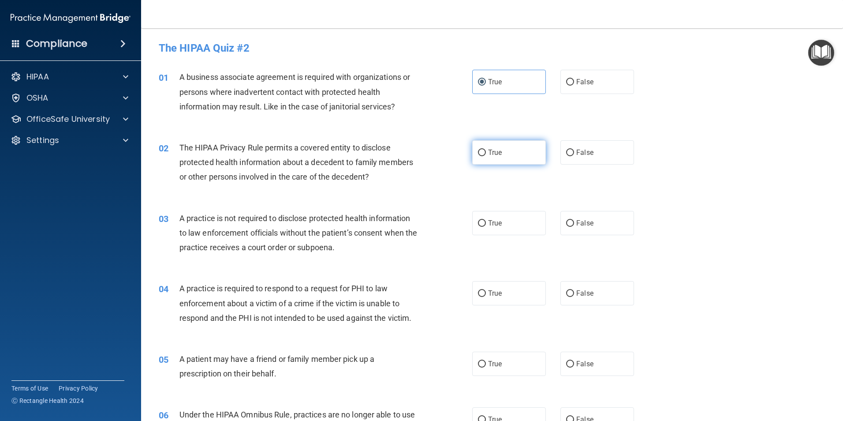
radio input "true"
click at [502, 227] on label "True" at bounding box center [509, 223] width 74 height 24
click at [486, 227] on input "True" at bounding box center [482, 223] width 8 height 7
radio input "true"
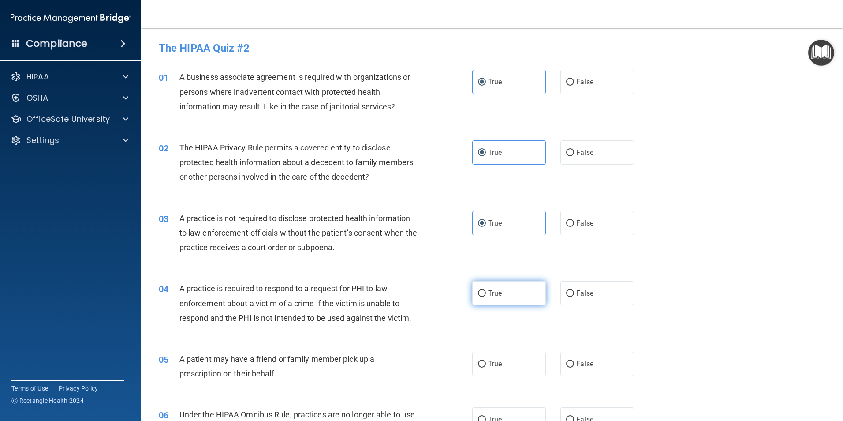
click at [498, 283] on label "True" at bounding box center [509, 293] width 74 height 24
click at [486, 290] on input "True" at bounding box center [482, 293] width 8 height 7
radio input "true"
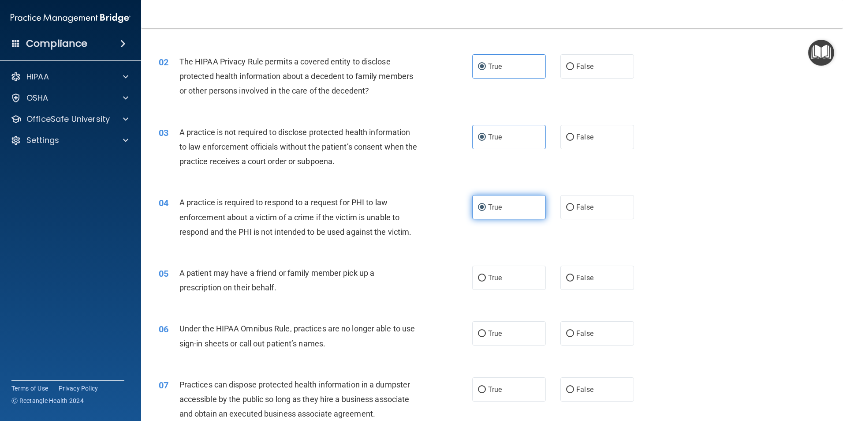
scroll to position [88, 0]
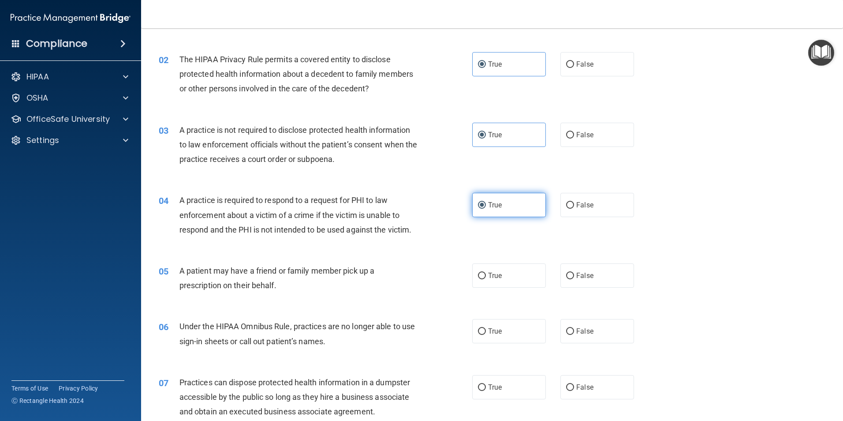
click at [498, 283] on label "True" at bounding box center [509, 275] width 74 height 24
click at [486, 279] on input "True" at bounding box center [482, 275] width 8 height 7
radio input "true"
click at [501, 332] on label "True" at bounding box center [509, 331] width 74 height 24
click at [486, 332] on input "True" at bounding box center [482, 331] width 8 height 7
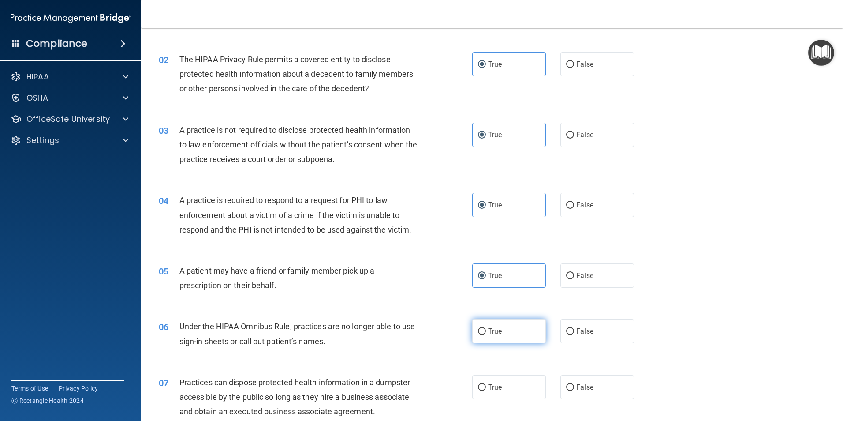
radio input "true"
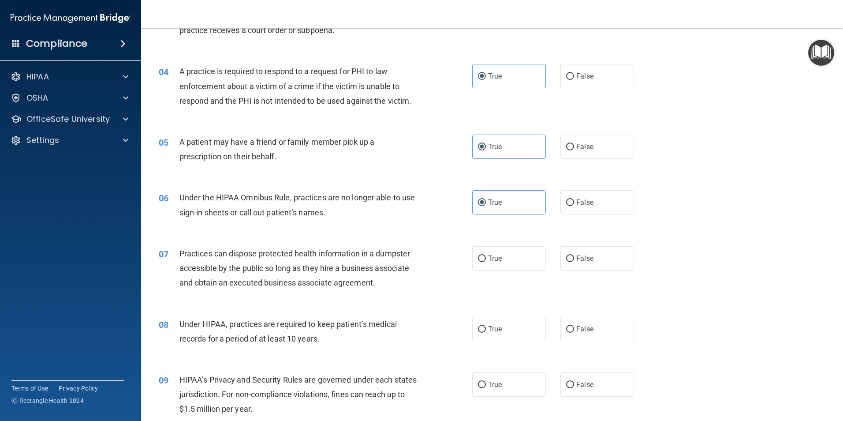
scroll to position [220, 0]
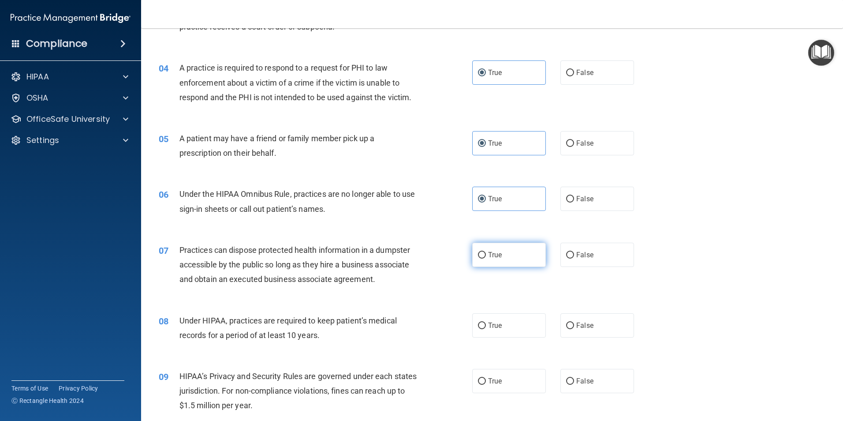
click at [484, 253] on label "True" at bounding box center [509, 254] width 74 height 24
click at [484, 253] on input "True" at bounding box center [482, 255] width 8 height 7
radio input "true"
click at [492, 320] on label "True" at bounding box center [509, 325] width 74 height 24
click at [486, 322] on input "True" at bounding box center [482, 325] width 8 height 7
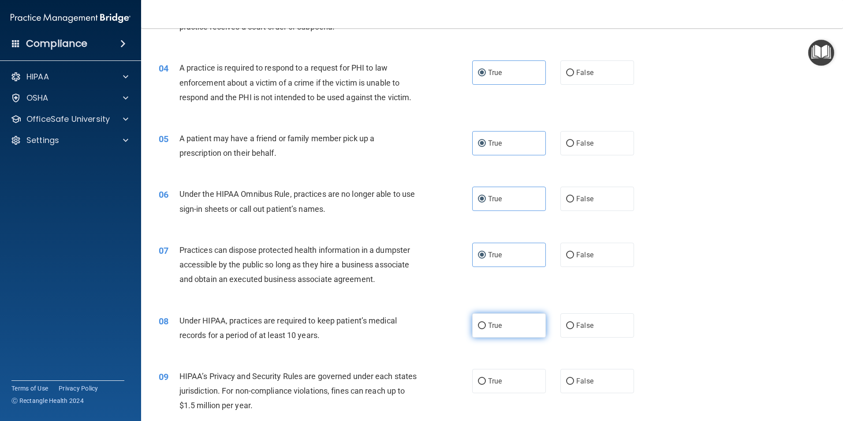
radio input "true"
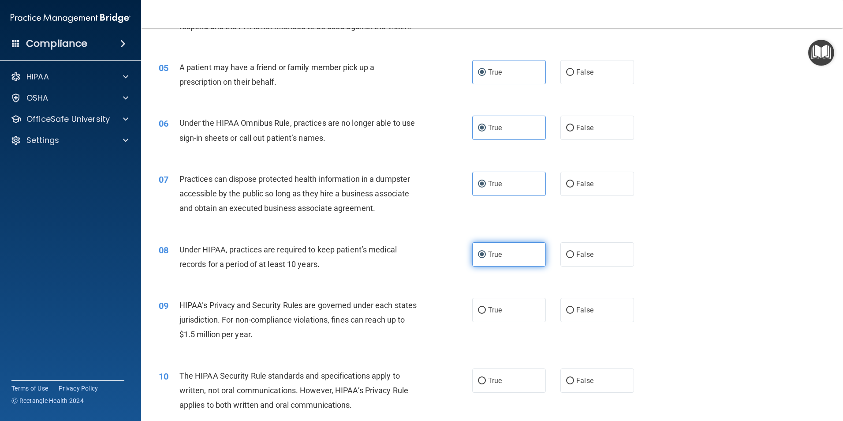
scroll to position [353, 0]
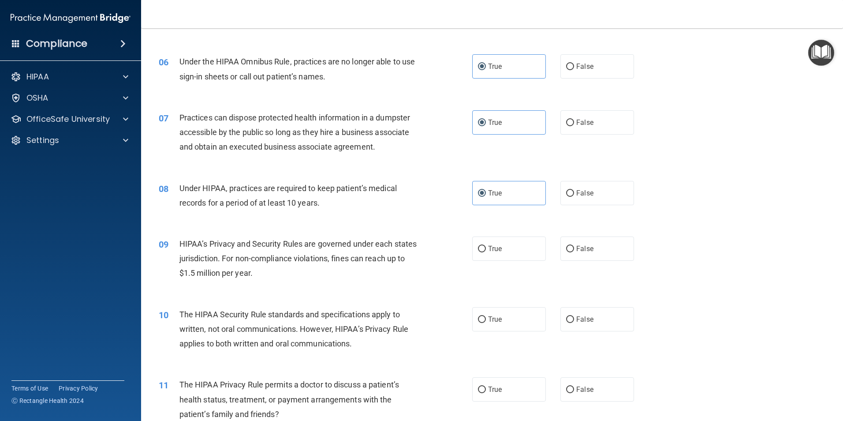
drag, startPoint x: 503, startPoint y: 246, endPoint x: 502, endPoint y: 270, distance: 23.8
click at [503, 248] on label "True" at bounding box center [509, 248] width 74 height 24
click at [486, 248] on input "True" at bounding box center [482, 249] width 8 height 7
radio input "true"
click at [507, 319] on label "True" at bounding box center [509, 319] width 74 height 24
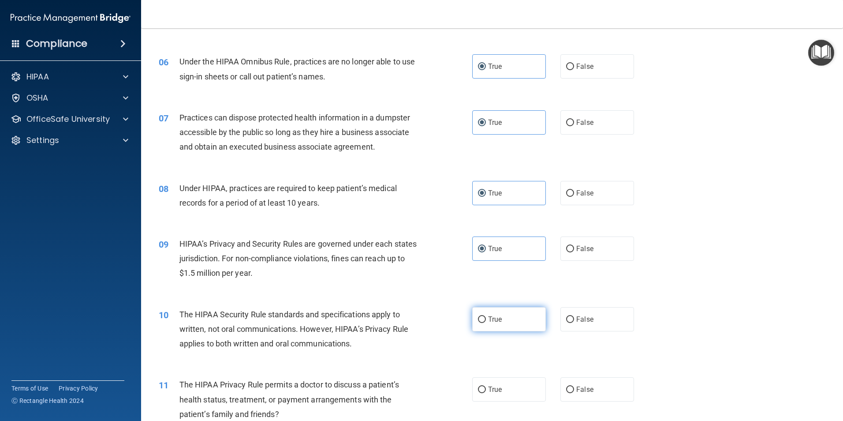
click at [486, 319] on input "True" at bounding box center [482, 319] width 8 height 7
radio input "true"
click at [525, 381] on label "True" at bounding box center [509, 389] width 74 height 24
click at [486, 386] on input "True" at bounding box center [482, 389] width 8 height 7
radio input "true"
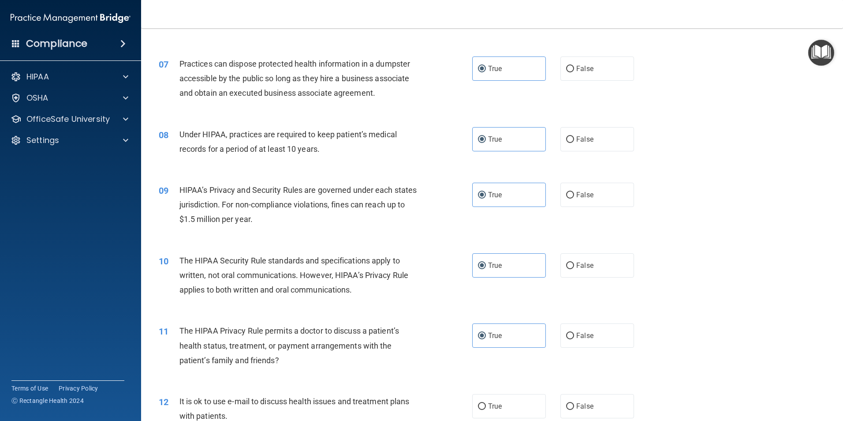
scroll to position [485, 0]
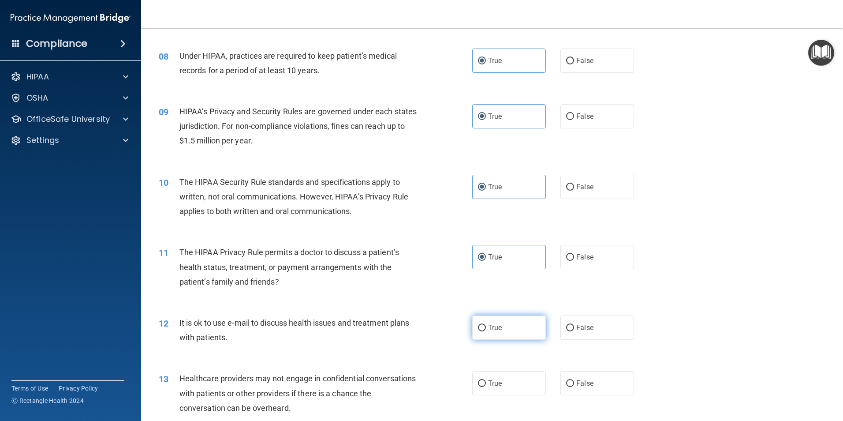
click at [489, 319] on label "True" at bounding box center [509, 327] width 74 height 24
click at [486, 324] on input "True" at bounding box center [482, 327] width 8 height 7
radio input "true"
click at [519, 380] on label "True" at bounding box center [509, 383] width 74 height 24
click at [486, 380] on input "True" at bounding box center [482, 383] width 8 height 7
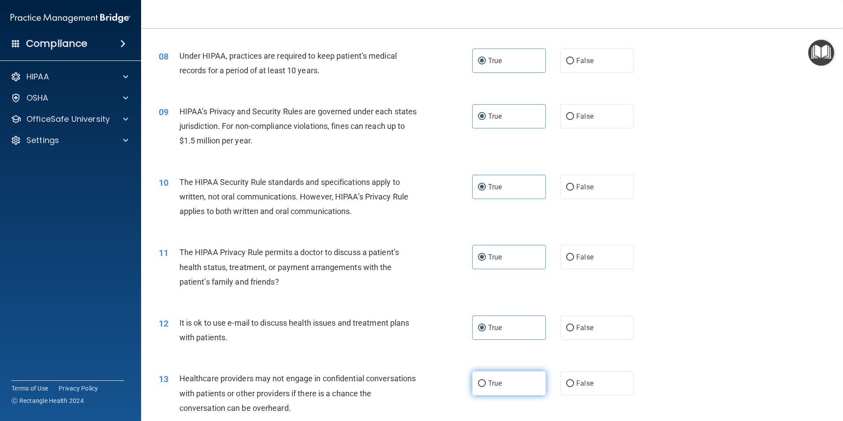
radio input "true"
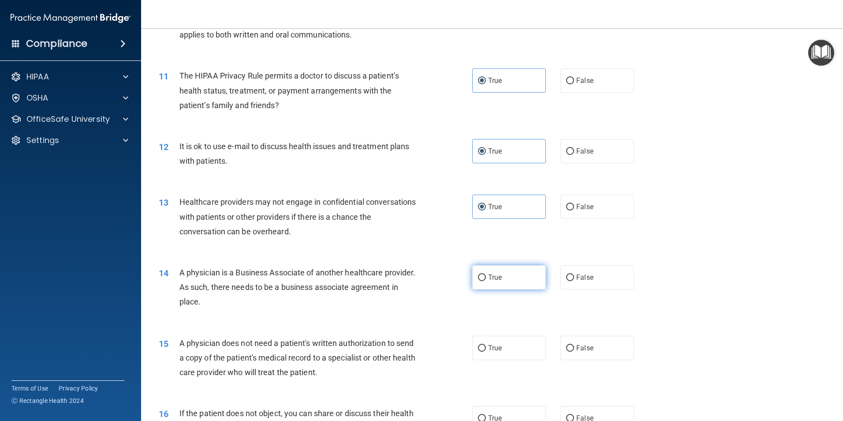
drag, startPoint x: 499, startPoint y: 268, endPoint x: 498, endPoint y: 275, distance: 6.8
click at [499, 268] on label "True" at bounding box center [509, 277] width 74 height 24
click at [486, 274] on input "True" at bounding box center [482, 277] width 8 height 7
radio input "true"
click at [505, 348] on label "True" at bounding box center [509, 347] width 74 height 24
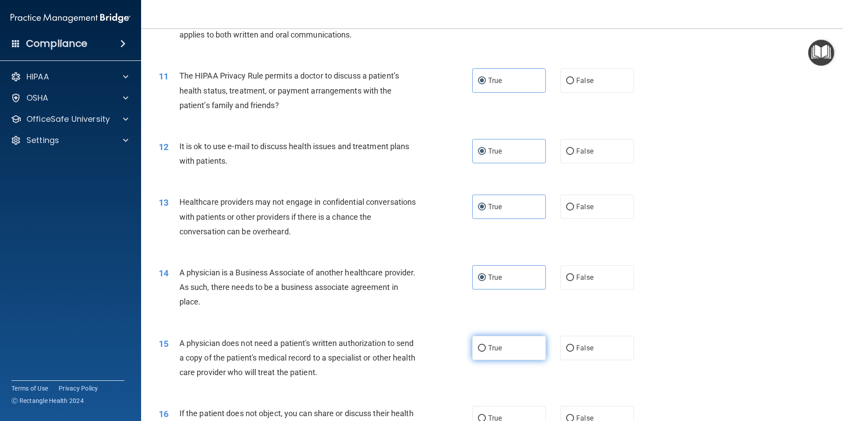
click at [486, 348] on input "True" at bounding box center [482, 348] width 8 height 7
radio input "true"
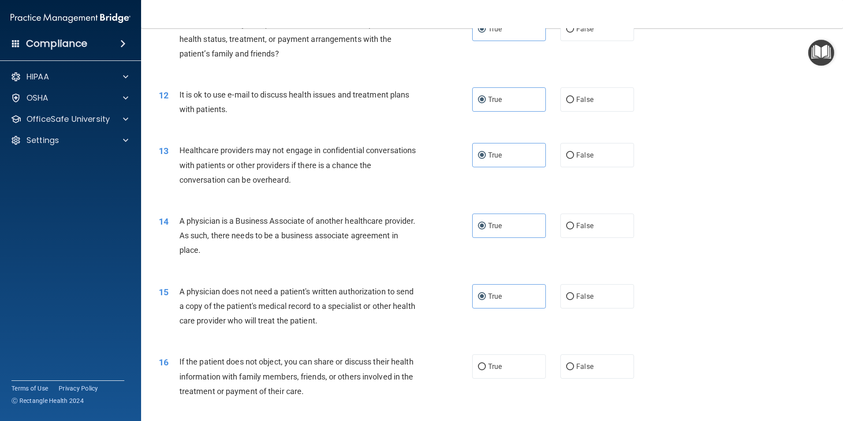
scroll to position [793, 0]
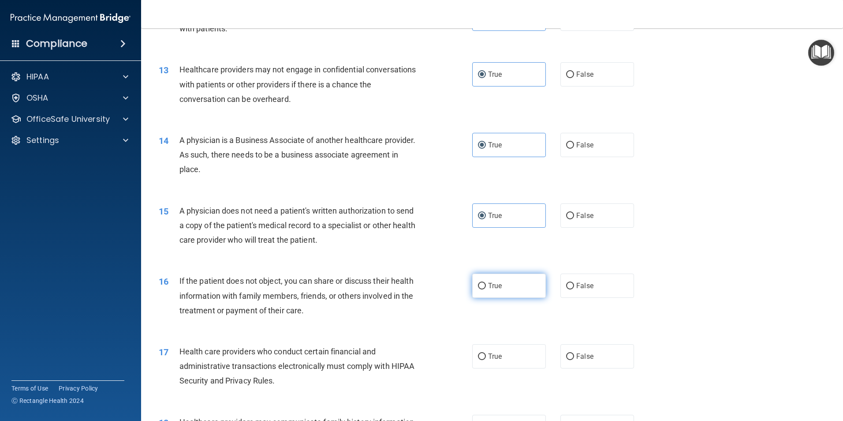
click at [504, 286] on label "True" at bounding box center [509, 285] width 74 height 24
click at [486, 286] on input "True" at bounding box center [482, 286] width 8 height 7
radio input "true"
click at [495, 352] on label "True" at bounding box center [509, 356] width 74 height 24
click at [486, 353] on input "True" at bounding box center [482, 356] width 8 height 7
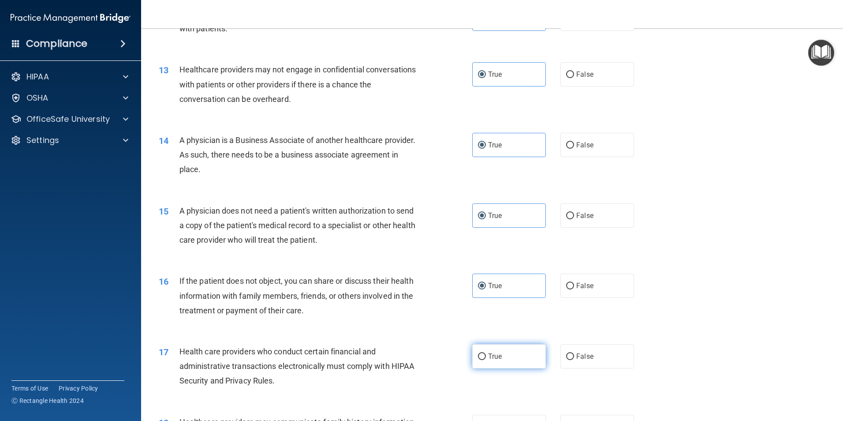
radio input "true"
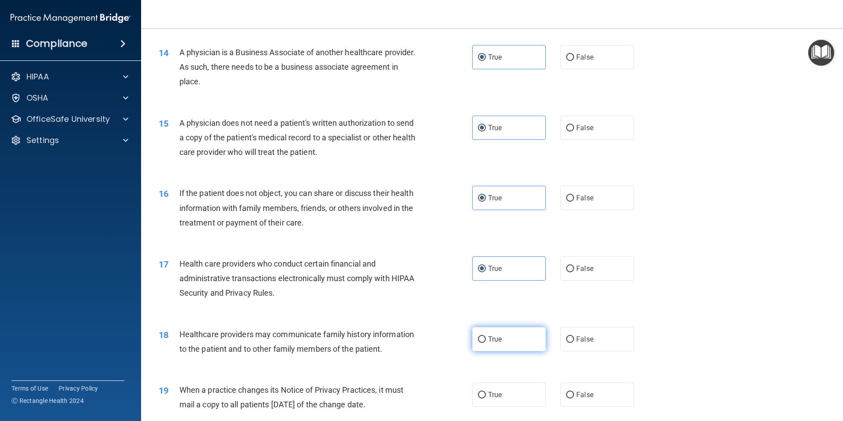
scroll to position [882, 0]
click at [501, 339] on label "True" at bounding box center [509, 338] width 74 height 24
click at [486, 339] on input "True" at bounding box center [482, 338] width 8 height 7
radio input "true"
click at [517, 398] on label "True" at bounding box center [509, 394] width 74 height 24
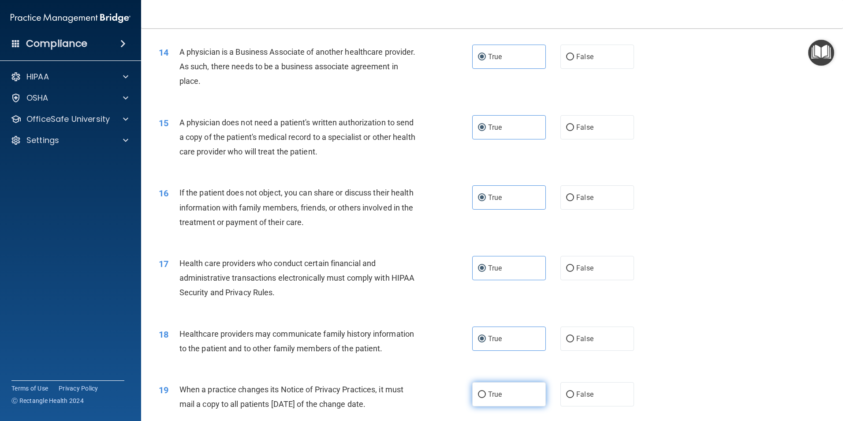
click at [486, 398] on input "True" at bounding box center [482, 394] width 8 height 7
radio input "true"
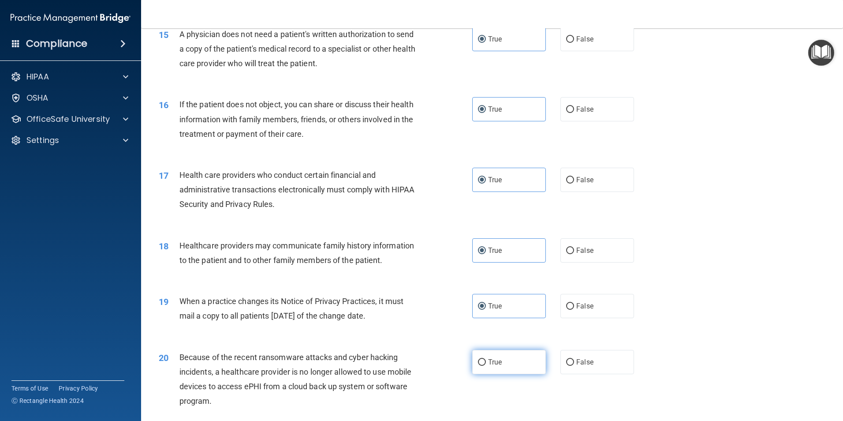
click at [510, 371] on label "True" at bounding box center [509, 362] width 74 height 24
click at [486, 365] on input "True" at bounding box center [482, 362] width 8 height 7
radio input "true"
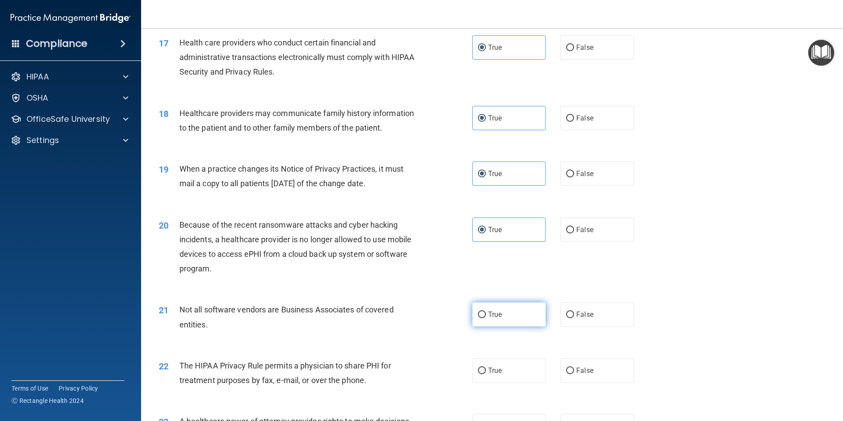
click at [509, 306] on label "True" at bounding box center [509, 314] width 74 height 24
click at [486, 311] on input "True" at bounding box center [482, 314] width 8 height 7
radio input "true"
click at [513, 361] on label "True" at bounding box center [509, 370] width 74 height 24
click at [486, 367] on input "True" at bounding box center [482, 370] width 8 height 7
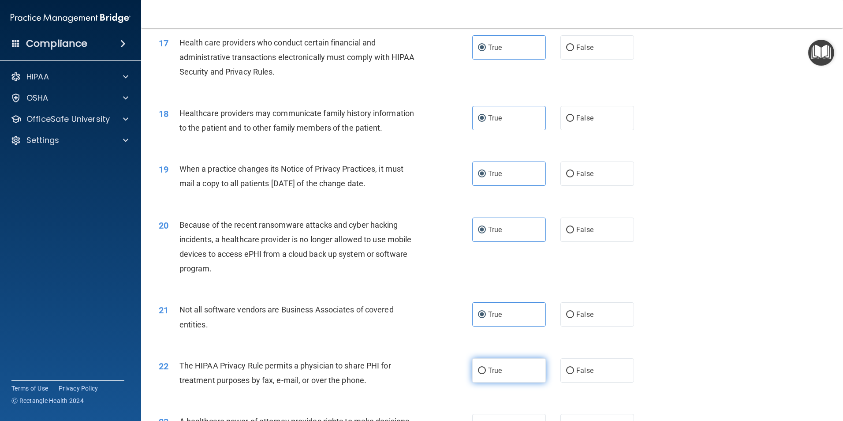
radio input "true"
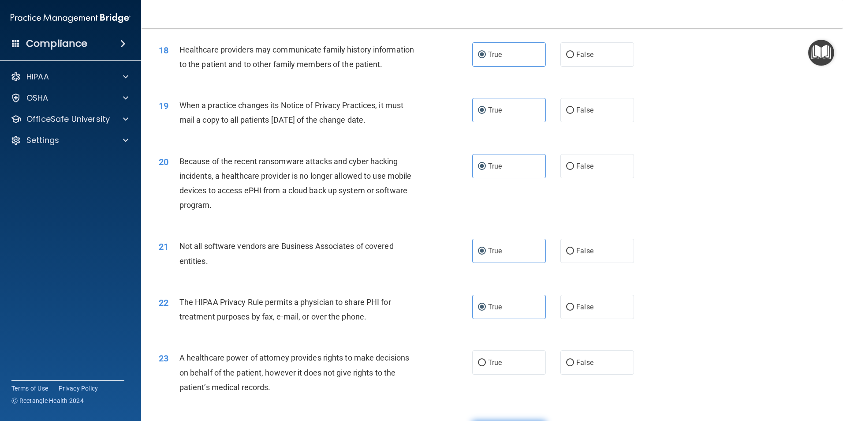
scroll to position [1234, 0]
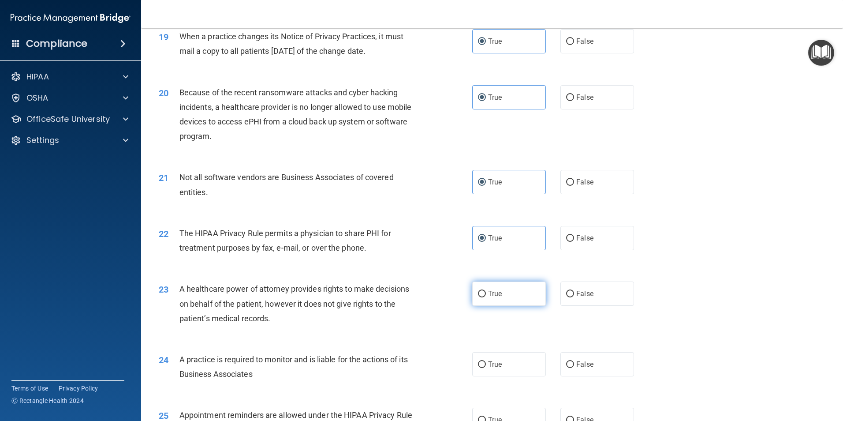
click at [505, 305] on label "True" at bounding box center [509, 293] width 74 height 24
click at [486, 297] on input "True" at bounding box center [482, 293] width 8 height 7
radio input "true"
click at [496, 354] on label "True" at bounding box center [509, 364] width 74 height 24
click at [486, 361] on input "True" at bounding box center [482, 364] width 8 height 7
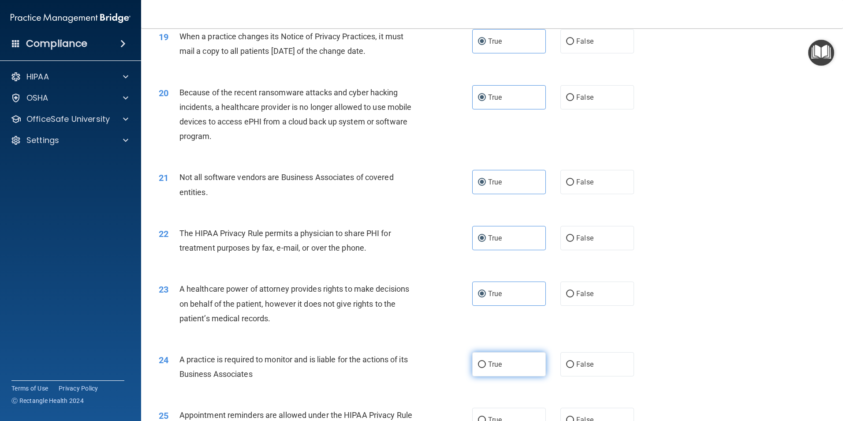
radio input "true"
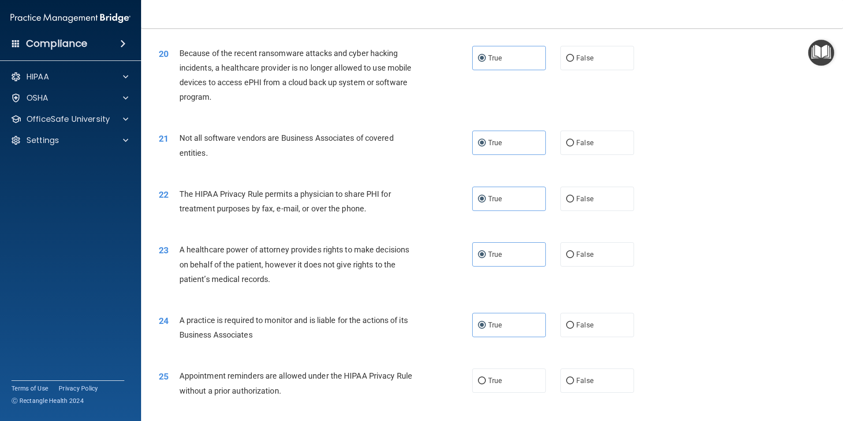
scroll to position [1322, 0]
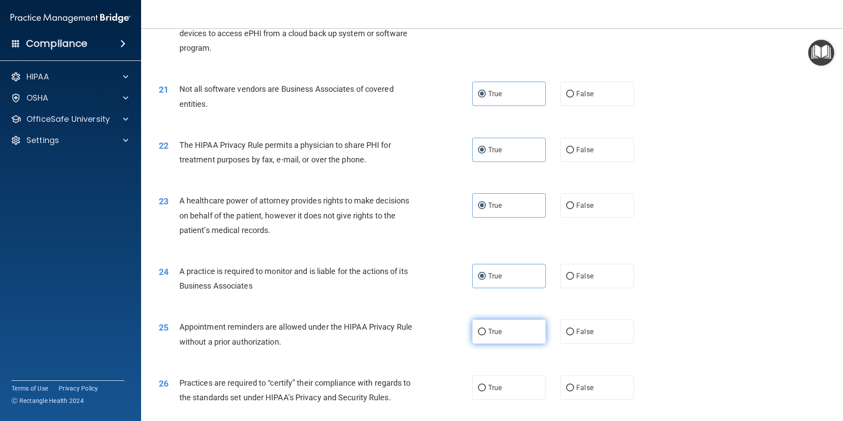
click at [500, 342] on label "True" at bounding box center [509, 331] width 74 height 24
click at [486, 335] on input "True" at bounding box center [482, 331] width 8 height 7
radio input "true"
click at [507, 379] on label "True" at bounding box center [509, 387] width 74 height 24
click at [486, 384] on input "True" at bounding box center [482, 387] width 8 height 7
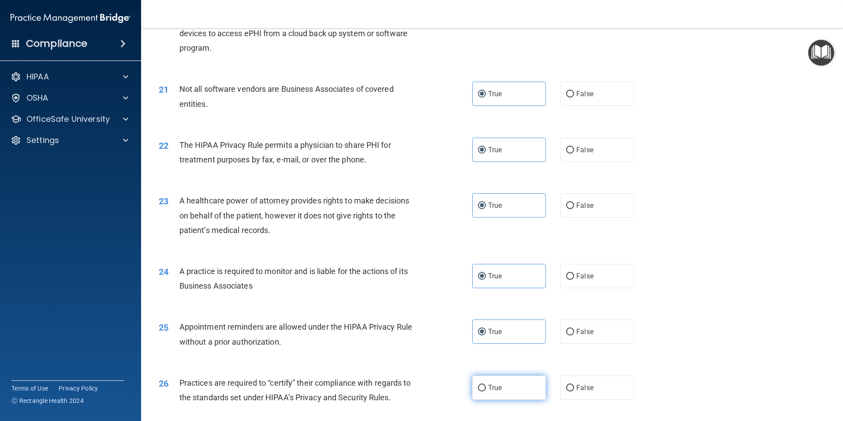
radio input "true"
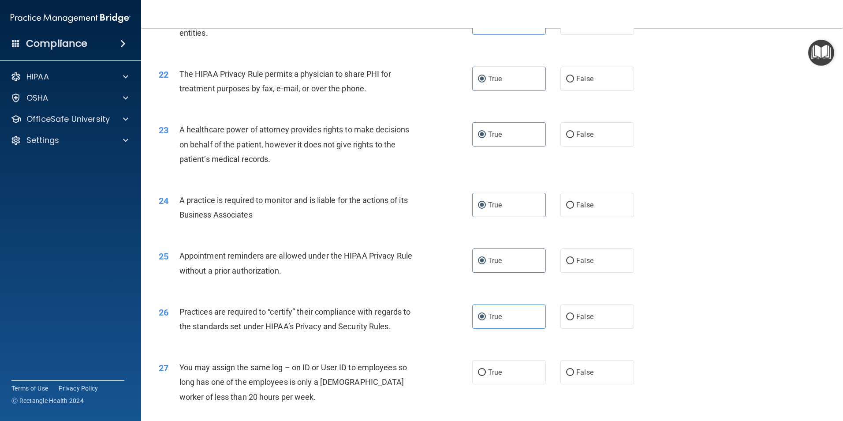
scroll to position [1455, 0]
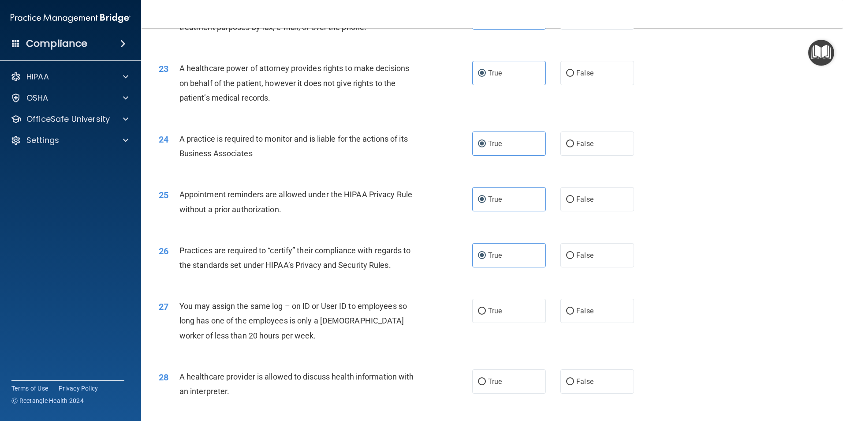
click at [508, 324] on div "27 You may assign the same log – on ID or User ID to employees so long has one …" at bounding box center [492, 322] width 680 height 71
drag, startPoint x: 517, startPoint y: 316, endPoint x: 519, endPoint y: 320, distance: 4.9
click at [517, 316] on label "True" at bounding box center [509, 310] width 74 height 24
click at [486, 314] on input "True" at bounding box center [482, 311] width 8 height 7
radio input "true"
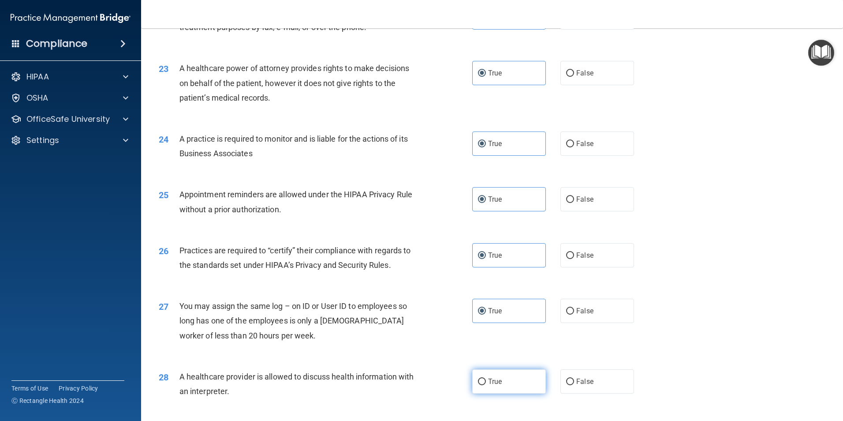
click at [522, 373] on label "True" at bounding box center [509, 381] width 74 height 24
click at [486, 378] on input "True" at bounding box center [482, 381] width 8 height 7
radio input "true"
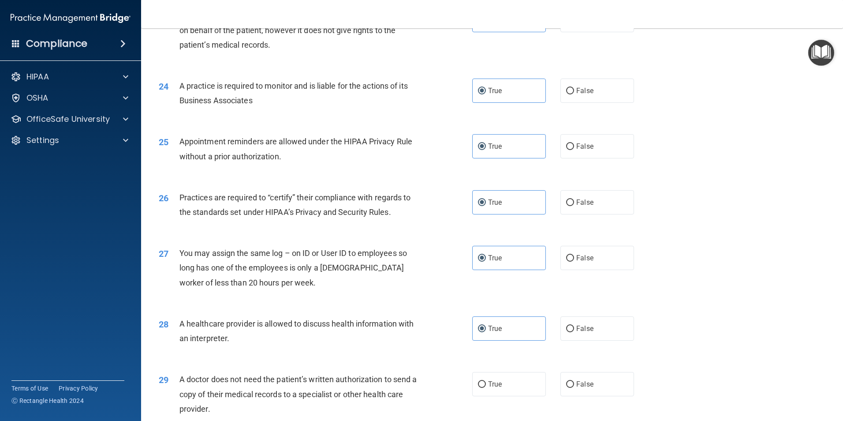
scroll to position [1587, 0]
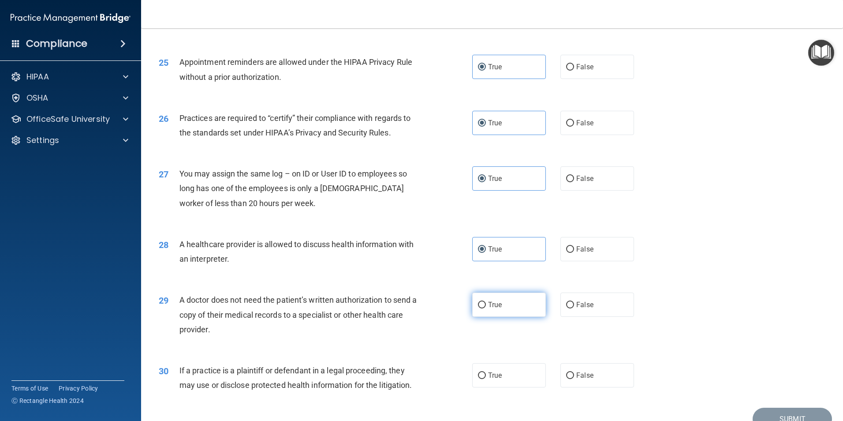
click at [527, 302] on label "True" at bounding box center [509, 304] width 74 height 24
click at [486, 302] on input "True" at bounding box center [482, 305] width 8 height 7
radio input "true"
click at [525, 368] on label "True" at bounding box center [509, 375] width 74 height 24
click at [486, 372] on input "True" at bounding box center [482, 375] width 8 height 7
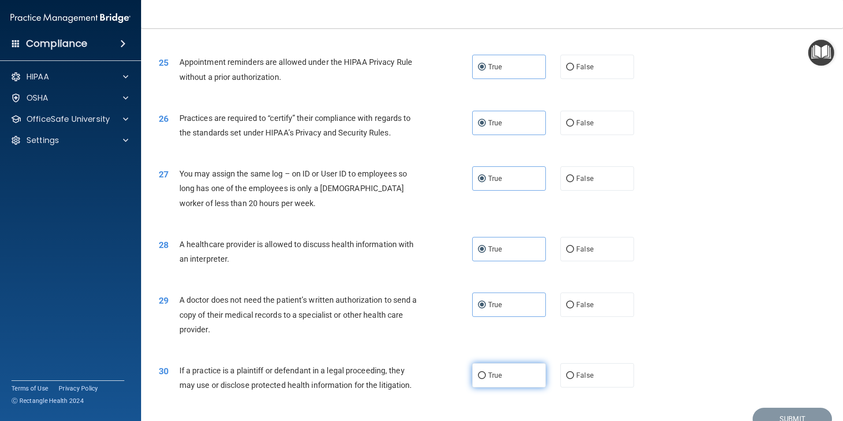
radio input "true"
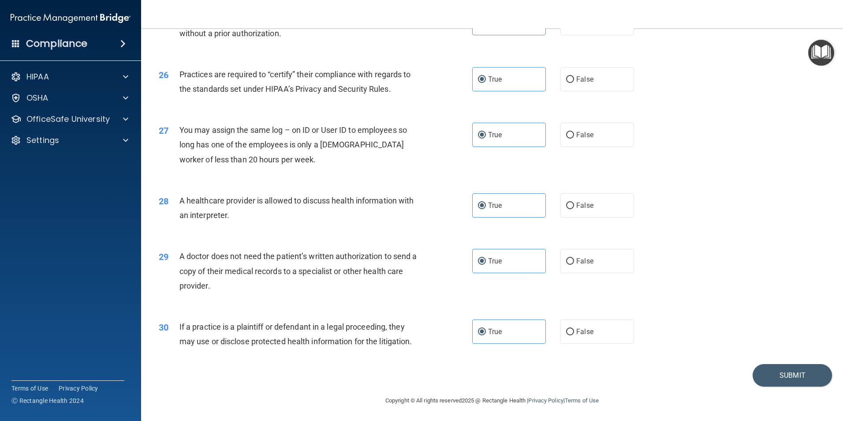
scroll to position [1631, 0]
drag, startPoint x: 730, startPoint y: 365, endPoint x: 745, endPoint y: 365, distance: 14.1
click at [732, 366] on div "Submit" at bounding box center [492, 374] width 680 height 22
click at [754, 364] on button "Submit" at bounding box center [791, 374] width 79 height 22
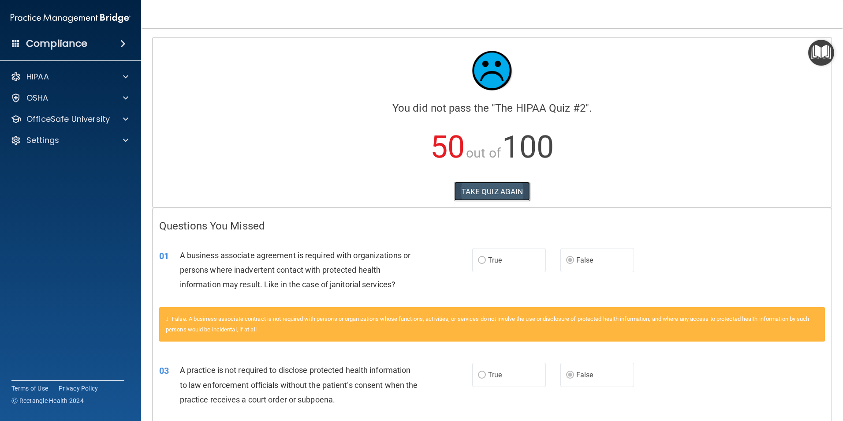
click at [486, 201] on button "TAKE QUIZ AGAIN" at bounding box center [492, 191] width 76 height 19
click at [473, 201] on button "TAKE QUIZ AGAIN" at bounding box center [492, 191] width 76 height 19
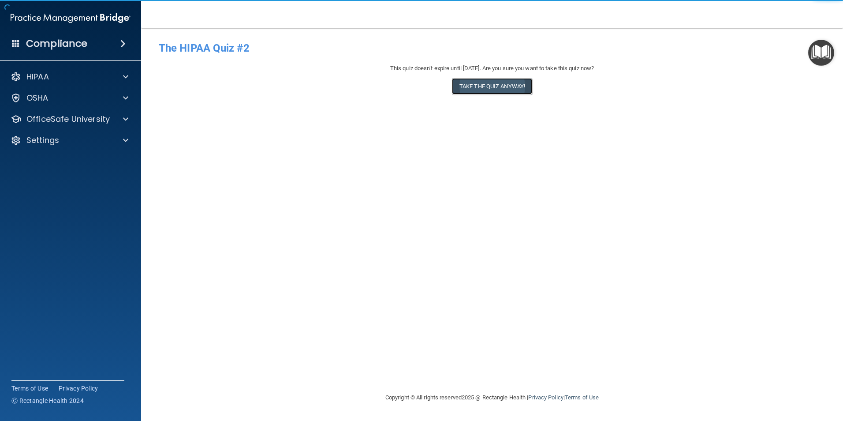
click at [478, 85] on button "Take the quiz anyway!" at bounding box center [492, 86] width 80 height 16
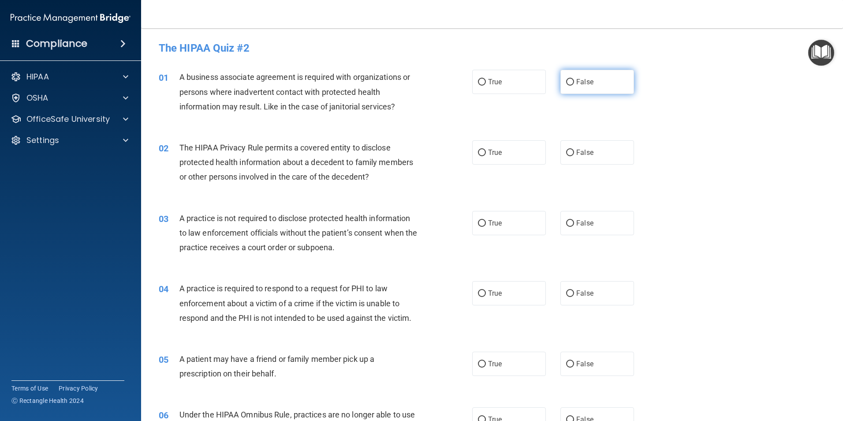
click at [601, 78] on label "False" at bounding box center [597, 82] width 74 height 24
click at [574, 79] on input "False" at bounding box center [570, 82] width 8 height 7
radio input "true"
click at [517, 157] on label "True" at bounding box center [509, 152] width 74 height 24
click at [486, 156] on input "True" at bounding box center [482, 152] width 8 height 7
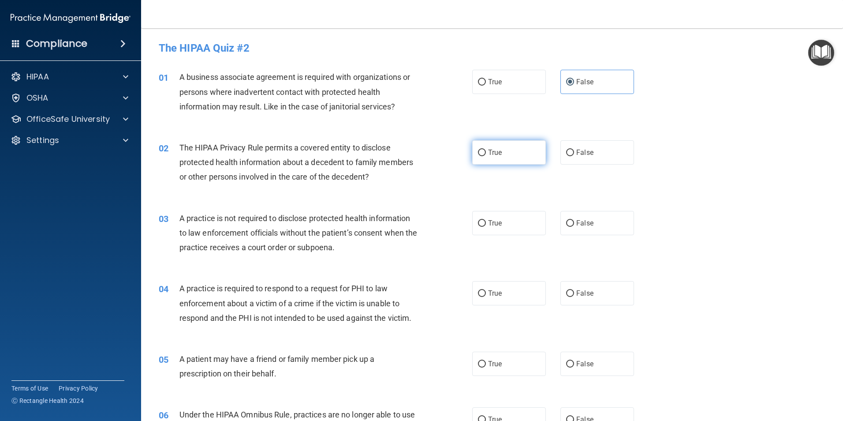
radio input "true"
click at [592, 215] on label "False" at bounding box center [597, 223] width 74 height 24
click at [574, 220] on input "False" at bounding box center [570, 223] width 8 height 7
radio input "true"
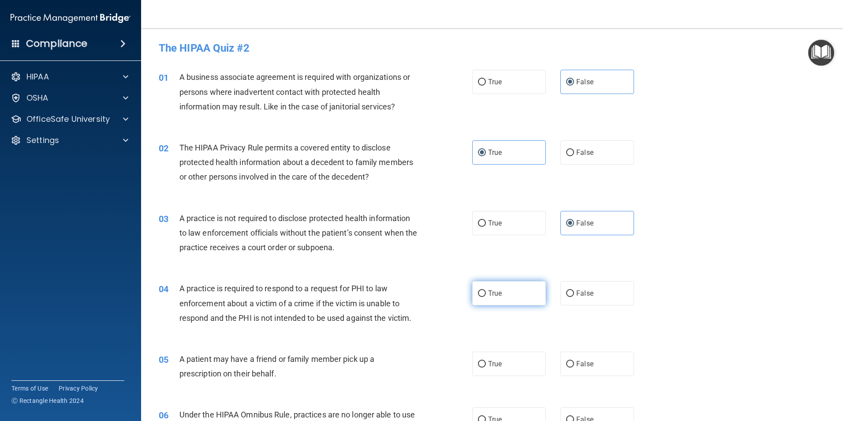
click at [499, 303] on label "True" at bounding box center [509, 293] width 74 height 24
click at [486, 297] on input "True" at bounding box center [482, 293] width 8 height 7
radio input "true"
click at [513, 370] on label "True" at bounding box center [509, 363] width 74 height 24
click at [486, 367] on input "True" at bounding box center [482, 364] width 8 height 7
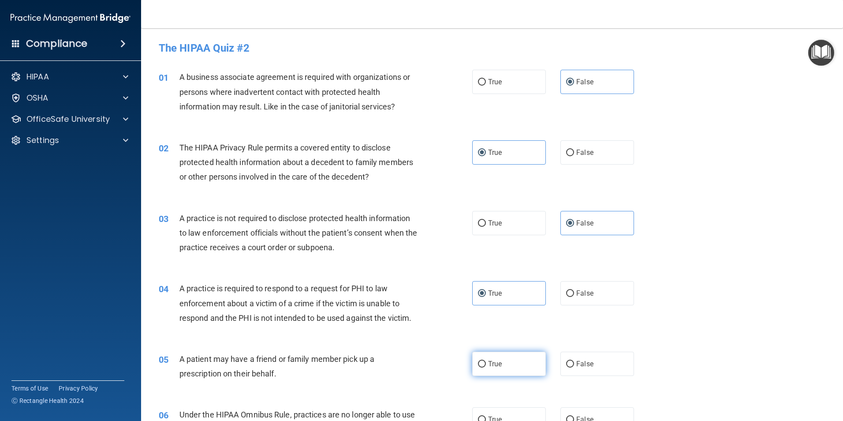
radio input "true"
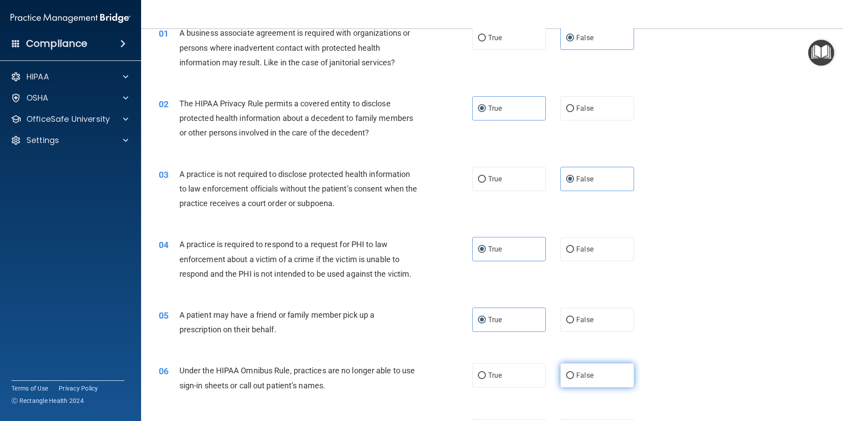
click at [576, 372] on span "False" at bounding box center [584, 375] width 17 height 8
click at [573, 372] on input "False" at bounding box center [570, 375] width 8 height 7
radio input "true"
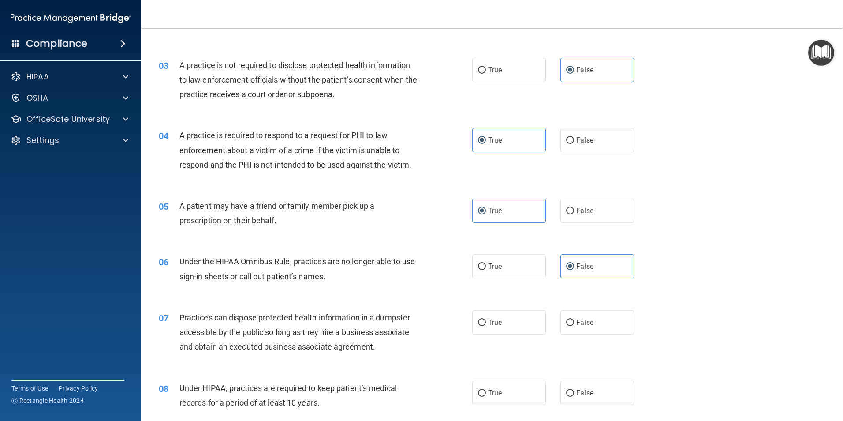
scroll to position [176, 0]
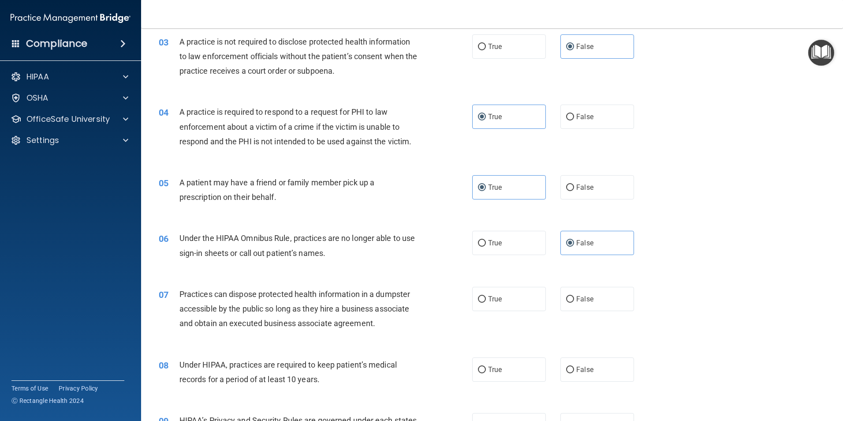
drag, startPoint x: 567, startPoint y: 308, endPoint x: 577, endPoint y: 317, distance: 13.2
click at [568, 308] on label "False" at bounding box center [597, 299] width 74 height 24
click at [568, 302] on input "False" at bounding box center [570, 299] width 8 height 7
radio input "true"
click at [521, 368] on label "True" at bounding box center [509, 369] width 74 height 24
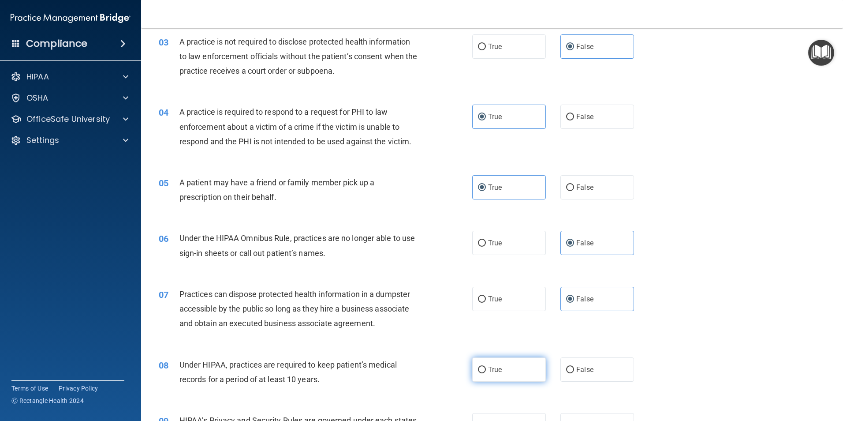
click at [486, 368] on input "True" at bounding box center [482, 369] width 8 height 7
radio input "true"
click at [522, 367] on label "True" at bounding box center [509, 369] width 74 height 24
click at [486, 367] on input "True" at bounding box center [482, 369] width 8 height 7
click at [590, 360] on label "False" at bounding box center [597, 369] width 74 height 24
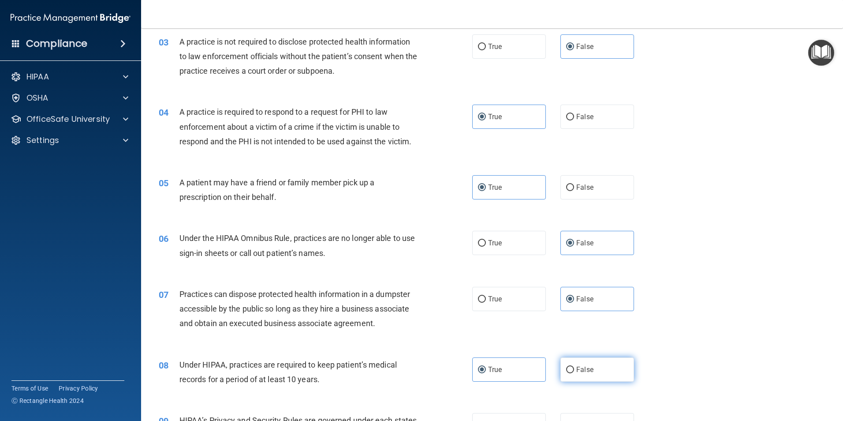
click at [574, 366] on input "False" at bounding box center [570, 369] width 8 height 7
radio input "true"
radio input "false"
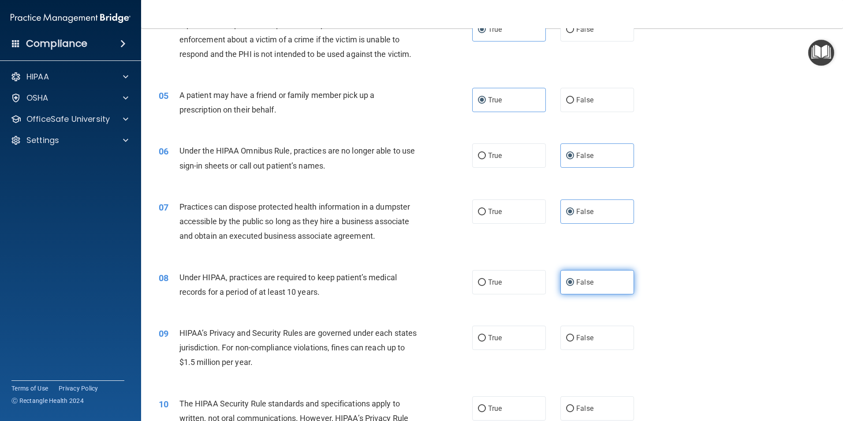
scroll to position [264, 0]
click at [580, 342] on label "False" at bounding box center [597, 336] width 74 height 24
click at [574, 340] on input "False" at bounding box center [570, 337] width 8 height 7
radio input "true"
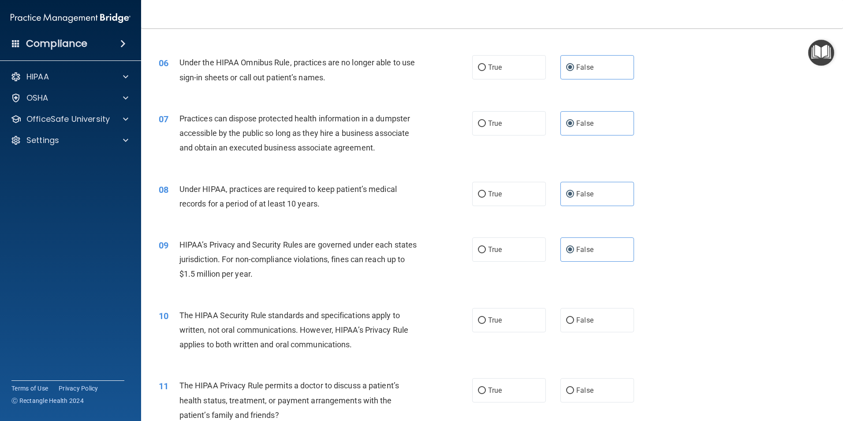
scroll to position [353, 0]
click at [504, 321] on label "True" at bounding box center [509, 319] width 74 height 24
click at [486, 321] on input "True" at bounding box center [482, 319] width 8 height 7
radio input "true"
click at [510, 381] on label "True" at bounding box center [509, 389] width 74 height 24
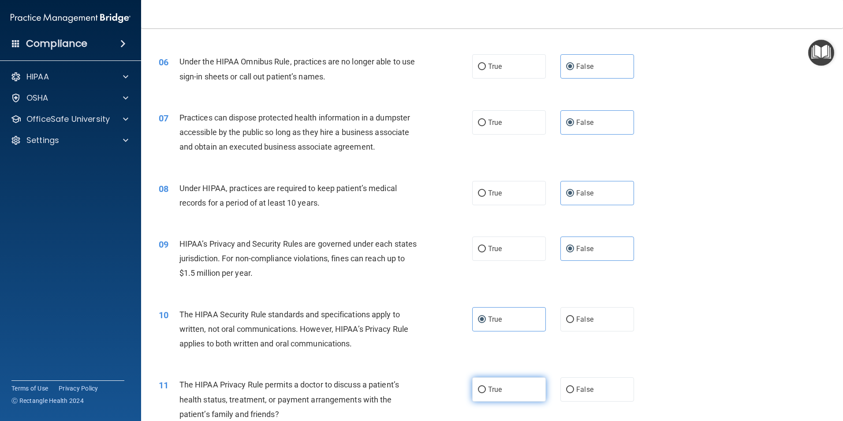
click at [486, 386] on input "True" at bounding box center [482, 389] width 8 height 7
radio input "true"
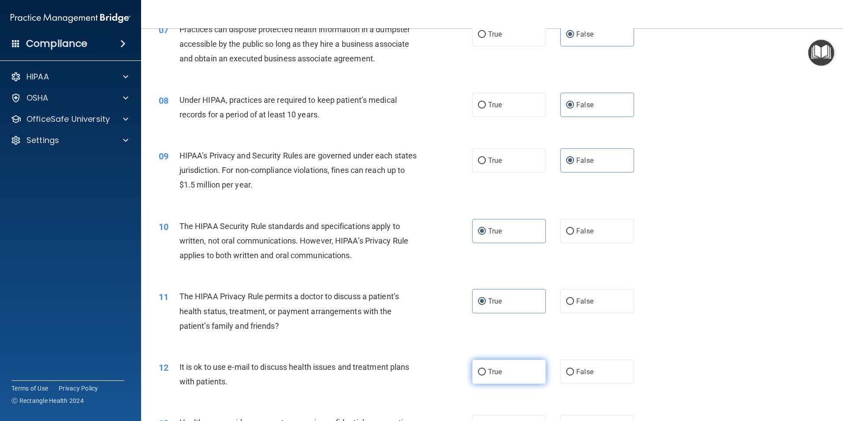
click at [502, 365] on label "True" at bounding box center [509, 371] width 74 height 24
click at [486, 369] on input "True" at bounding box center [482, 372] width 8 height 7
radio input "true"
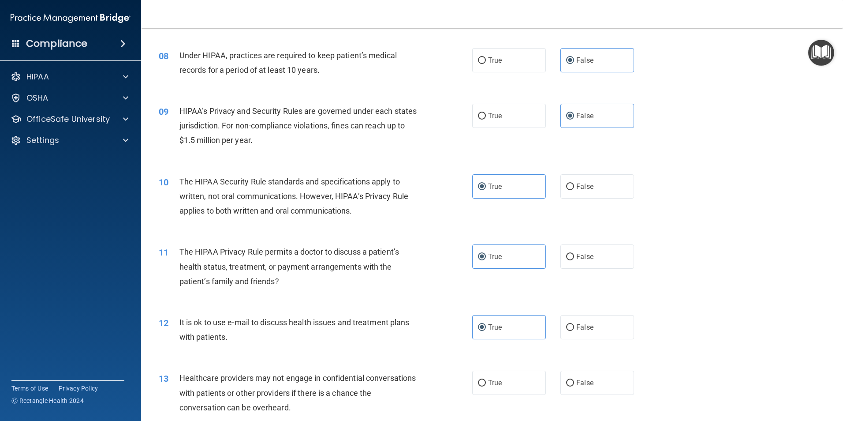
scroll to position [573, 0]
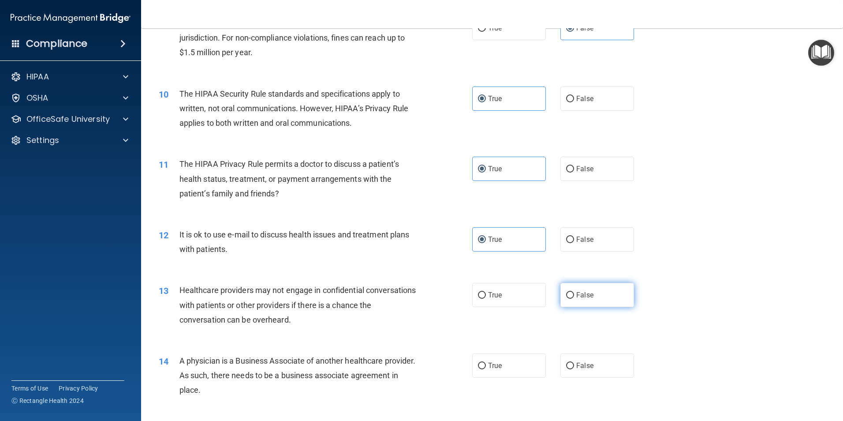
click at [610, 289] on label "False" at bounding box center [597, 295] width 74 height 24
click at [574, 292] on input "False" at bounding box center [570, 295] width 8 height 7
radio input "true"
click at [618, 367] on label "False" at bounding box center [597, 365] width 74 height 24
click at [574, 367] on input "False" at bounding box center [570, 365] width 8 height 7
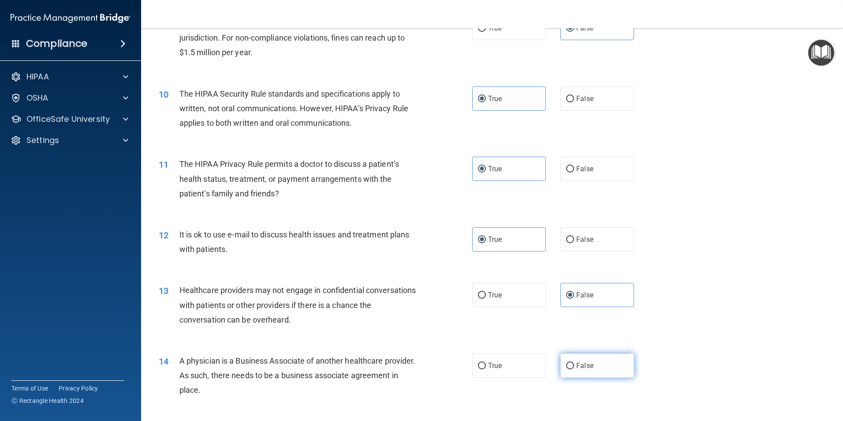
radio input "true"
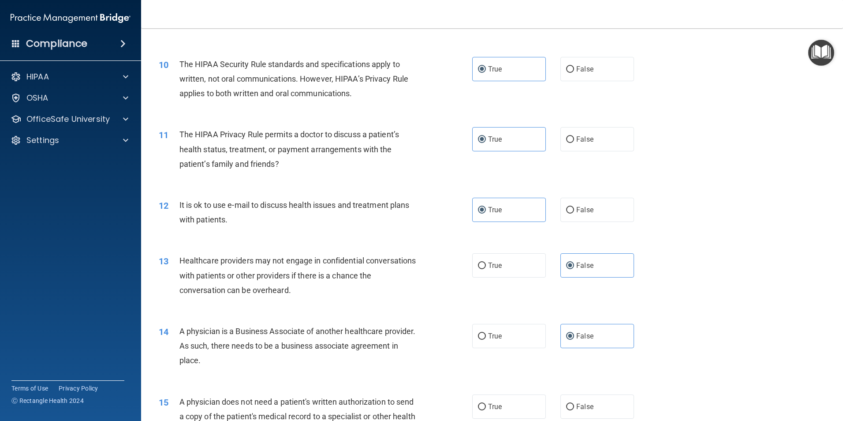
scroll to position [705, 0]
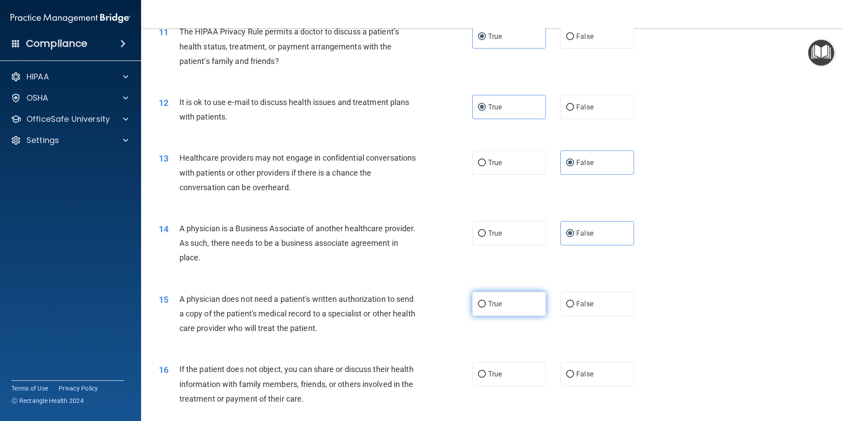
click at [510, 310] on label "True" at bounding box center [509, 303] width 74 height 24
click at [486, 307] on input "True" at bounding box center [482, 304] width 8 height 7
radio input "true"
click at [522, 364] on label "True" at bounding box center [509, 373] width 74 height 24
click at [486, 371] on input "True" at bounding box center [482, 374] width 8 height 7
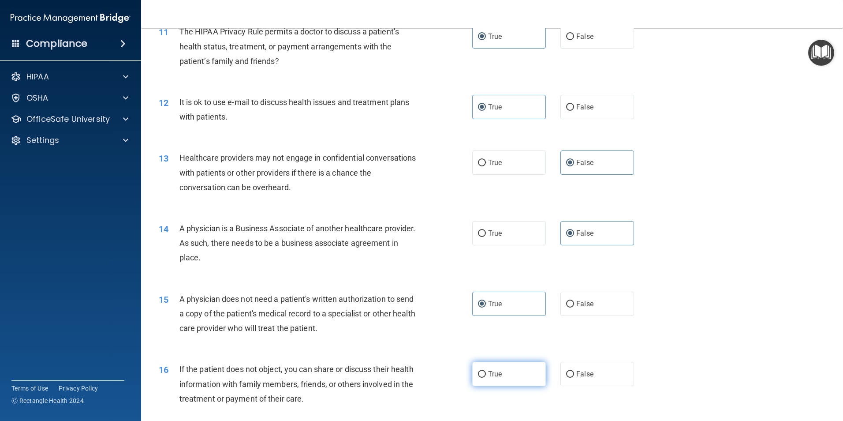
radio input "true"
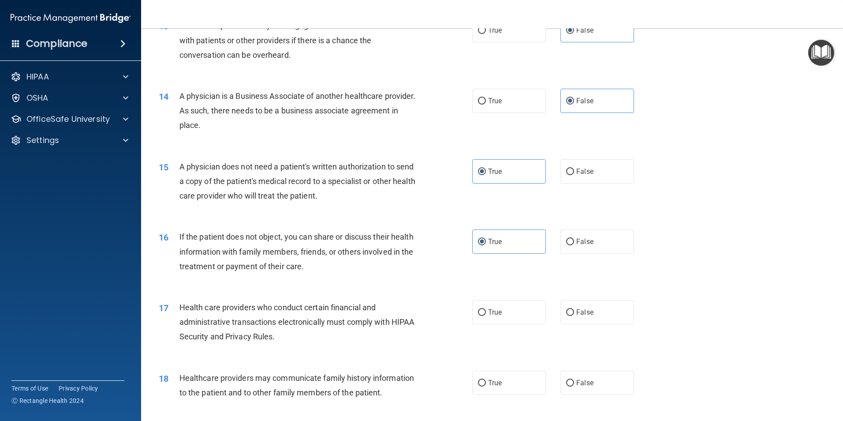
click at [510, 328] on div "17 Health care providers who conduct certain financial and administrative trans…" at bounding box center [492, 324] width 680 height 71
click at [499, 302] on label "True" at bounding box center [509, 312] width 74 height 24
click at [486, 309] on input "True" at bounding box center [482, 312] width 8 height 7
radio input "true"
drag, startPoint x: 622, startPoint y: 394, endPoint x: 608, endPoint y: 382, distance: 18.2
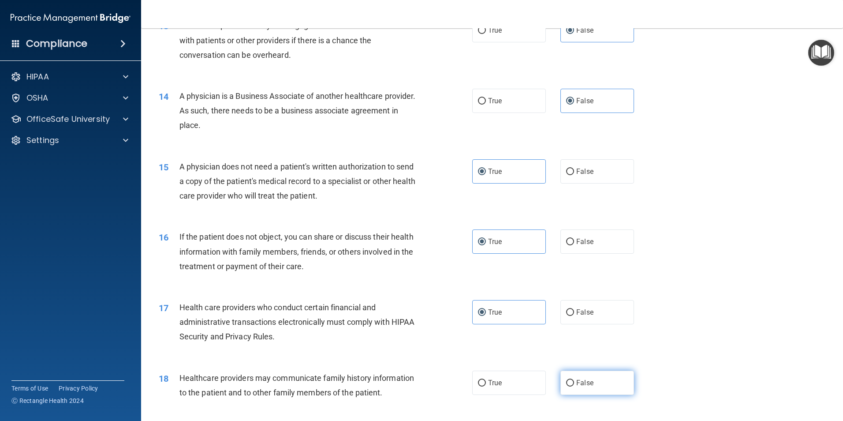
click at [617, 389] on label "False" at bounding box center [597, 382] width 74 height 24
click at [574, 386] on input "False" at bounding box center [570, 383] width 8 height 7
radio input "true"
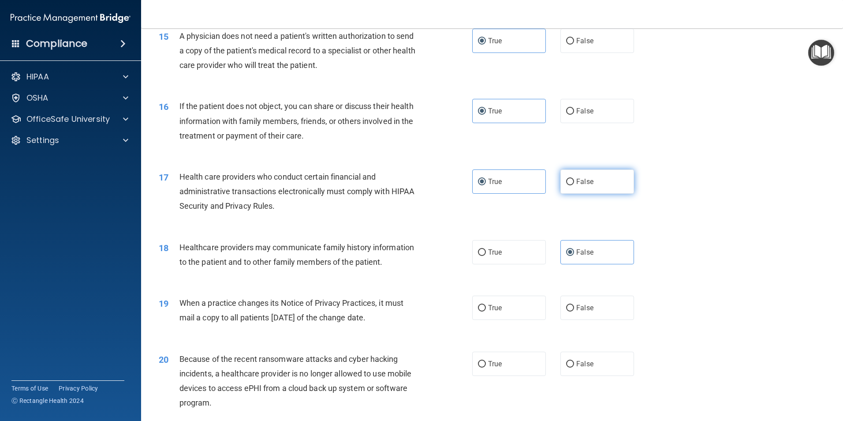
scroll to position [970, 0]
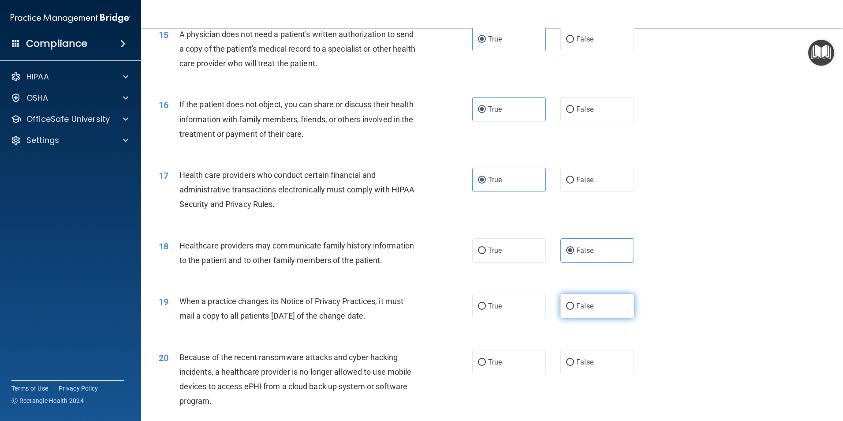
click at [589, 313] on label "False" at bounding box center [597, 306] width 74 height 24
click at [574, 309] on input "False" at bounding box center [570, 306] width 8 height 7
radio input "true"
click at [608, 361] on label "False" at bounding box center [597, 362] width 74 height 24
click at [574, 361] on input "False" at bounding box center [570, 362] width 8 height 7
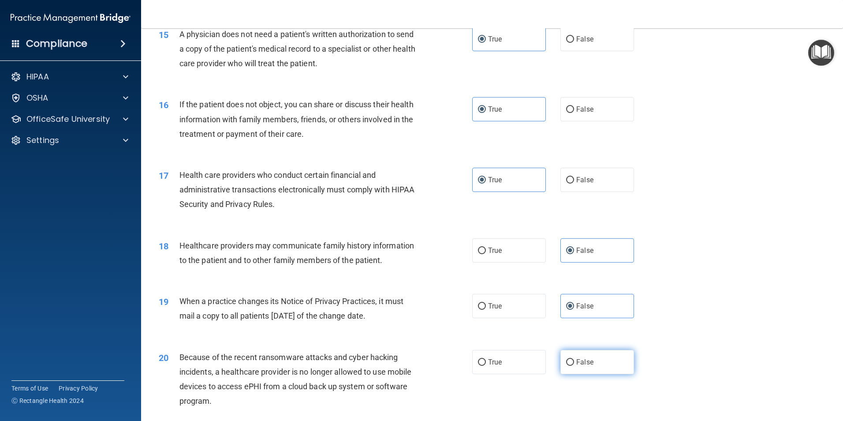
radio input "true"
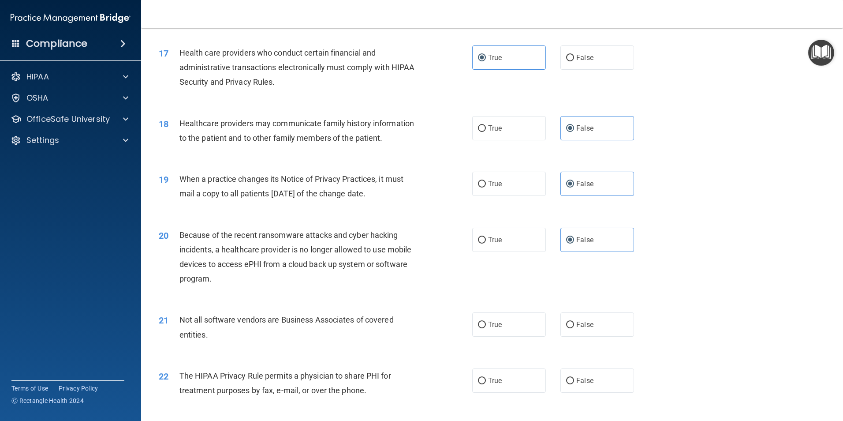
scroll to position [1102, 0]
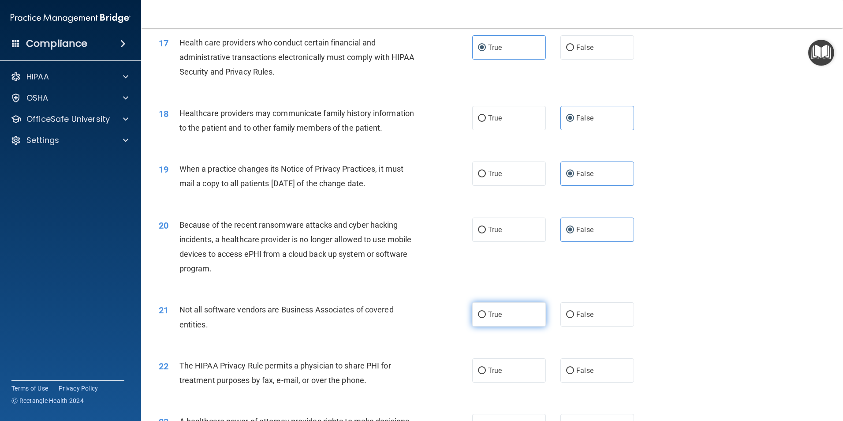
click at [512, 321] on label "True" at bounding box center [509, 314] width 74 height 24
click at [486, 318] on input "True" at bounding box center [482, 314] width 8 height 7
radio input "true"
click at [513, 354] on div "22 The HIPAA Privacy Rule permits a physician to share PHI for treatment purpos…" at bounding box center [492, 375] width 680 height 56
click at [513, 364] on label "True" at bounding box center [509, 370] width 74 height 24
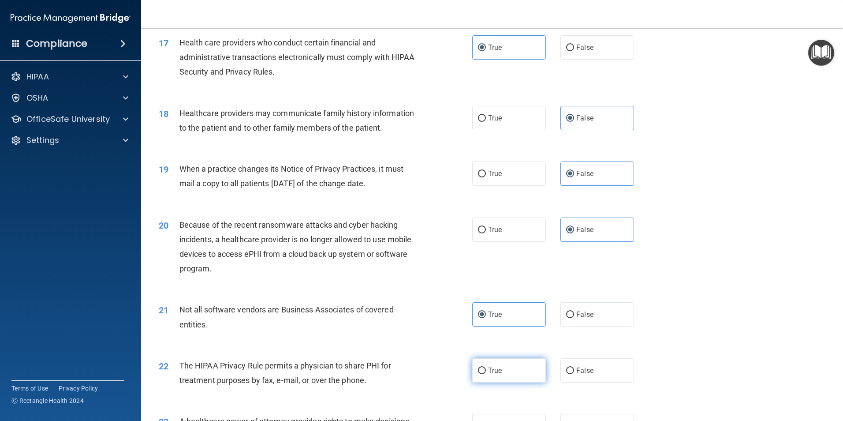
click at [486, 367] on input "True" at bounding box center [482, 370] width 8 height 7
radio input "true"
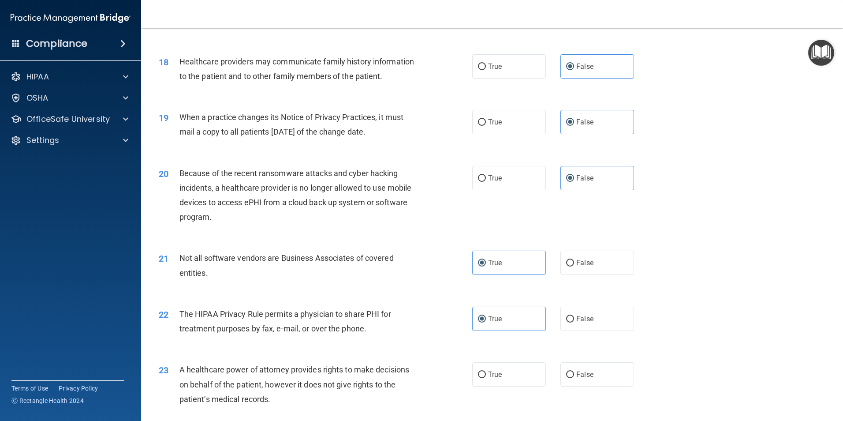
scroll to position [1234, 0]
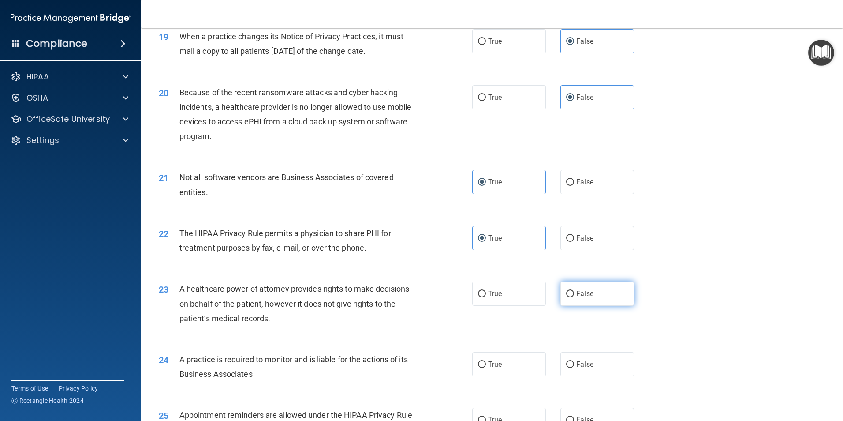
click at [573, 288] on label "False" at bounding box center [597, 293] width 74 height 24
click at [573, 290] on input "False" at bounding box center [570, 293] width 8 height 7
radio input "true"
drag, startPoint x: 596, startPoint y: 380, endPoint x: 588, endPoint y: 372, distance: 10.6
click at [595, 380] on div "24 A practice is required to monitor and is liable for the actions of its Busin…" at bounding box center [492, 369] width 680 height 56
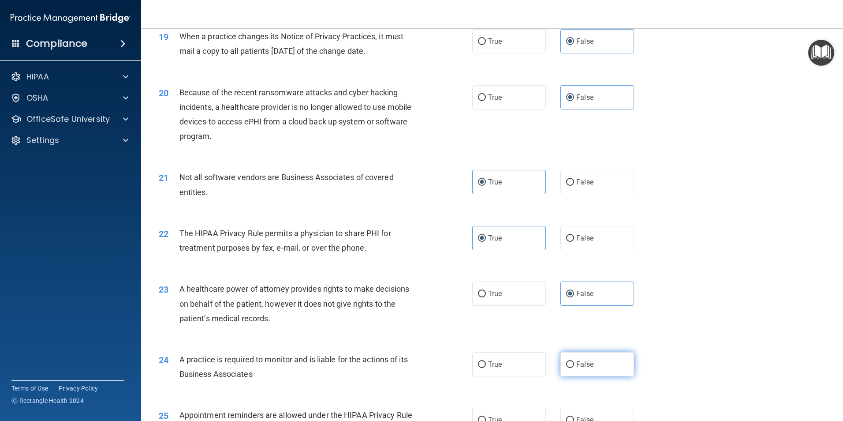
click at [582, 369] on label "False" at bounding box center [597, 364] width 74 height 24
click at [574, 368] on input "False" at bounding box center [570, 364] width 8 height 7
radio input "true"
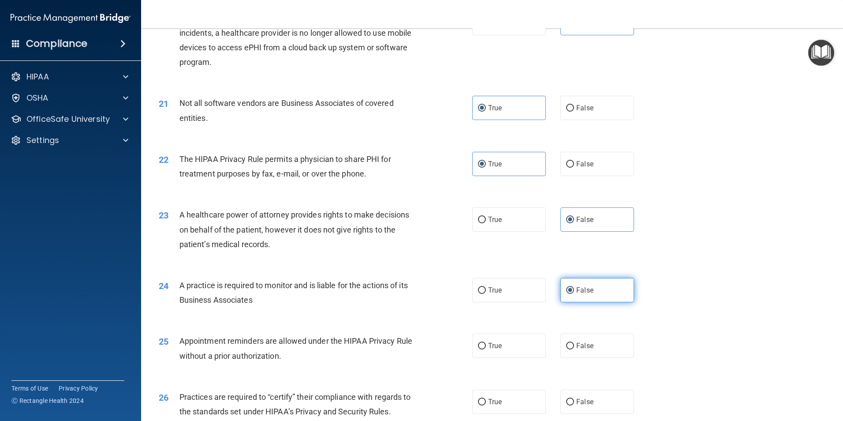
scroll to position [1322, 0]
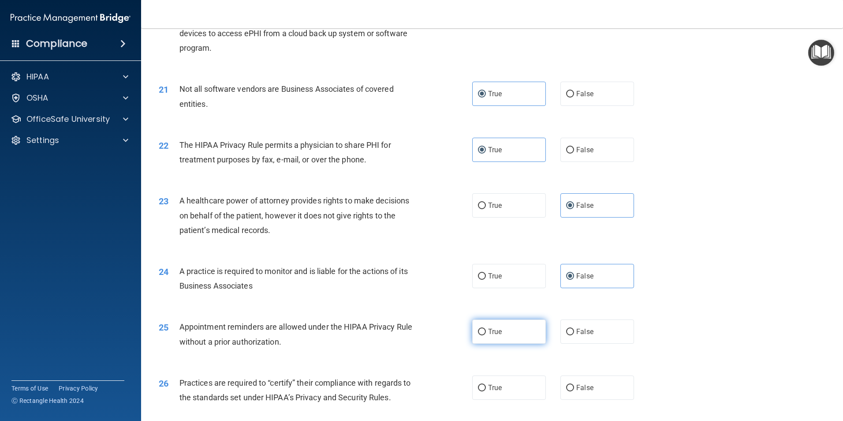
click at [503, 321] on label "True" at bounding box center [509, 331] width 74 height 24
click at [486, 328] on input "True" at bounding box center [482, 331] width 8 height 7
radio input "true"
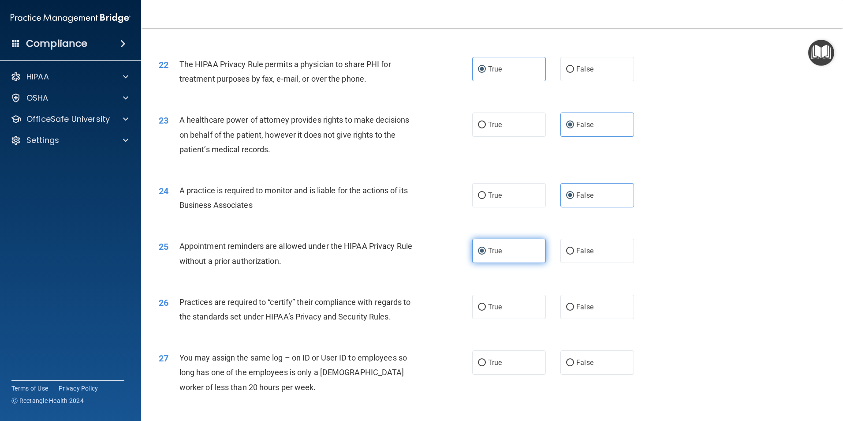
scroll to position [1411, 0]
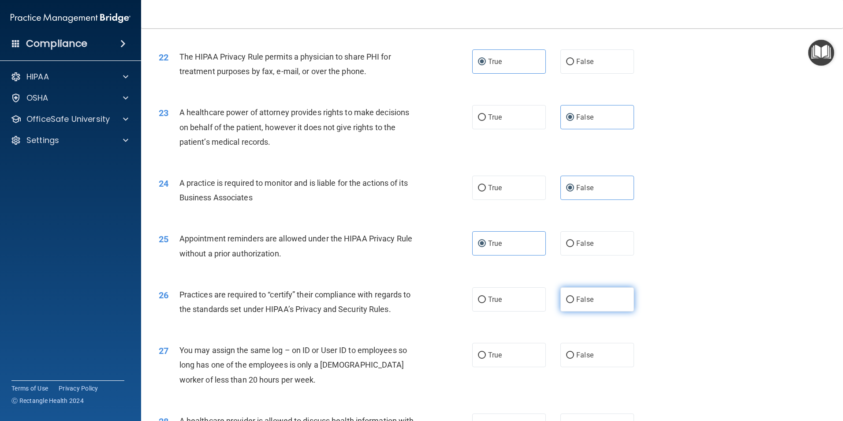
click at [578, 305] on label "False" at bounding box center [597, 299] width 74 height 24
click at [574, 303] on input "False" at bounding box center [570, 299] width 8 height 7
radio input "true"
click at [585, 353] on span "False" at bounding box center [584, 354] width 17 height 8
click at [574, 353] on input "False" at bounding box center [570, 355] width 8 height 7
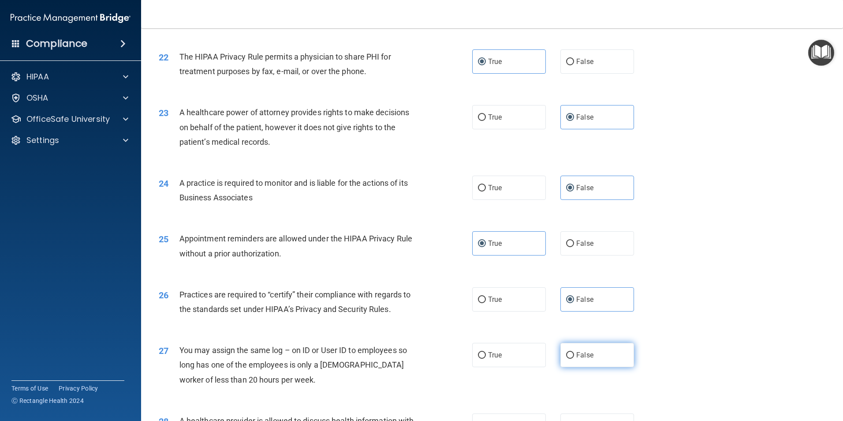
radio input "true"
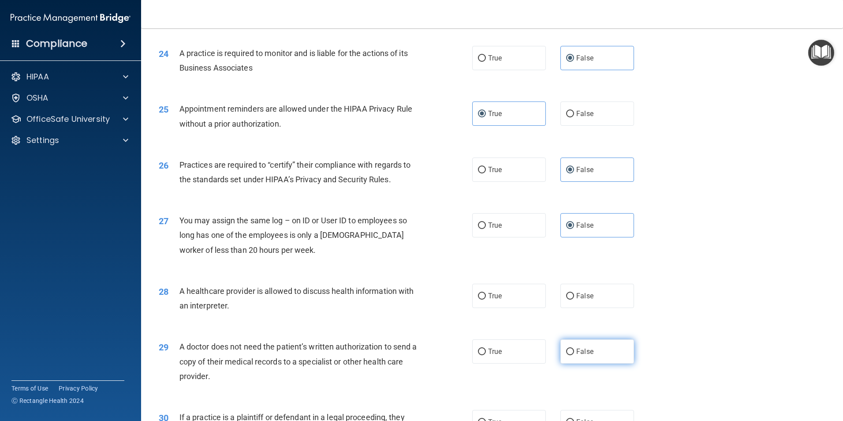
scroll to position [1543, 0]
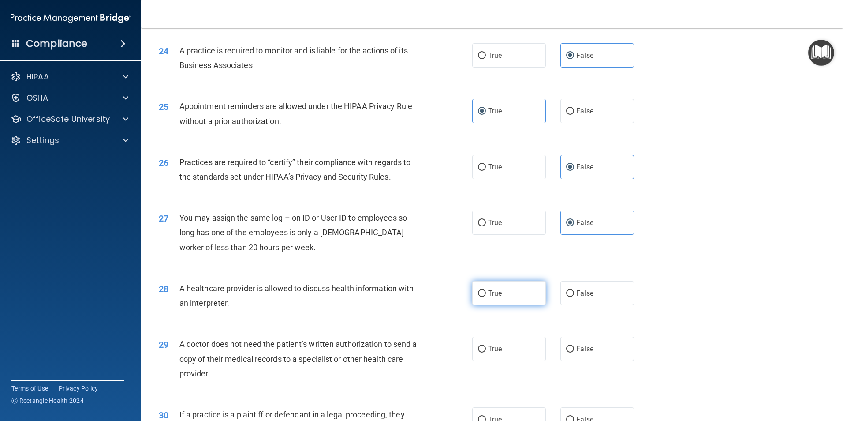
click at [511, 303] on label "True" at bounding box center [509, 293] width 74 height 24
click at [486, 297] on input "True" at bounding box center [482, 293] width 8 height 7
radio input "true"
click at [519, 344] on label "True" at bounding box center [509, 348] width 74 height 24
click at [486, 346] on input "True" at bounding box center [482, 349] width 8 height 7
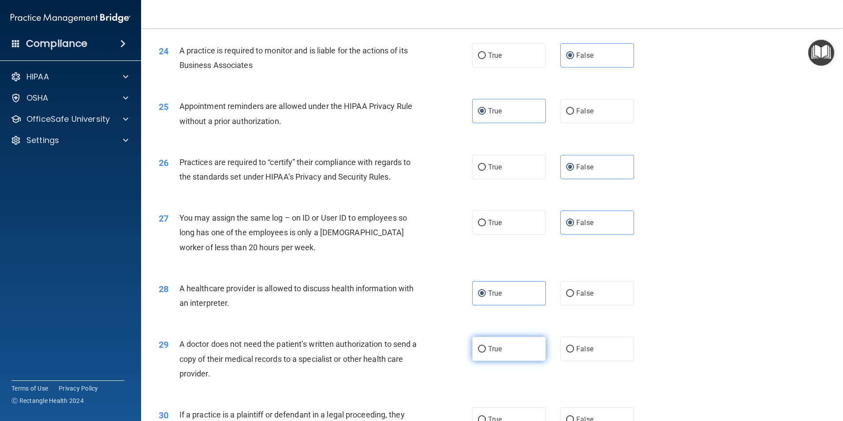
radio input "true"
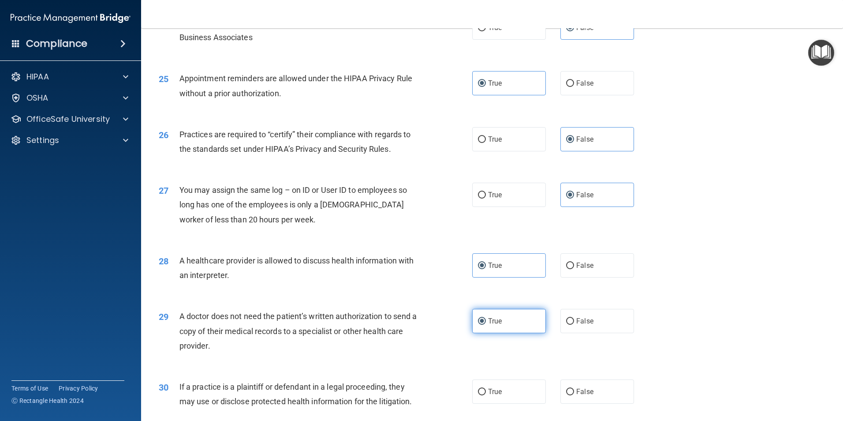
scroll to position [1631, 0]
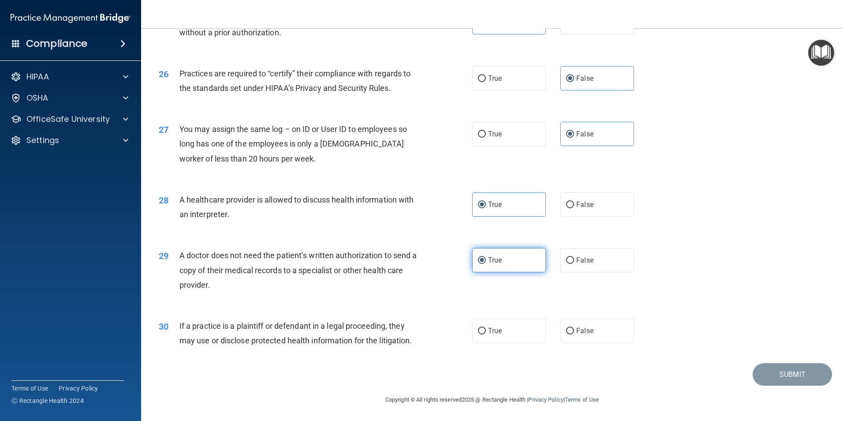
click at [522, 345] on div "30 If a practice is a plaintiff or defendant in a legal proceeding, they may us…" at bounding box center [492, 335] width 680 height 56
click at [520, 335] on label "True" at bounding box center [509, 330] width 74 height 24
click at [486, 334] on input "True" at bounding box center [482, 331] width 8 height 7
radio input "true"
click at [767, 380] on button "Submit" at bounding box center [791, 374] width 79 height 22
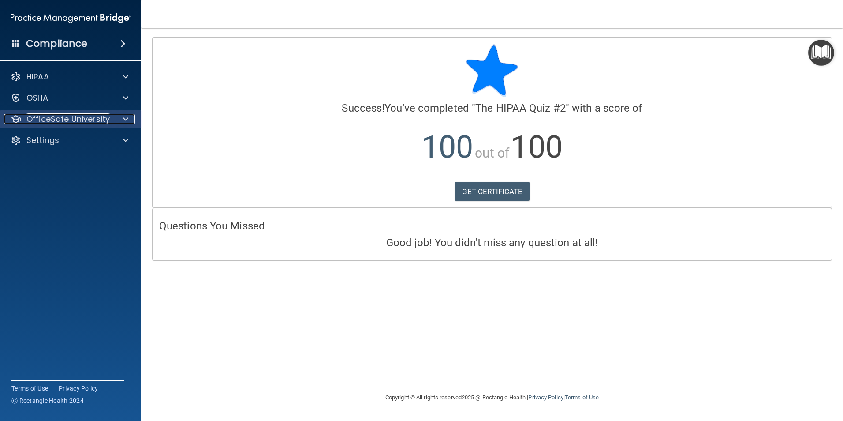
click at [60, 122] on p "OfficeSafe University" at bounding box center [67, 119] width 83 height 11
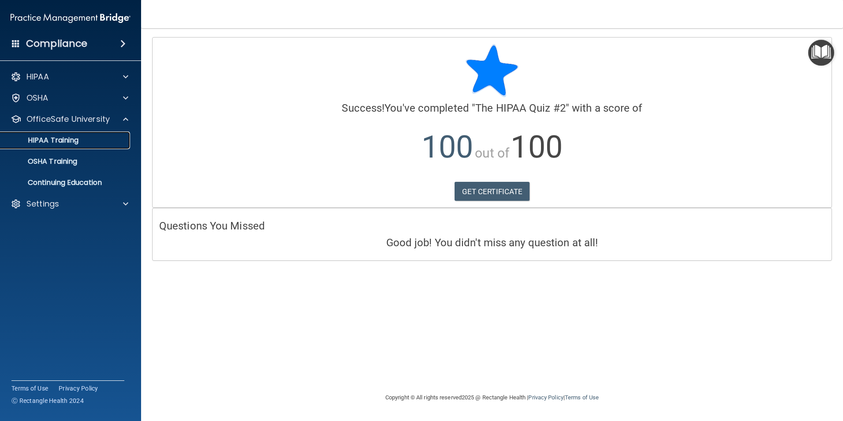
click at [60, 144] on p "HIPAA Training" at bounding box center [42, 140] width 73 height 9
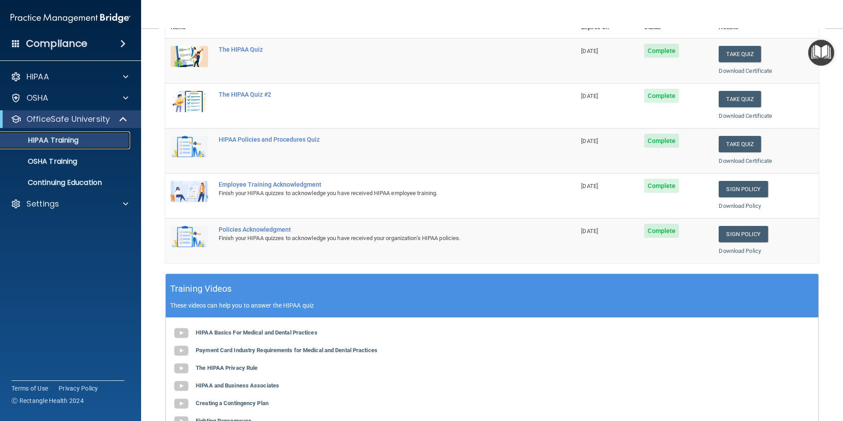
scroll to position [132, 0]
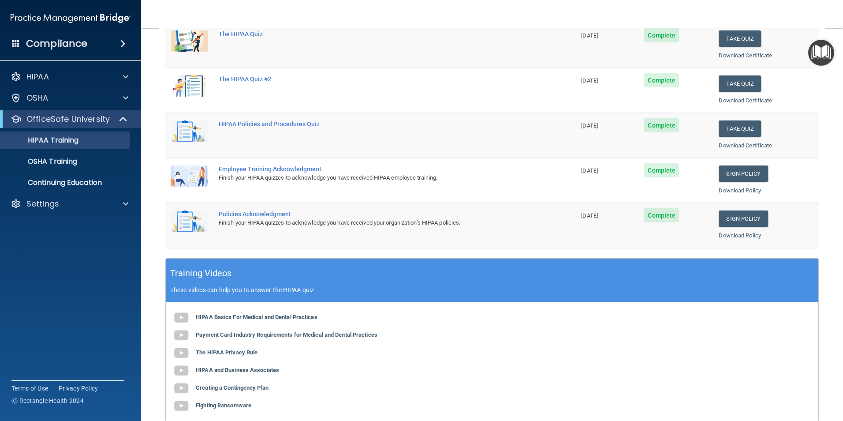
click at [582, 171] on span "[DATE]" at bounding box center [589, 170] width 17 height 7
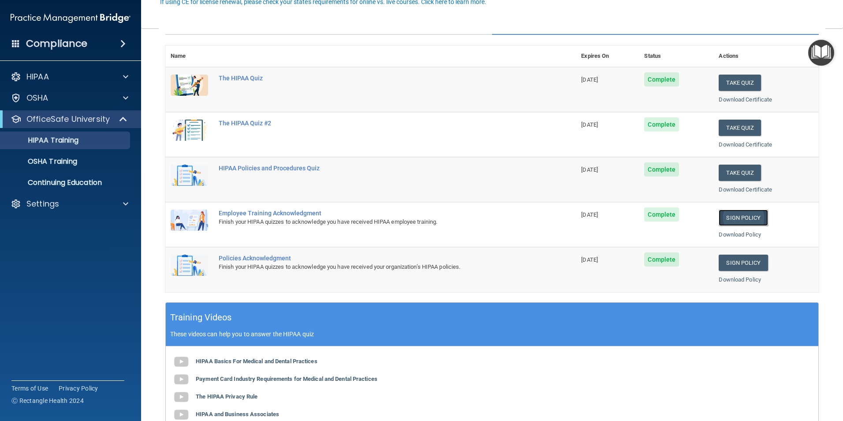
click at [758, 212] on link "Sign Policy" at bounding box center [743, 217] width 49 height 16
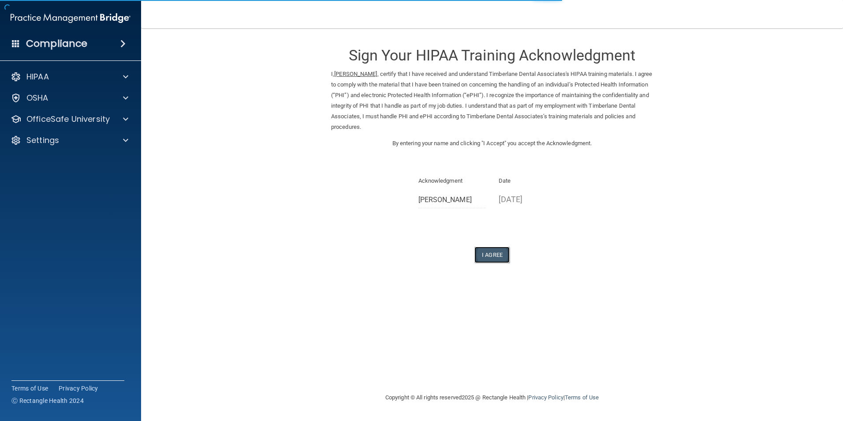
click at [494, 253] on button "I Agree" at bounding box center [491, 254] width 35 height 16
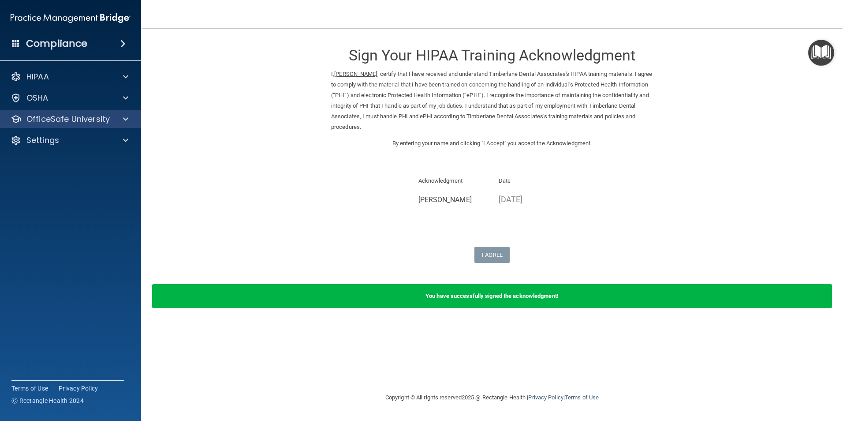
click at [89, 126] on div "OfficeSafe University" at bounding box center [71, 119] width 142 height 18
click at [97, 123] on p "OfficeSafe University" at bounding box center [67, 119] width 83 height 11
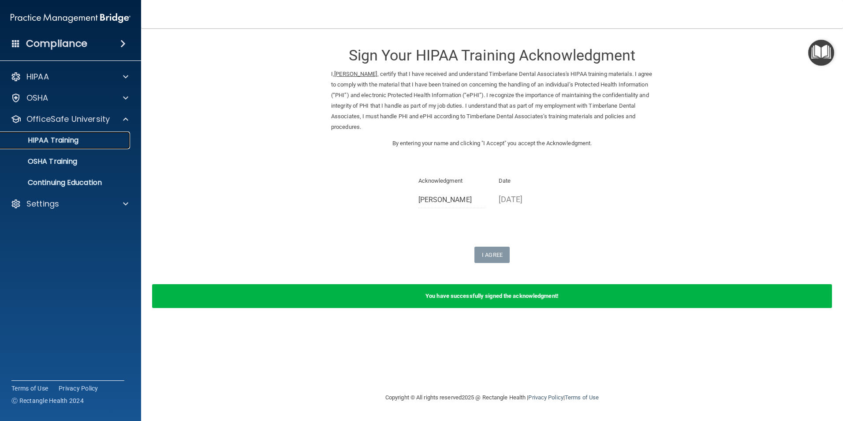
click at [88, 138] on div "HIPAA Training" at bounding box center [66, 140] width 120 height 9
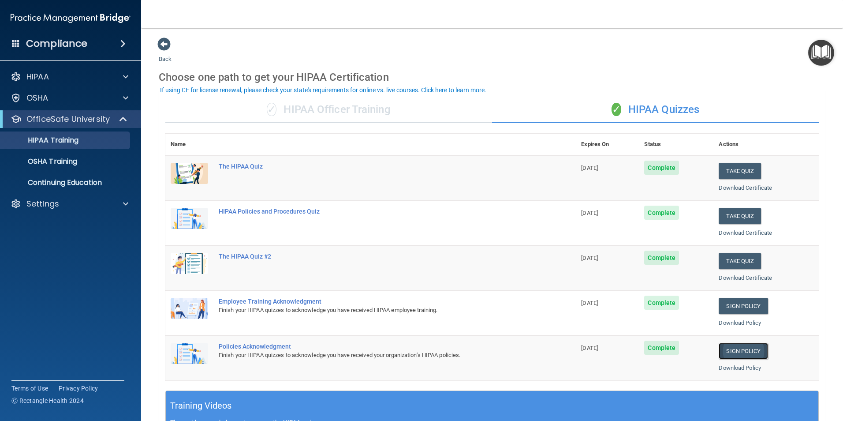
click at [723, 346] on link "Sign Policy" at bounding box center [743, 351] width 49 height 16
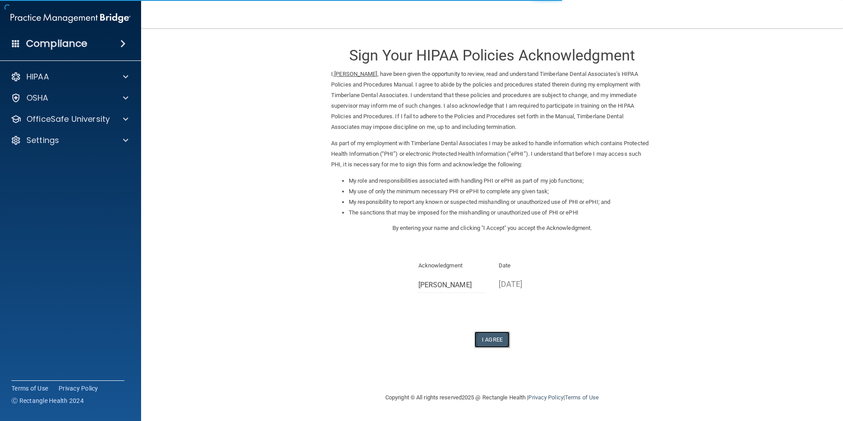
click at [508, 343] on button "I Agree" at bounding box center [491, 339] width 35 height 16
click at [502, 331] on button "I Agree" at bounding box center [491, 339] width 35 height 16
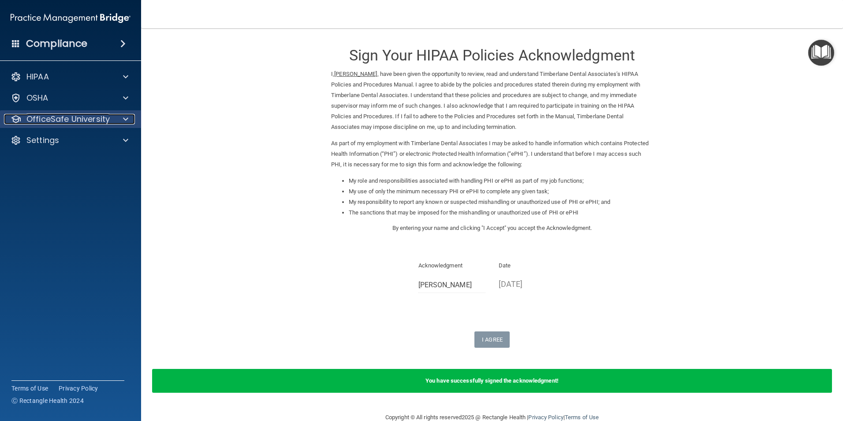
click at [45, 118] on p "OfficeSafe University" at bounding box center [67, 119] width 83 height 11
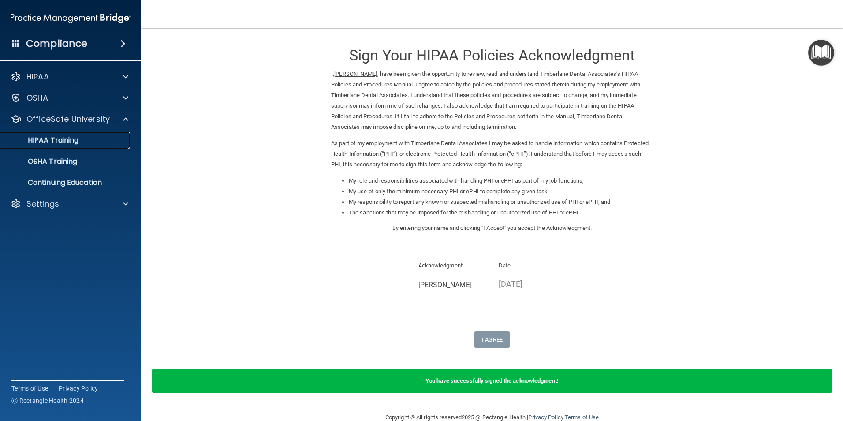
click at [51, 148] on link "HIPAA Training" at bounding box center [60, 140] width 139 height 18
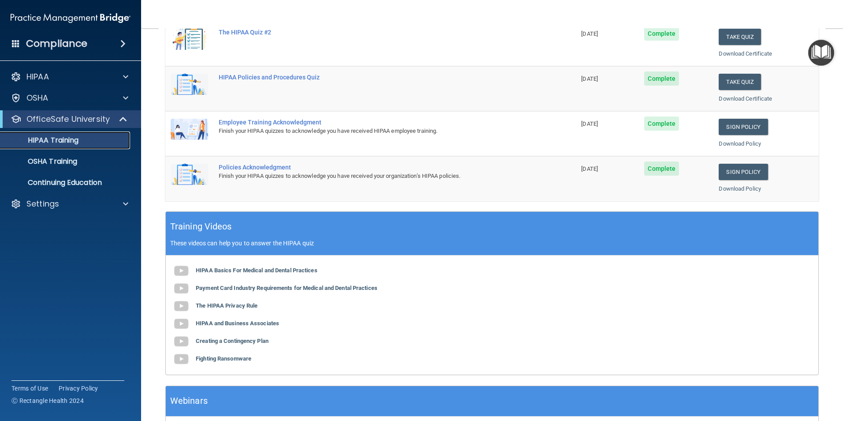
scroll to position [243, 0]
